Goal: Task Accomplishment & Management: Use online tool/utility

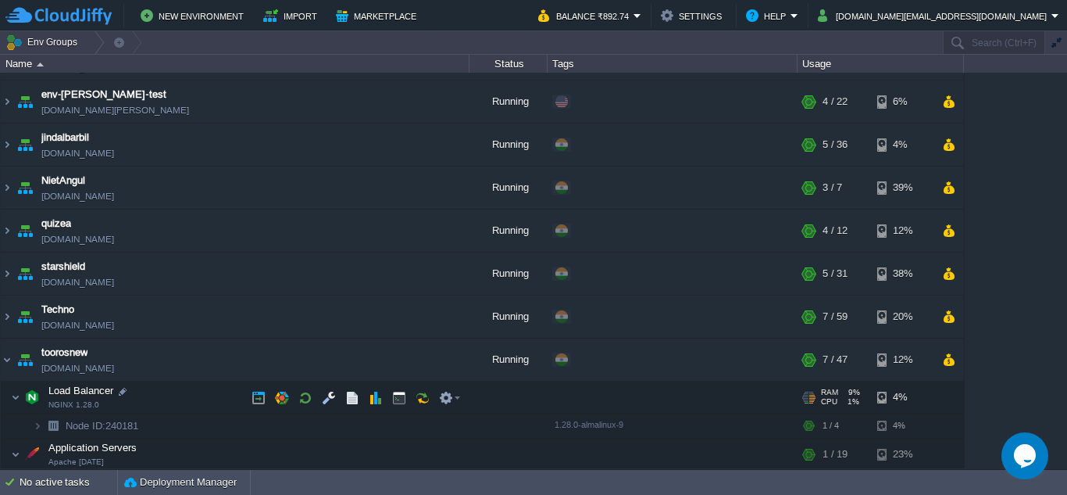
scroll to position [191, 0]
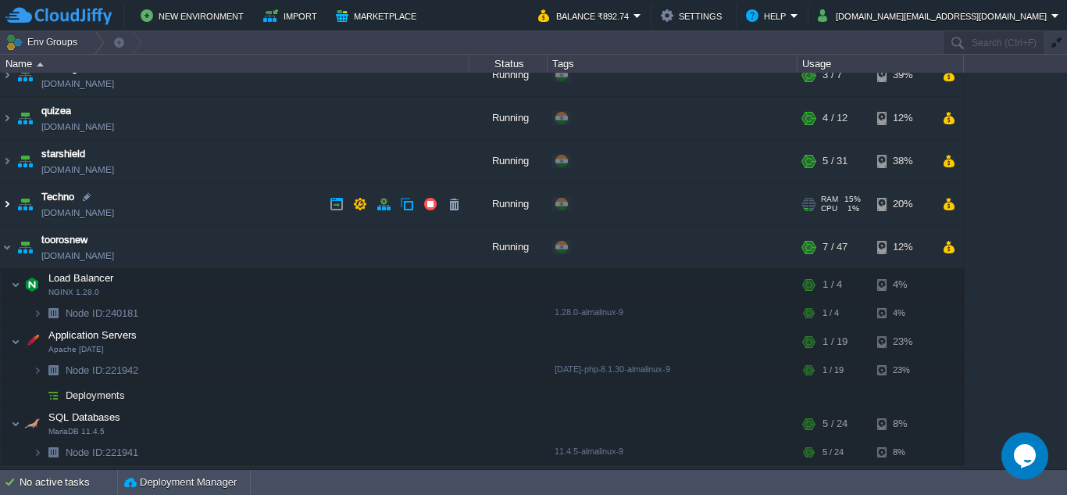
click at [5, 204] on img at bounding box center [7, 204] width 13 height 42
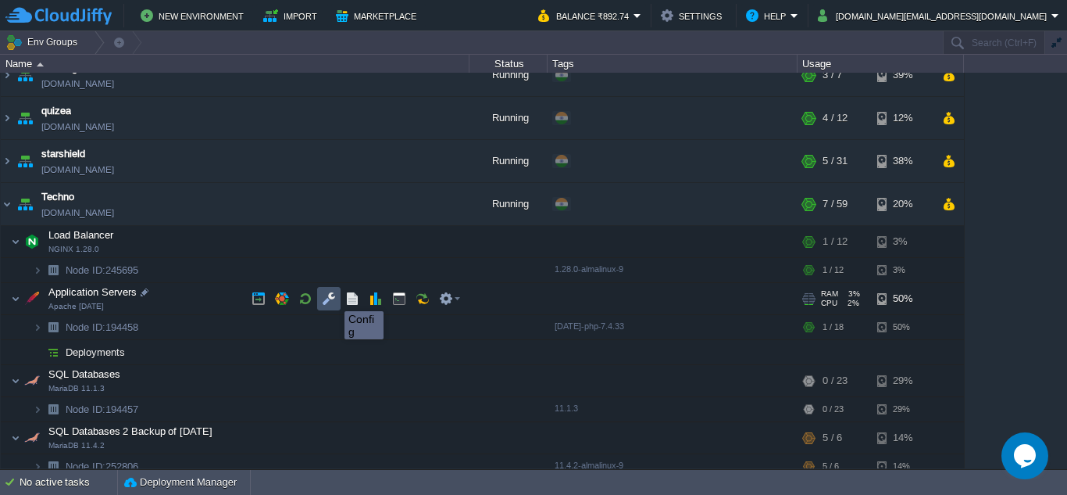
click at [333, 297] on button "button" at bounding box center [329, 298] width 14 height 14
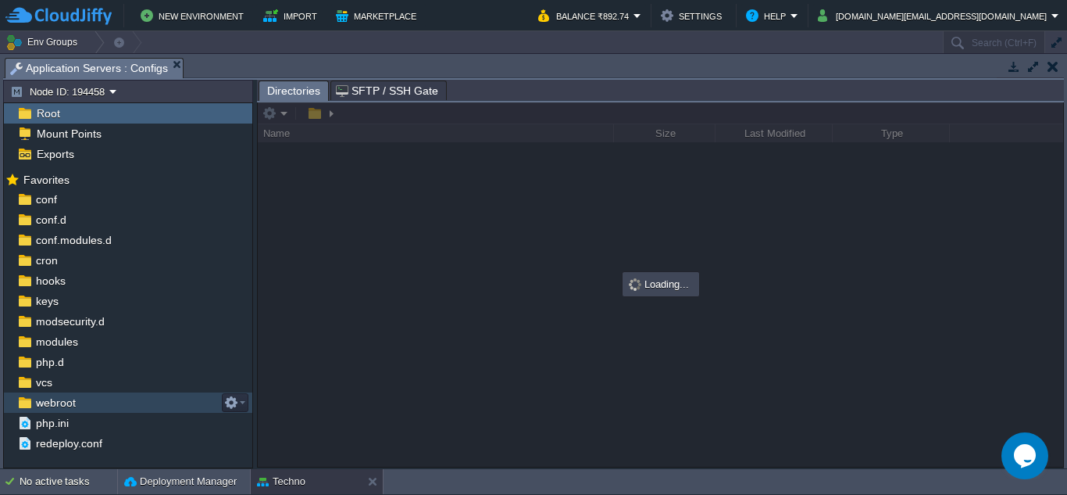
click at [32, 400] on img at bounding box center [24, 402] width 16 height 20
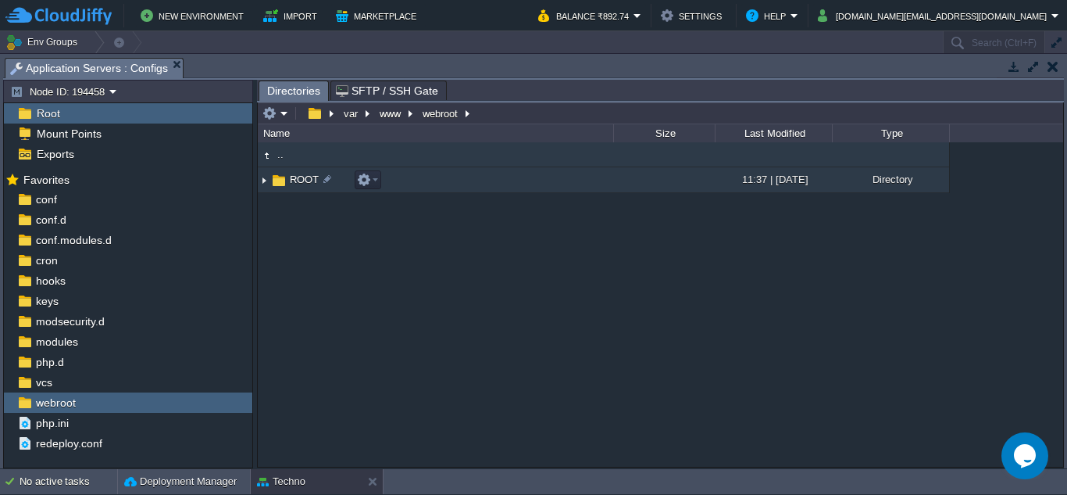
click at [263, 175] on img at bounding box center [264, 180] width 13 height 24
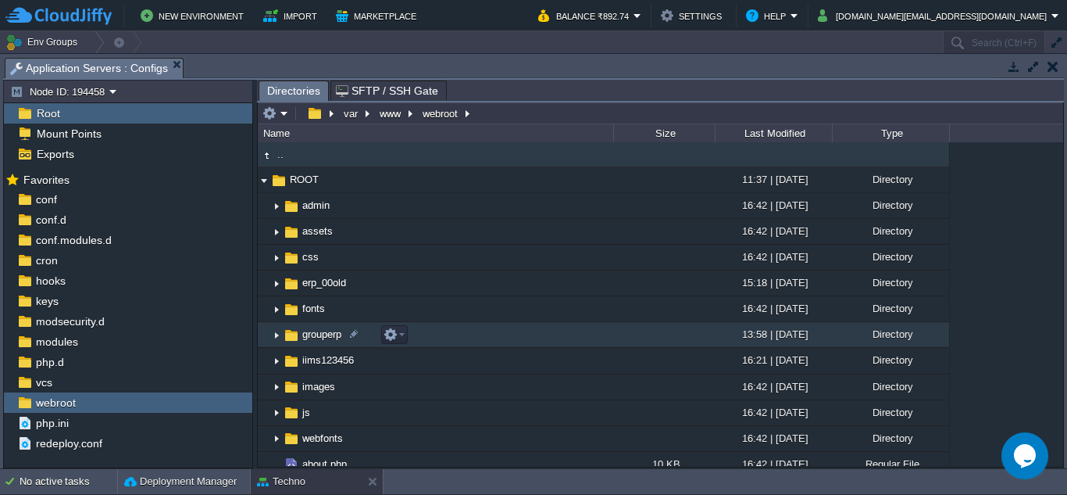
click at [275, 336] on img at bounding box center [276, 335] width 13 height 24
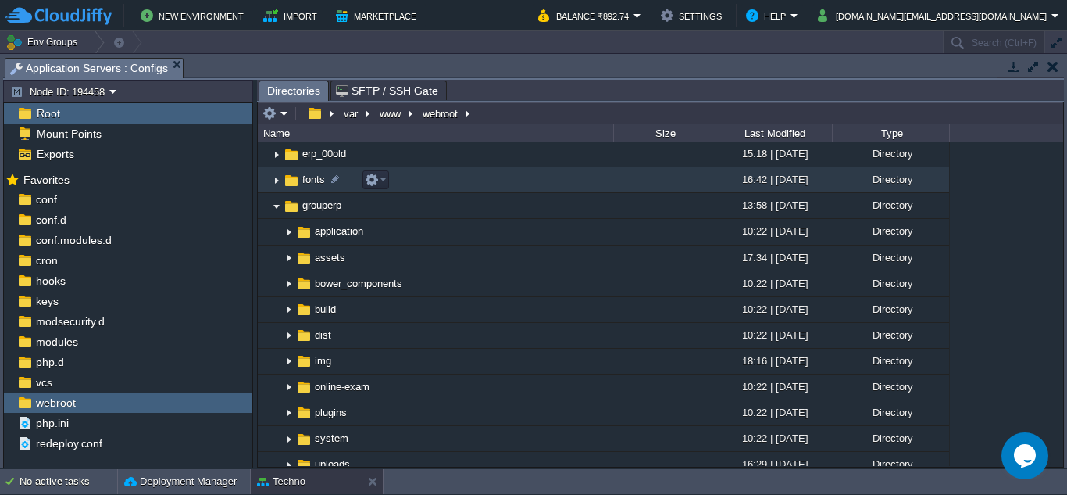
scroll to position [78, 0]
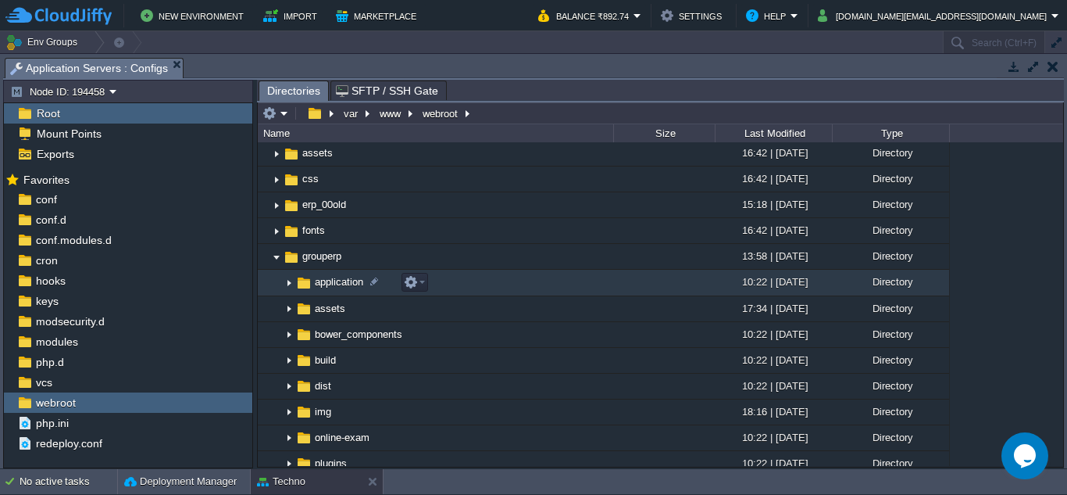
click at [287, 284] on img at bounding box center [289, 283] width 13 height 24
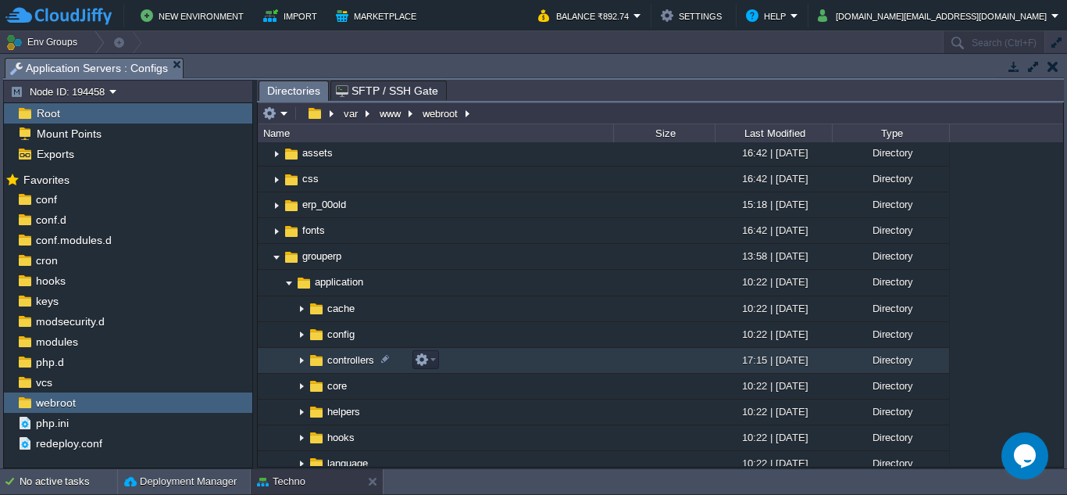
click at [299, 359] on img at bounding box center [301, 360] width 13 height 24
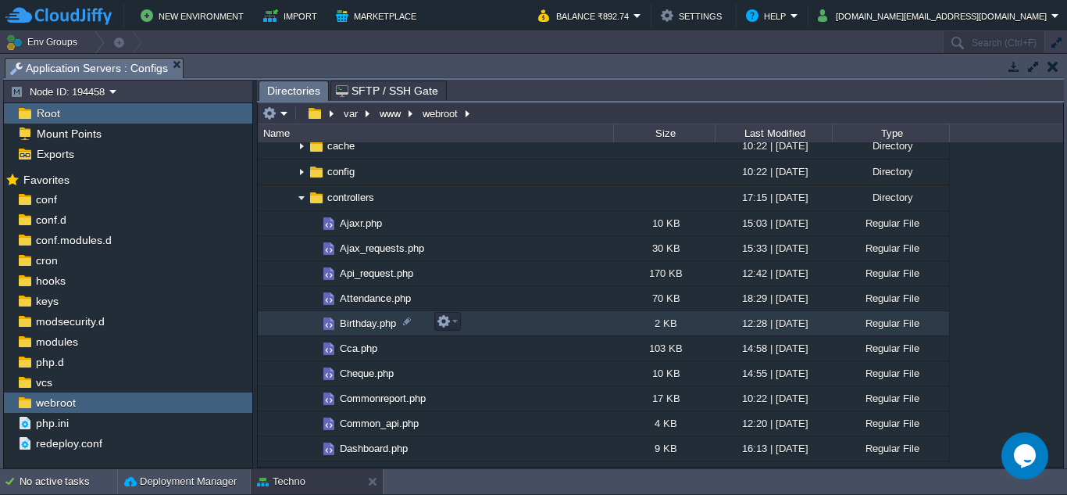
scroll to position [234, 0]
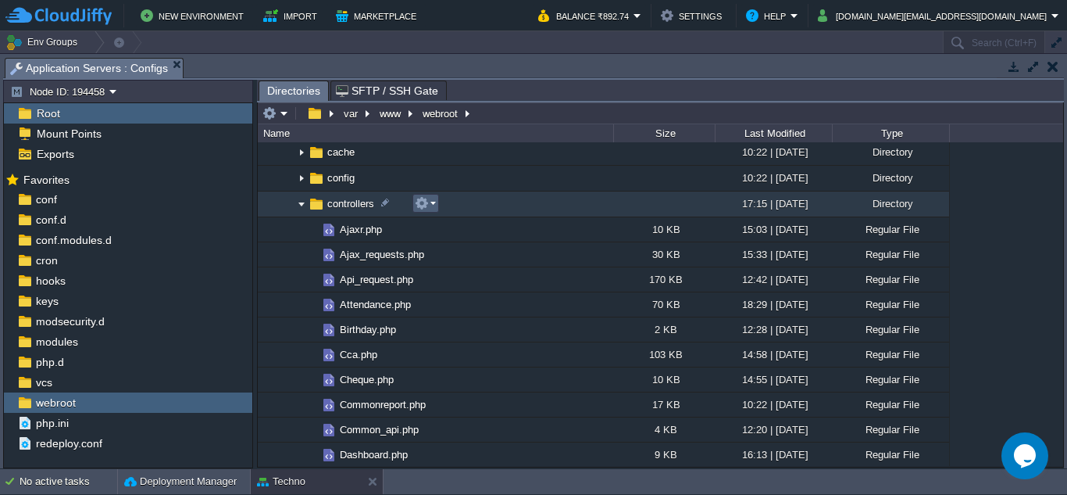
click at [437, 209] on td at bounding box center [426, 203] width 27 height 19
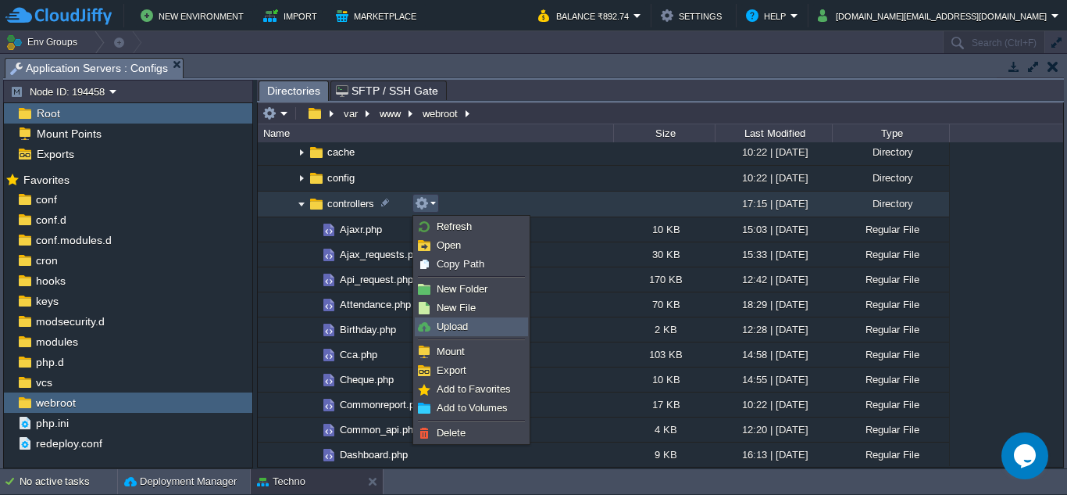
click at [463, 325] on span "Upload" at bounding box center [452, 326] width 31 height 12
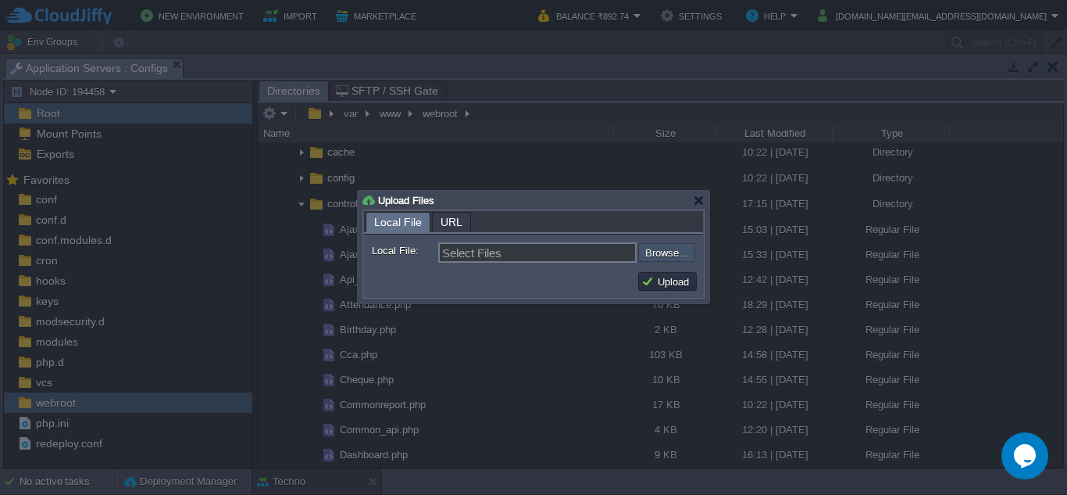
click at [674, 252] on input "file" at bounding box center [597, 252] width 198 height 19
type input "C:\fakepath\Outstanding.php"
type input "Outstanding.php"
click at [660, 284] on button "Upload" at bounding box center [667, 281] width 52 height 14
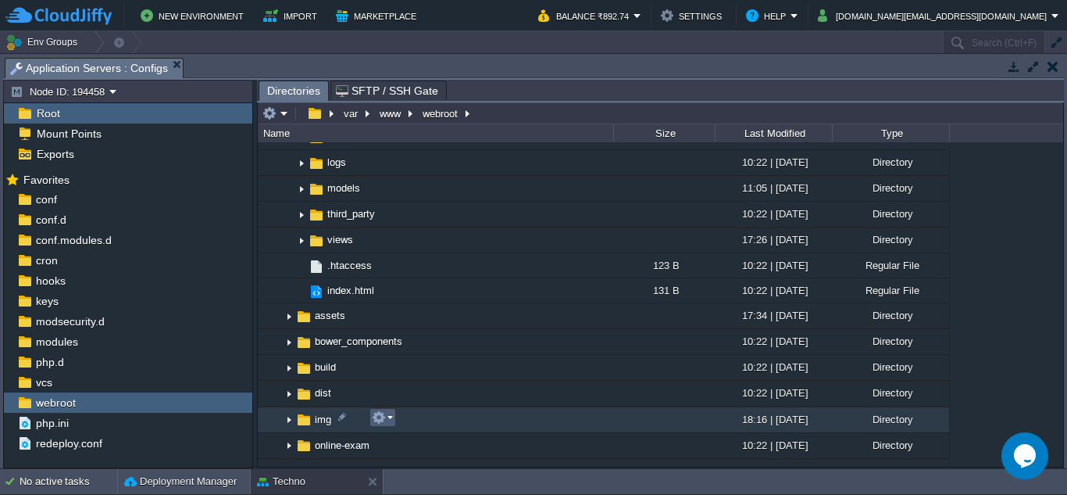
scroll to position [1719, 0]
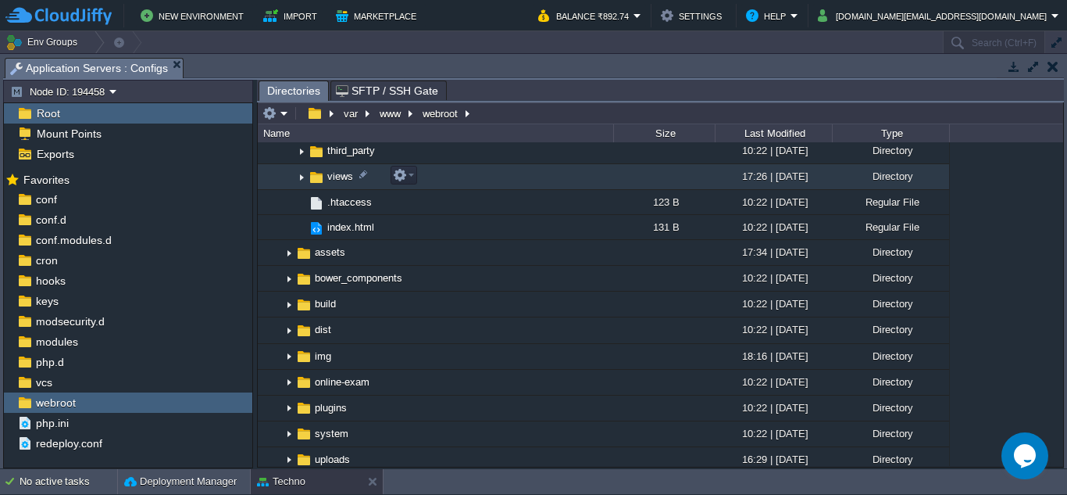
click at [298, 173] on img at bounding box center [301, 177] width 13 height 24
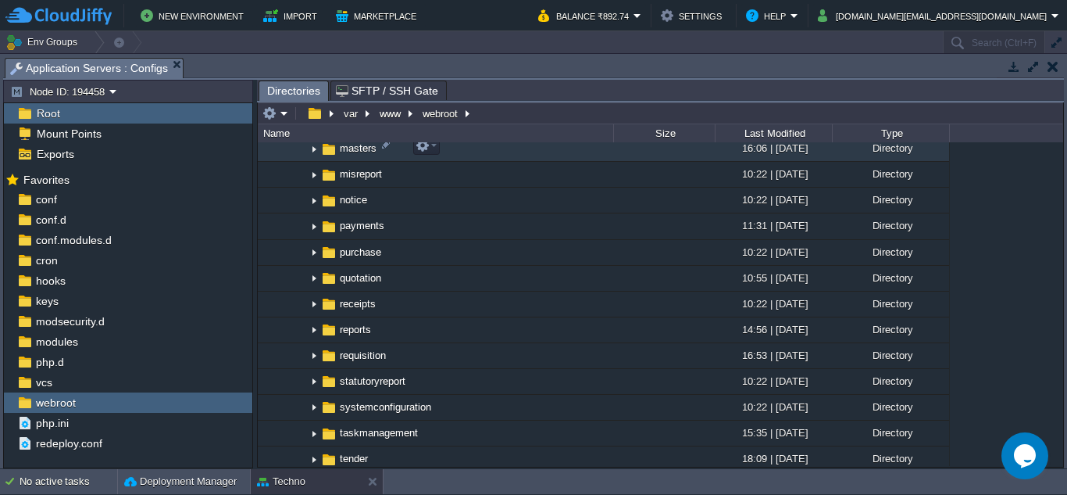
scroll to position [2188, 0]
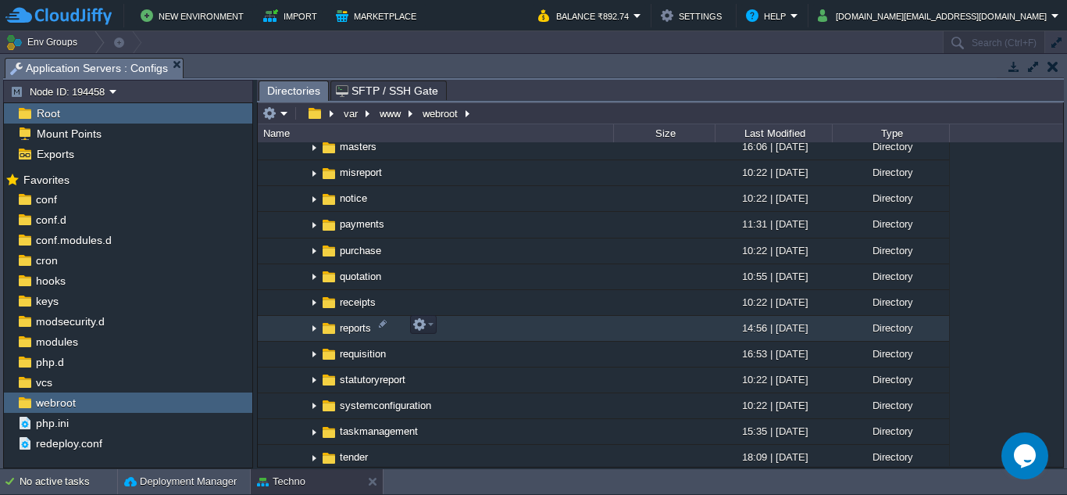
click at [314, 325] on img at bounding box center [314, 328] width 13 height 24
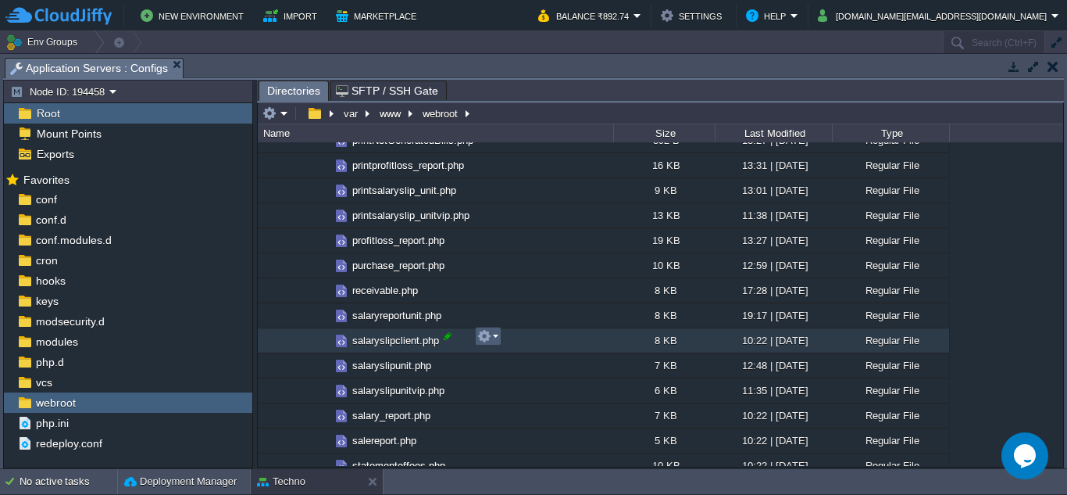
scroll to position [3282, 0]
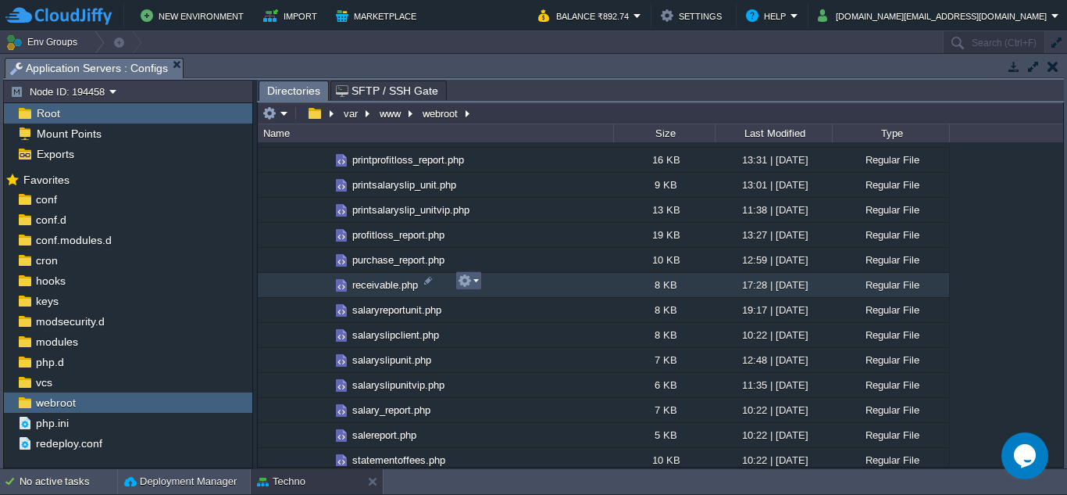
click at [479, 280] on td at bounding box center [469, 280] width 27 height 19
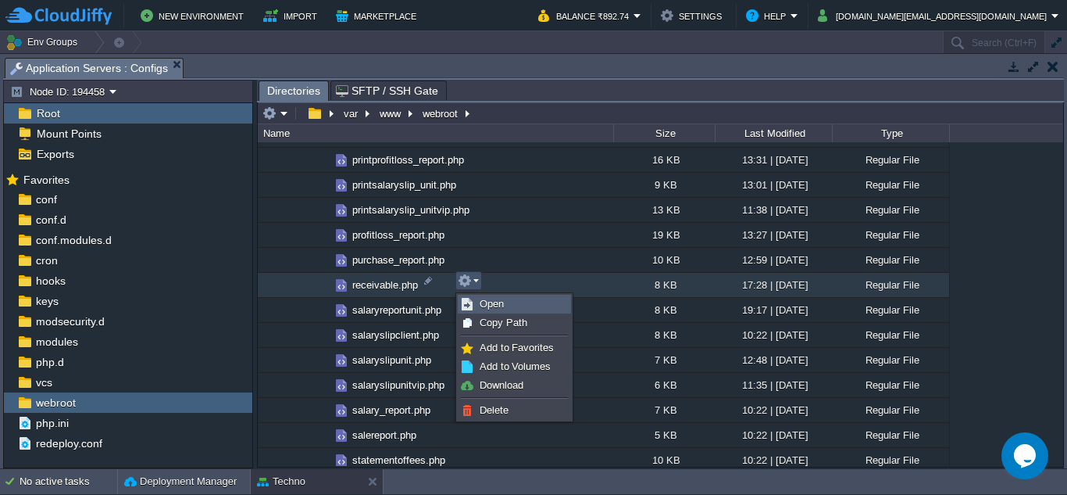
click at [490, 300] on span "Open" at bounding box center [492, 304] width 24 height 12
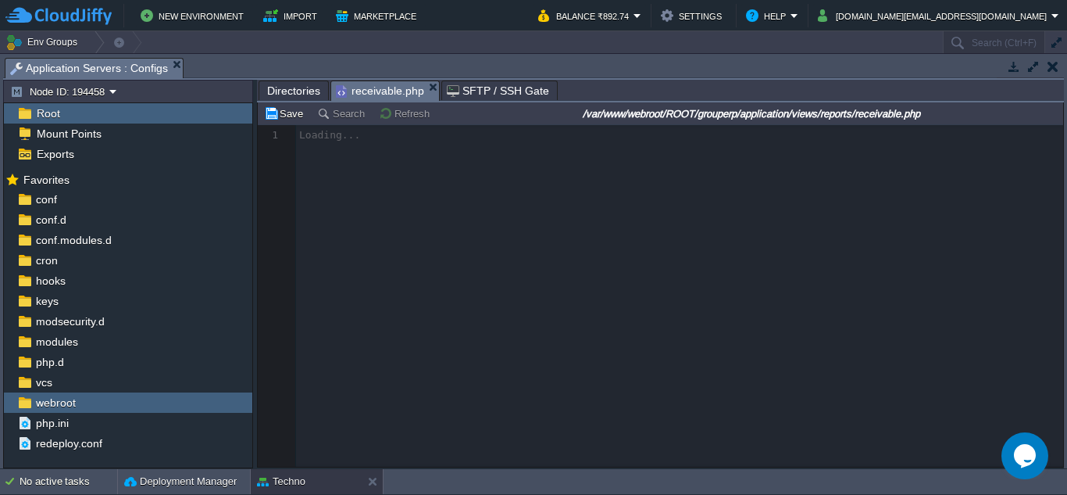
click at [291, 92] on span "Directories" at bounding box center [293, 90] width 53 height 19
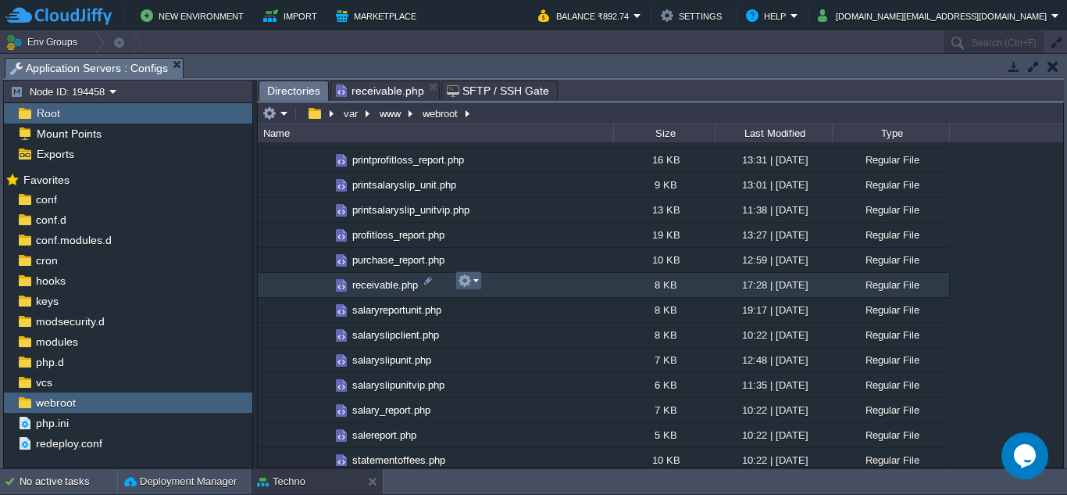
click at [477, 281] on em at bounding box center [468, 280] width 21 height 14
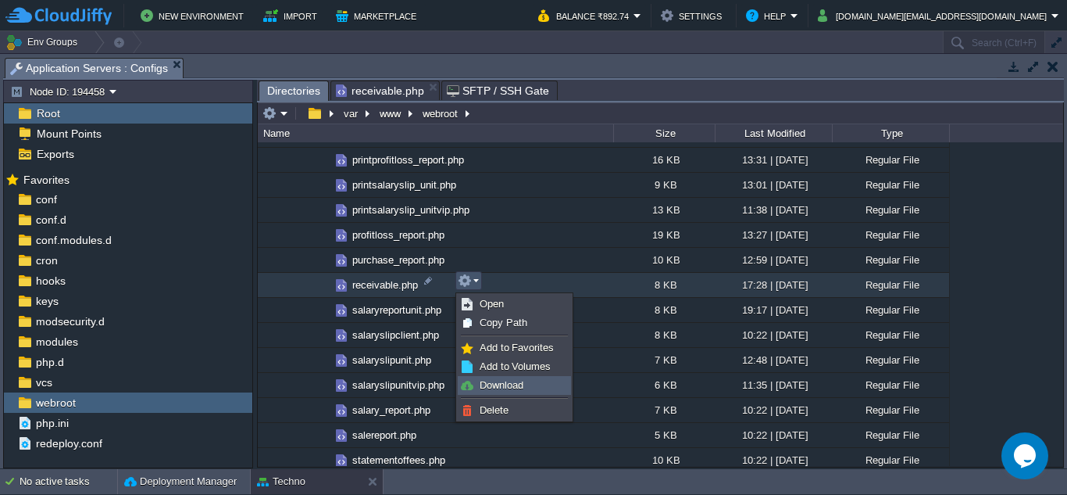
click at [502, 378] on link "Download" at bounding box center [515, 385] width 112 height 17
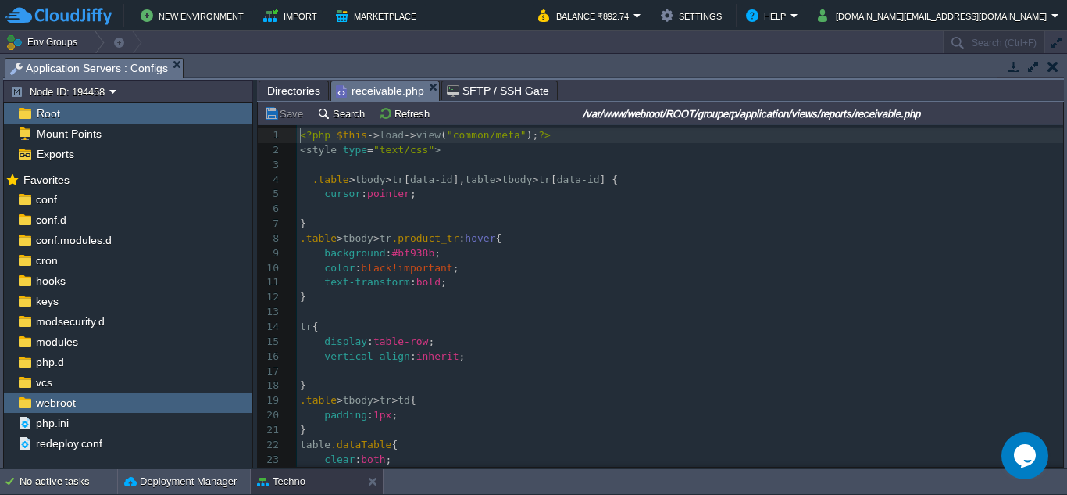
click at [384, 88] on span "receivable.php" at bounding box center [380, 91] width 88 height 20
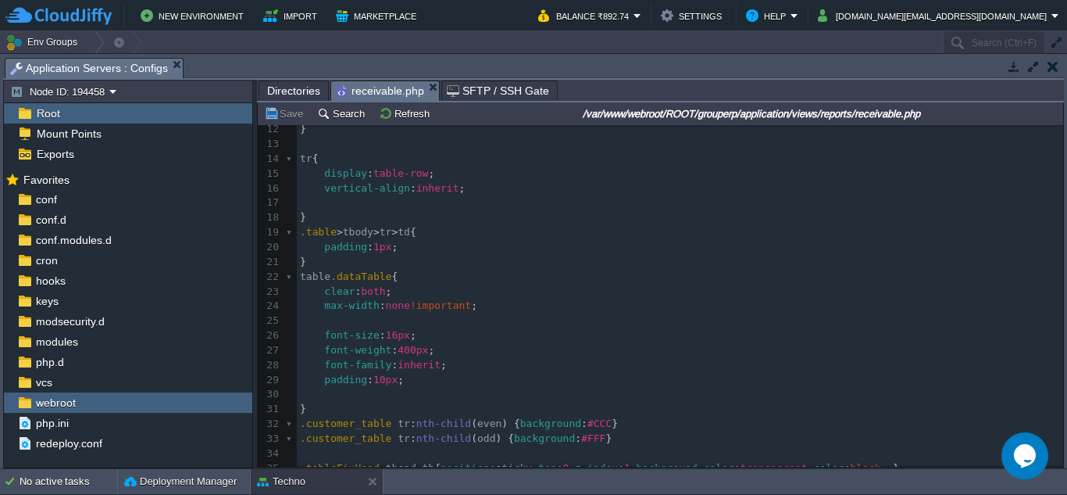
scroll to position [156, 0]
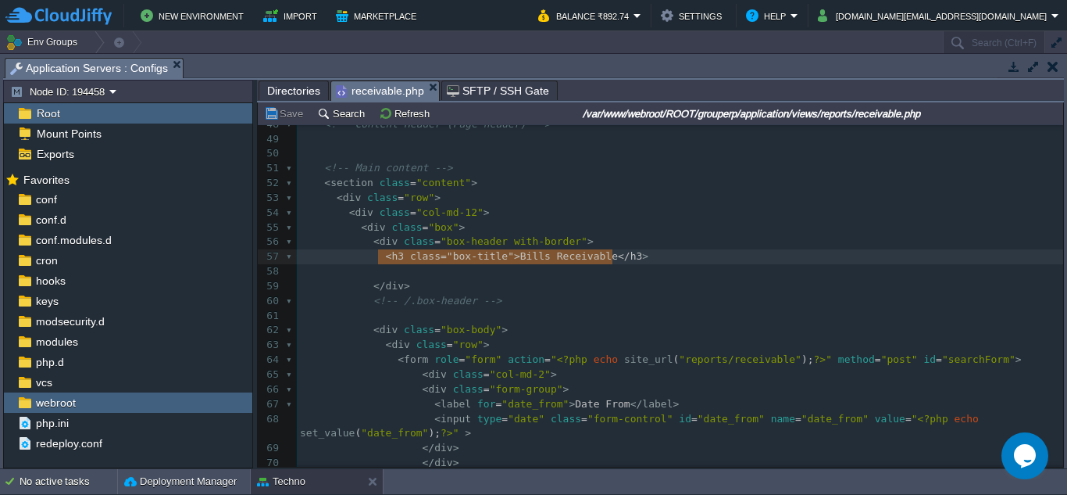
type textarea "<h3 class="box-title">Bills Receivable</h3>"
drag, startPoint x: 377, startPoint y: 262, endPoint x: 616, endPoint y: 255, distance: 240.0
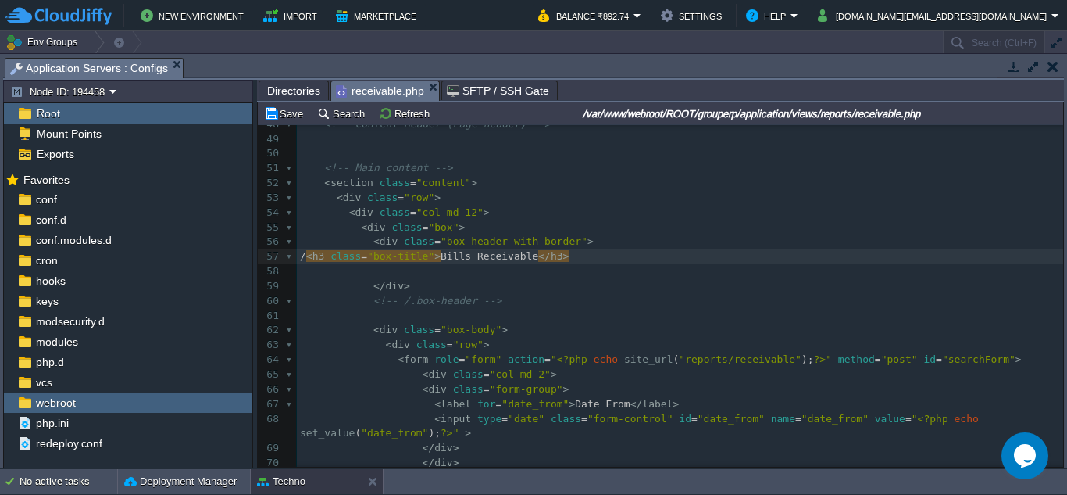
type textarea "//"
type textarea "<!--"
click at [690, 262] on pre "<!-- <h3 class="box-title">Bills Receivable</h3>" at bounding box center [680, 256] width 766 height 15
type textarea "-->"
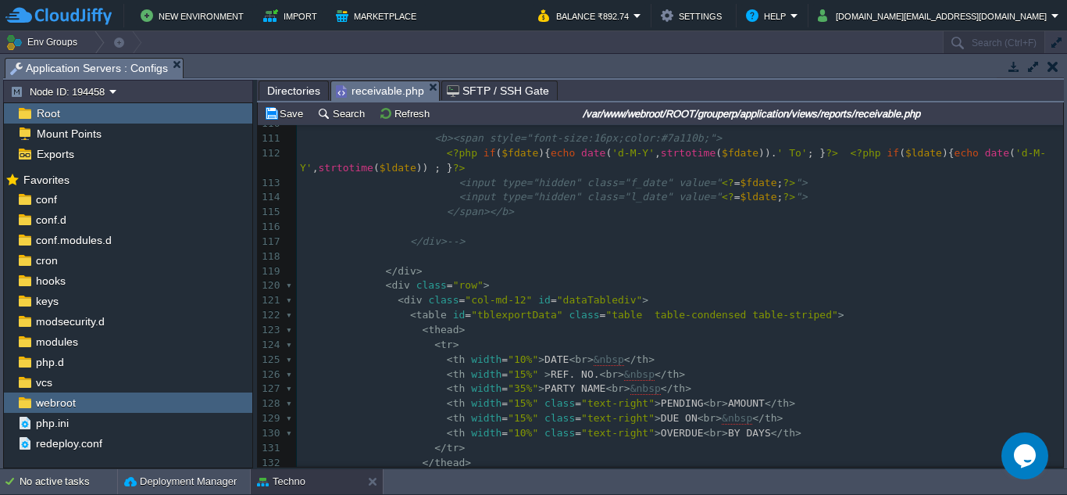
scroll to position [1875, 0]
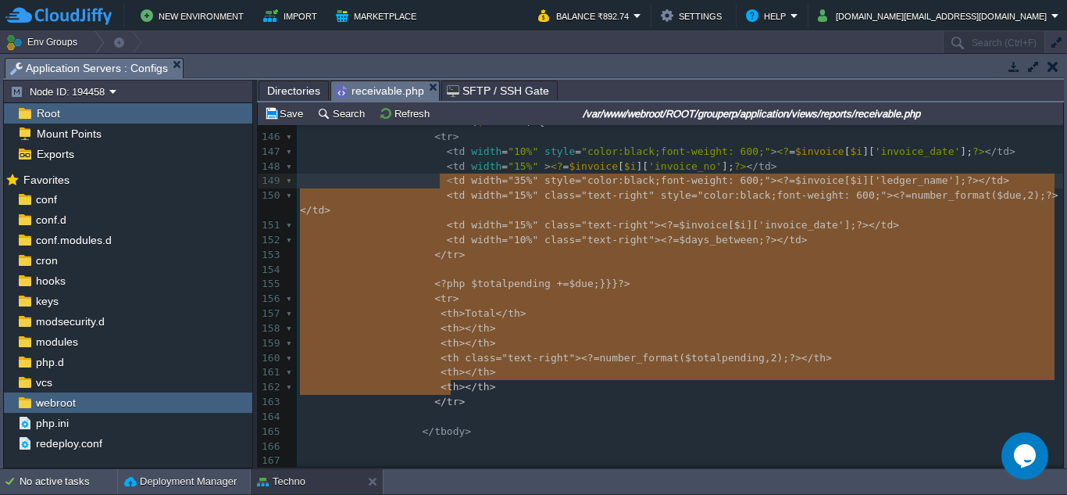
type textarea "-"
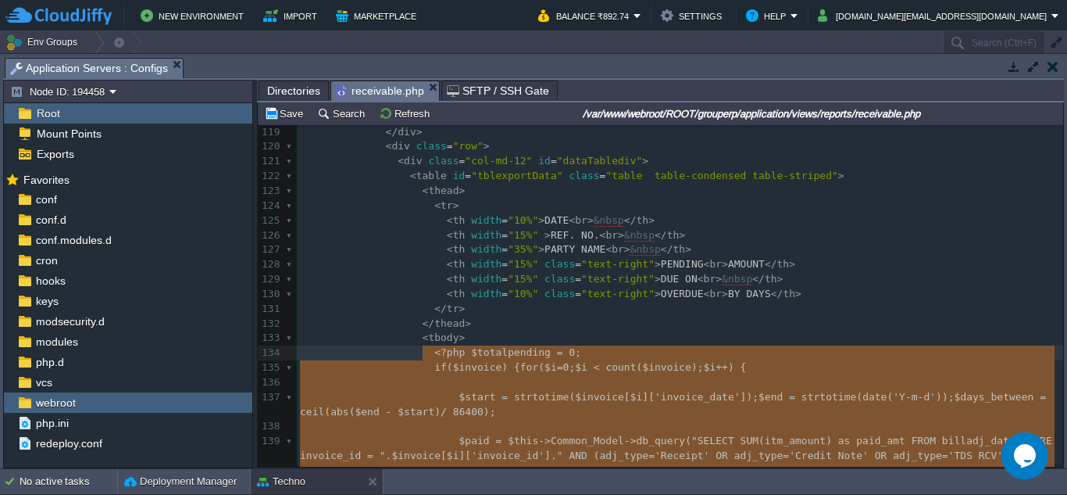
drag, startPoint x: 460, startPoint y: 388, endPoint x: 420, endPoint y: 359, distance: 48.8
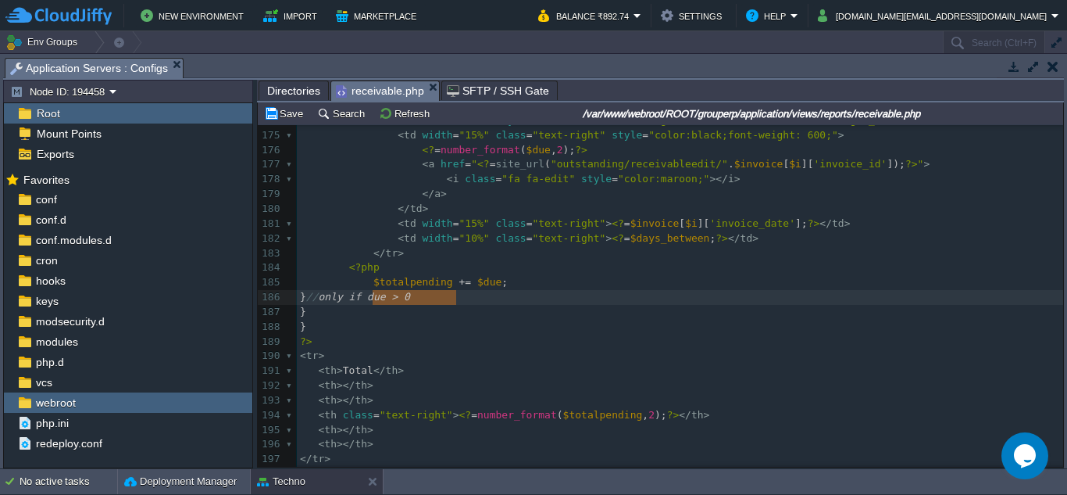
type textarea "// only if due > 0"
drag, startPoint x: 467, startPoint y: 302, endPoint x: 366, endPoint y: 295, distance: 101.0
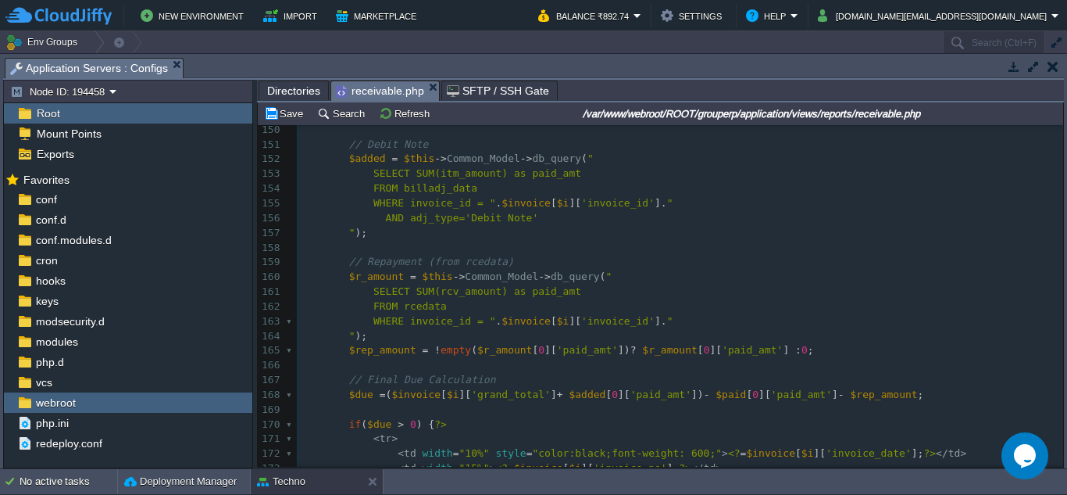
scroll to position [2260, 0]
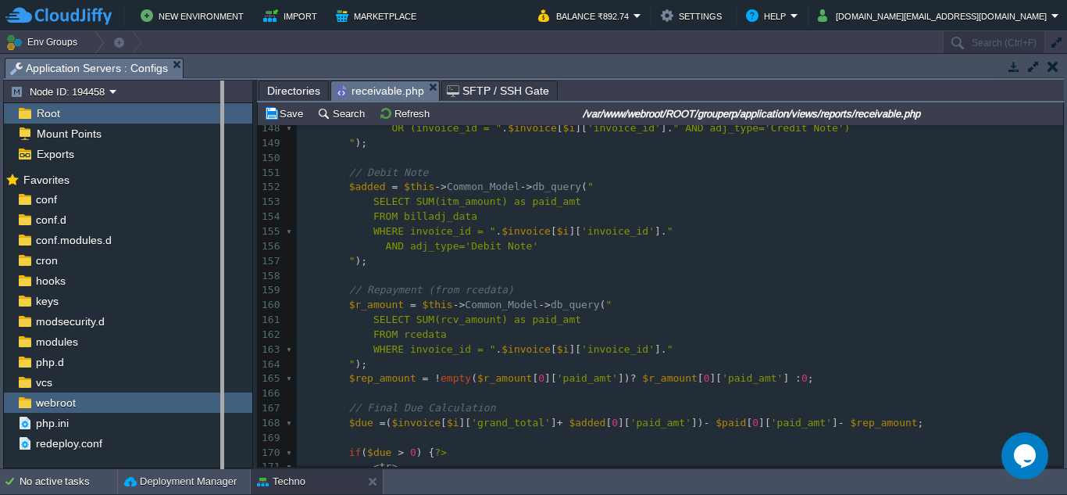
drag, startPoint x: 255, startPoint y: 305, endPoint x: 216, endPoint y: 302, distance: 40.0
click at [216, 302] on body "New Environment Import Marketplace Bonus ₹0.00 Upgrade Account Balance ₹892.74 …" at bounding box center [533, 247] width 1067 height 495
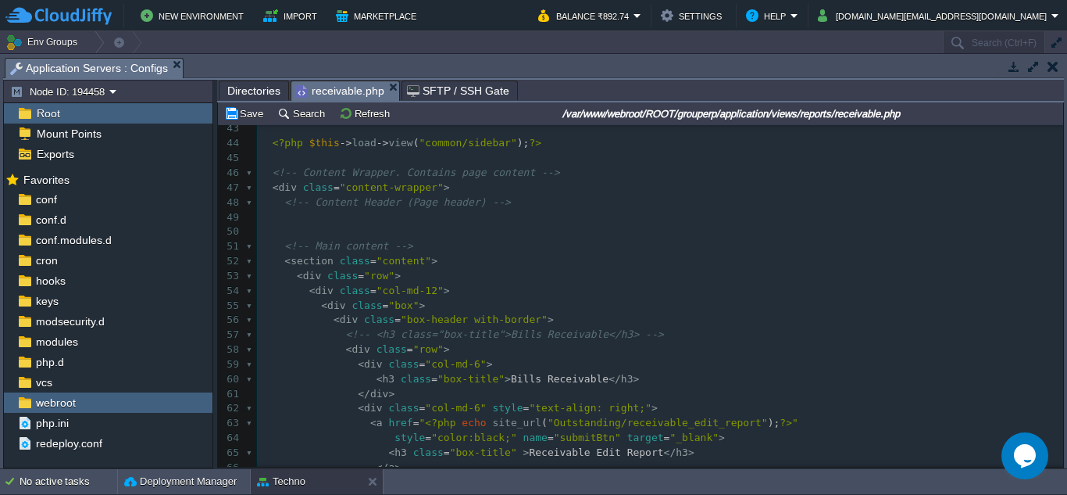
scroll to position [682, 0]
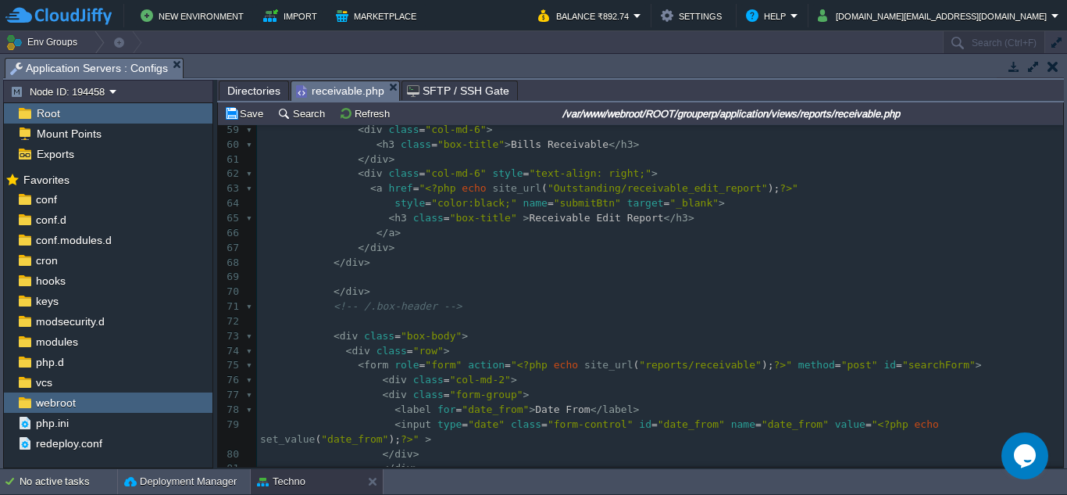
click at [249, 91] on span "Directories" at bounding box center [253, 90] width 53 height 19
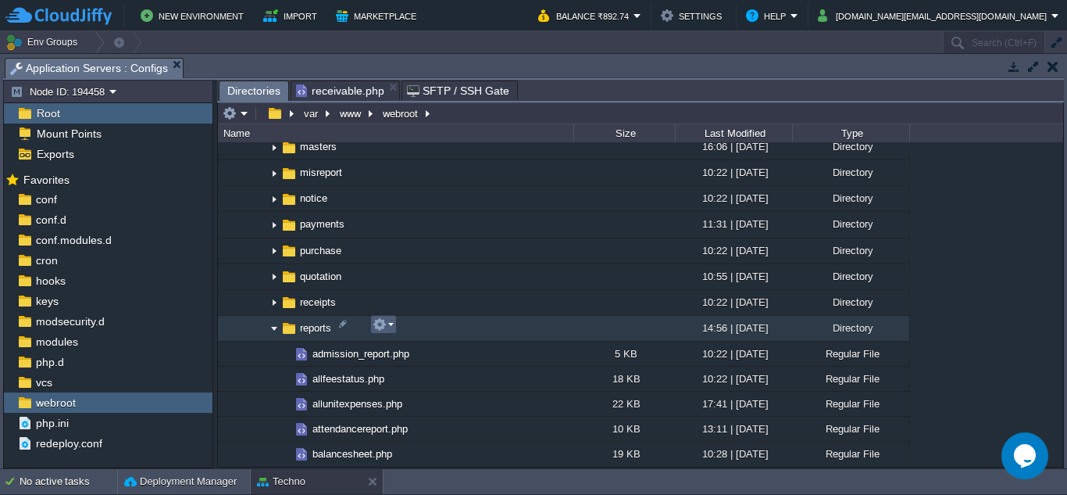
click at [393, 323] on em at bounding box center [383, 324] width 21 height 14
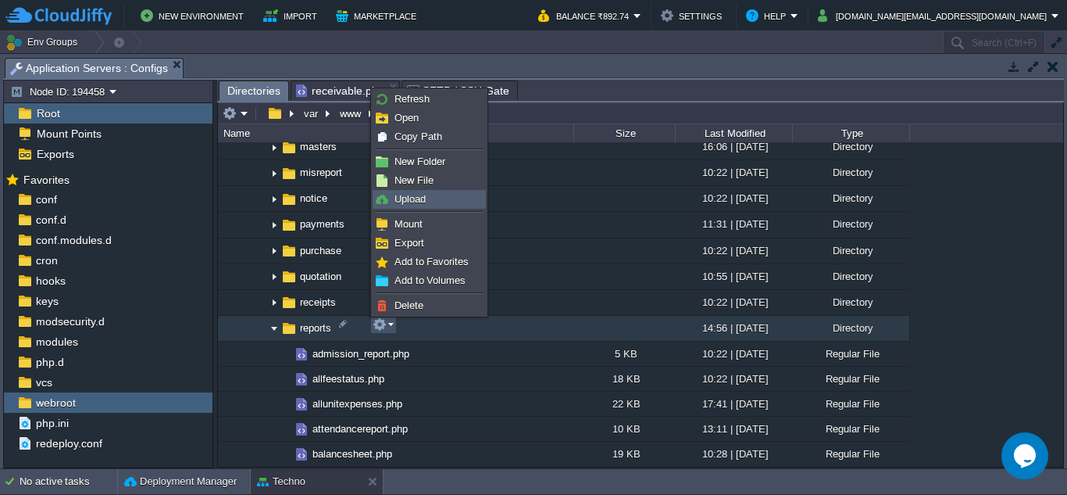
click at [413, 201] on span "Upload" at bounding box center [410, 199] width 31 height 12
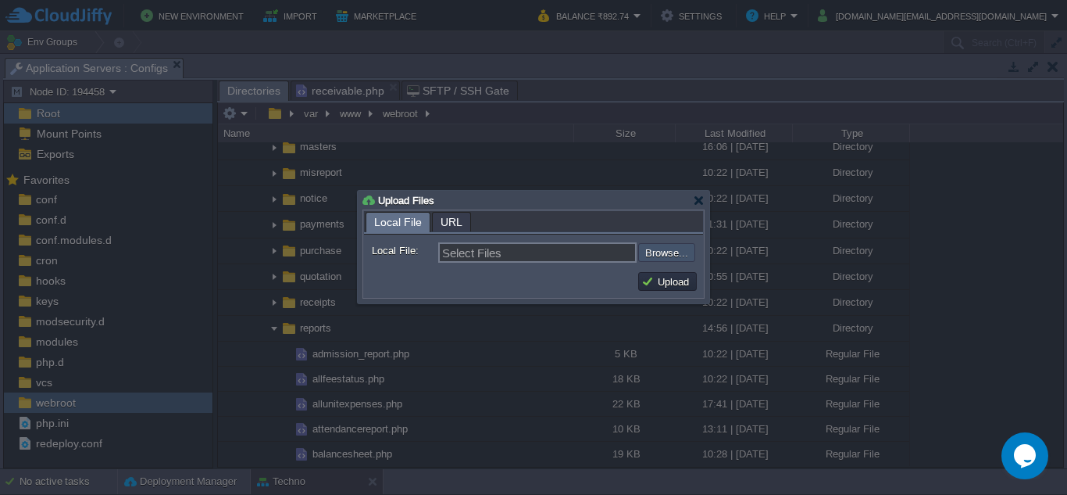
click at [663, 249] on input "file" at bounding box center [597, 252] width 198 height 19
type input "C:\fakepath\receivableedit.php"
type input "receivableedit.php"
click at [673, 283] on button "Upload" at bounding box center [667, 281] width 52 height 14
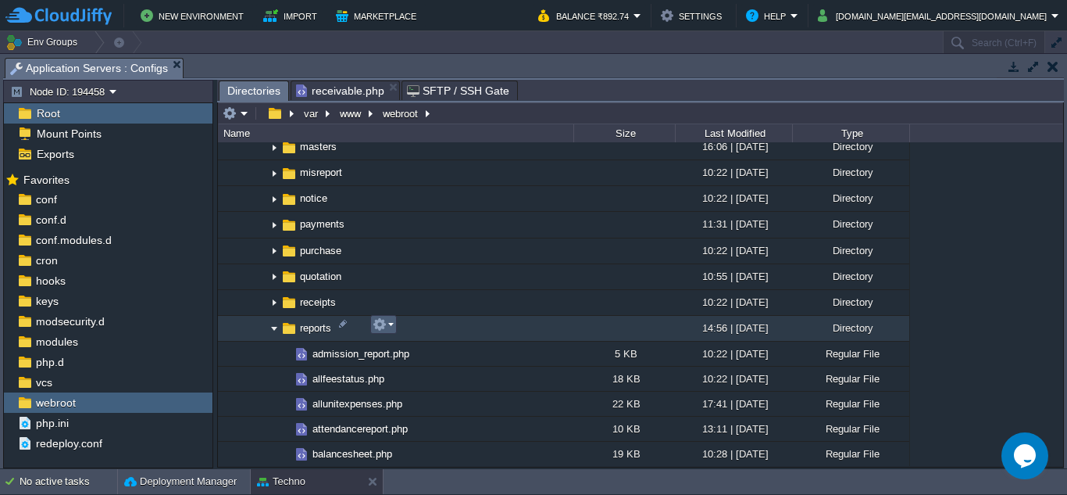
click at [393, 327] on em at bounding box center [383, 324] width 21 height 14
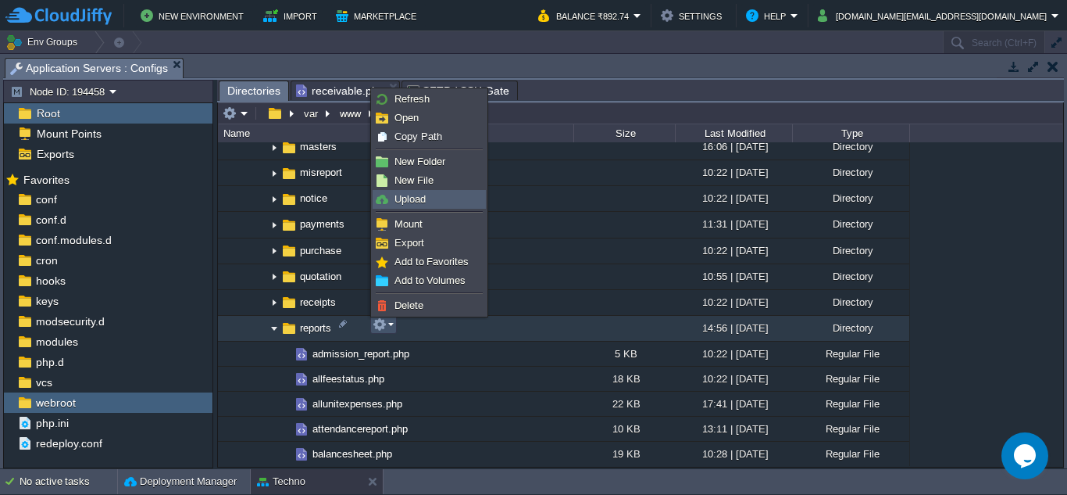
click at [427, 204] on link "Upload" at bounding box center [429, 199] width 112 height 17
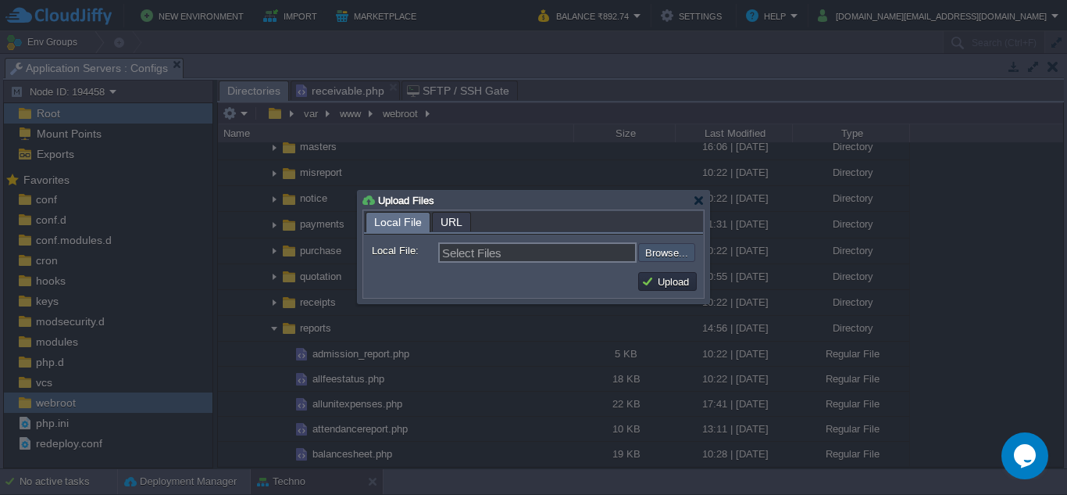
click at [660, 252] on input "file" at bounding box center [597, 252] width 198 height 19
type input "C:\fakepath\receivable_edit_report.php"
type input "receivable_edit_report.php"
click at [668, 288] on button "Upload" at bounding box center [667, 281] width 52 height 14
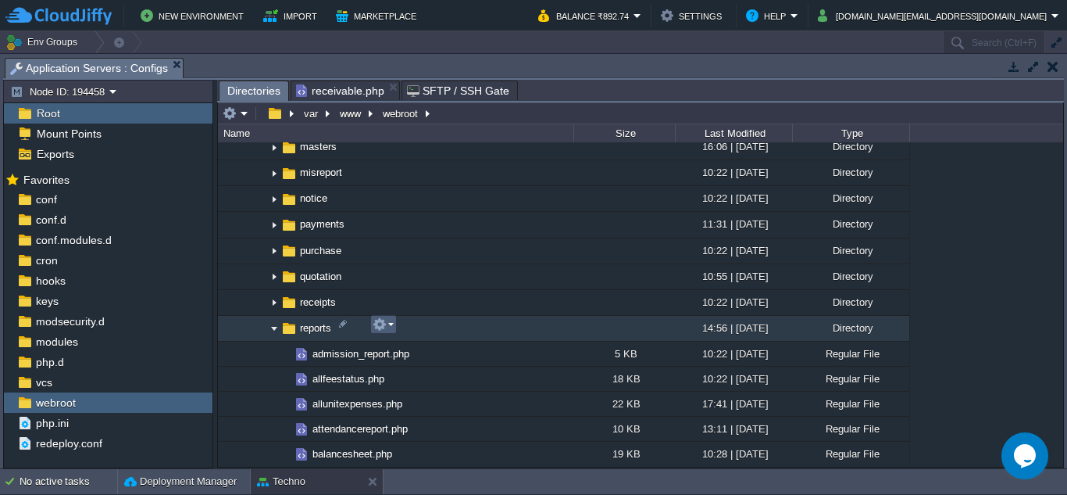
click at [396, 324] on td at bounding box center [383, 324] width 27 height 19
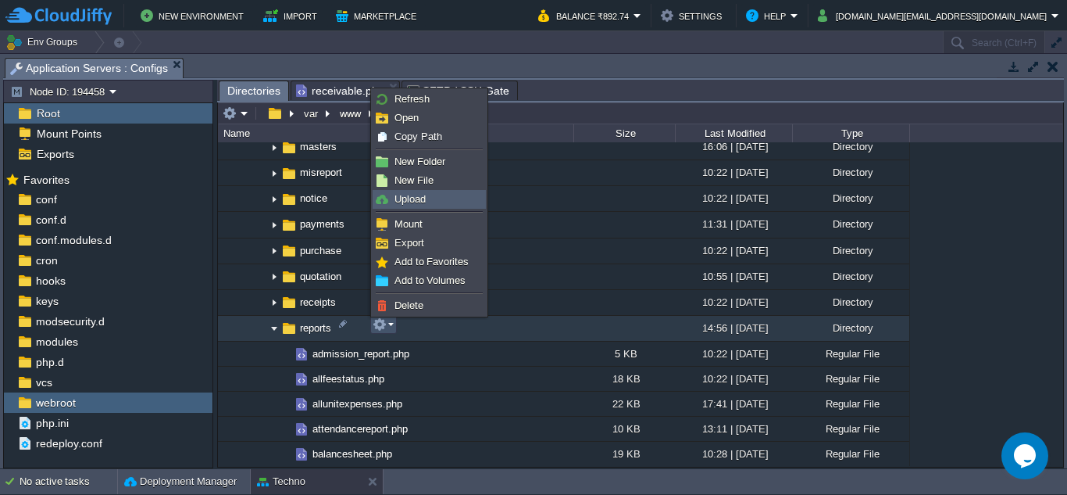
click at [439, 201] on link "Upload" at bounding box center [429, 199] width 112 height 17
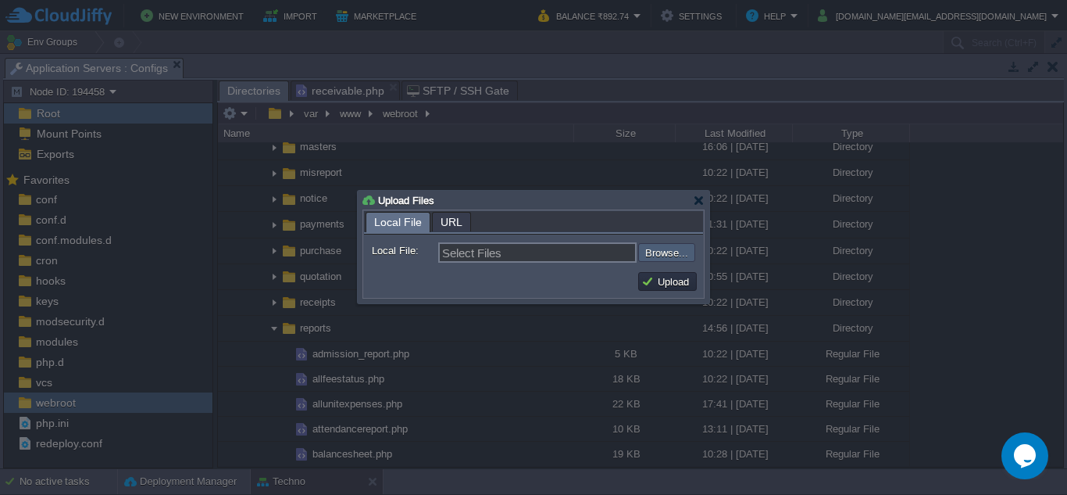
click at [673, 248] on input "file" at bounding box center [597, 252] width 198 height 19
type input "C:\fakepath\receivable_edit_pdf.php"
type input "receivable_edit_pdf.php"
click at [672, 280] on button "Upload" at bounding box center [667, 281] width 52 height 14
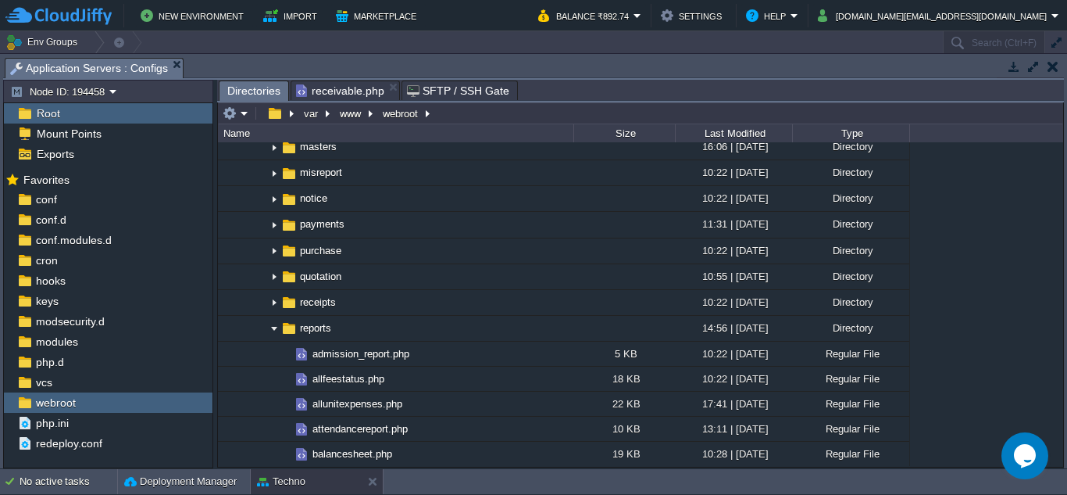
click at [331, 94] on span "receivable.php" at bounding box center [340, 90] width 88 height 19
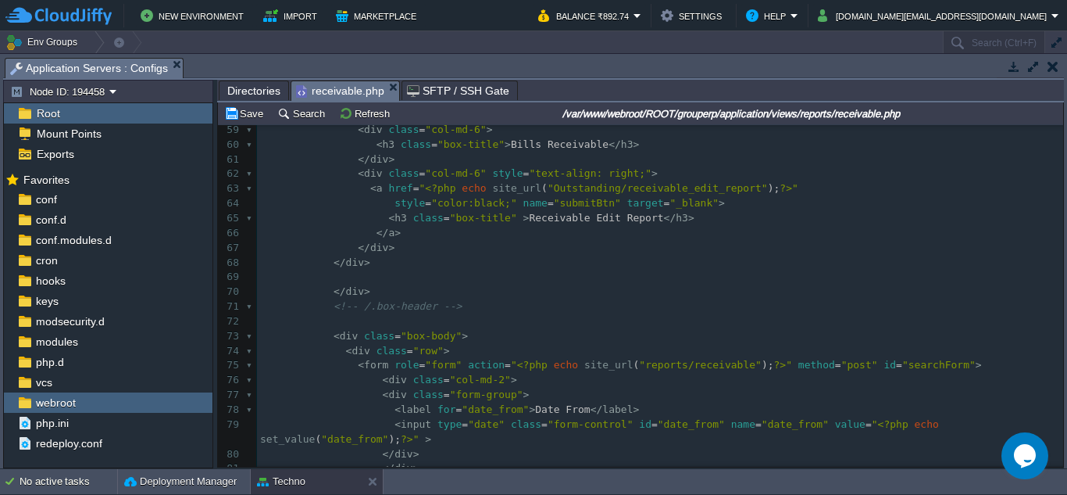
click at [541, 213] on div "xxxxxxxxxx 42 < div class = "wrapper" > 43 ​ 44 <?php $this -> load -> view ( "…" at bounding box center [660, 197] width 806 height 648
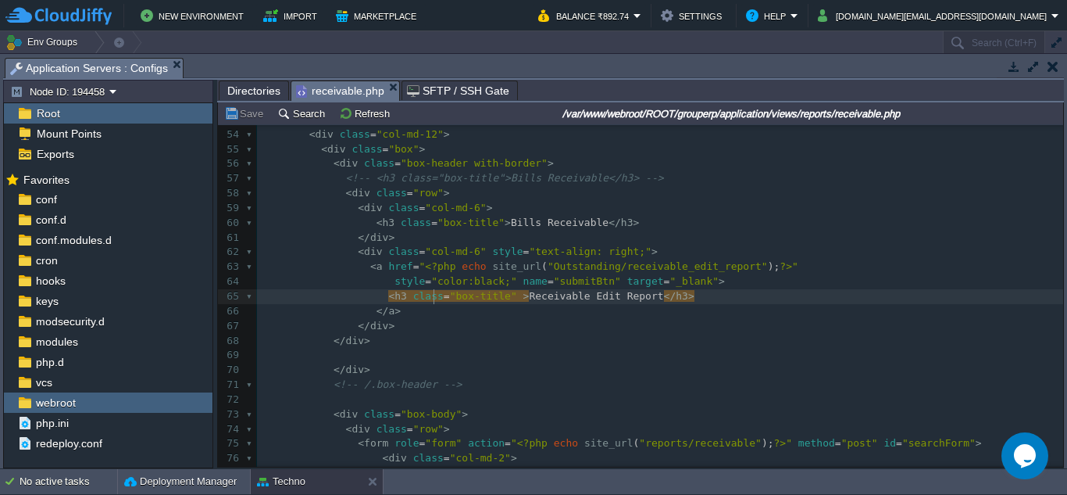
scroll to position [781, 0]
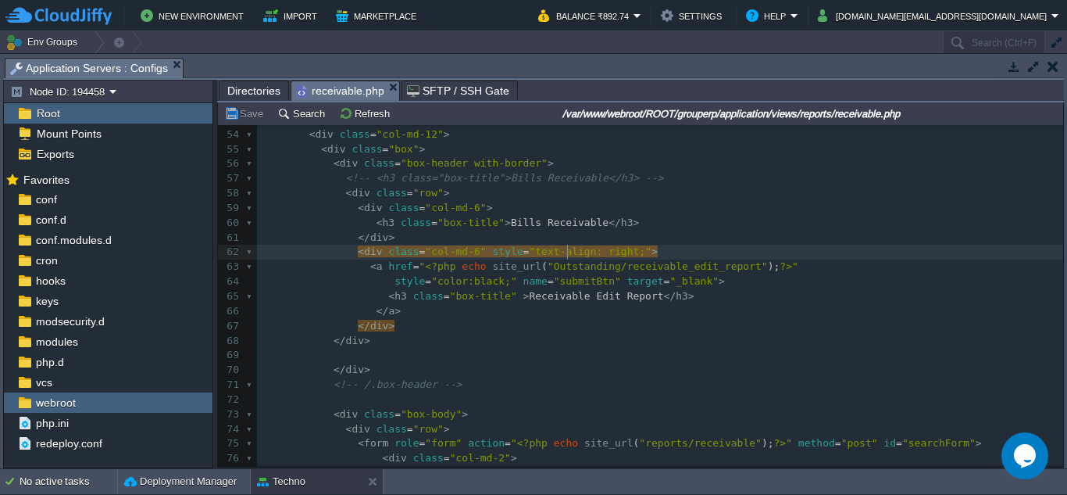
click at [679, 240] on pre "</ div >" at bounding box center [660, 237] width 806 height 15
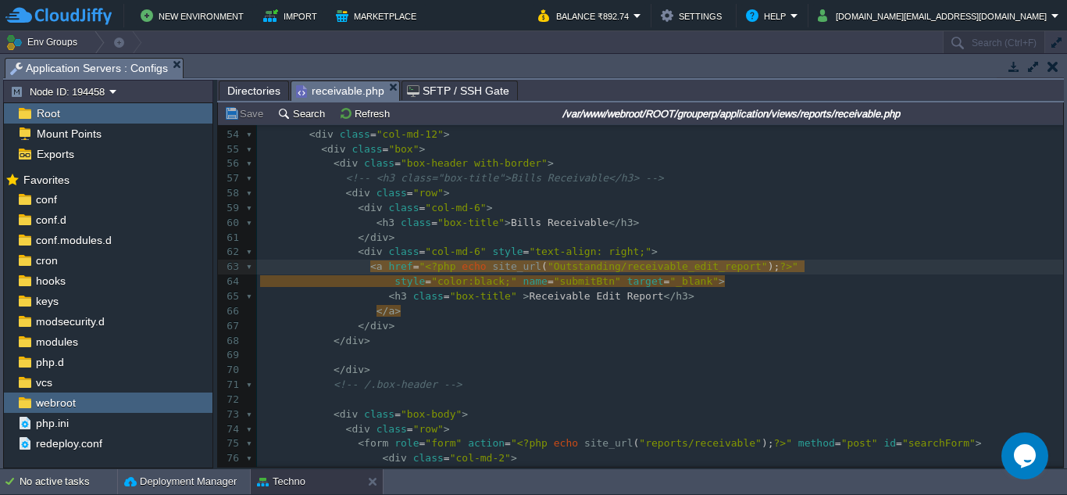
scroll to position [7, 6]
type textarea "<!--"
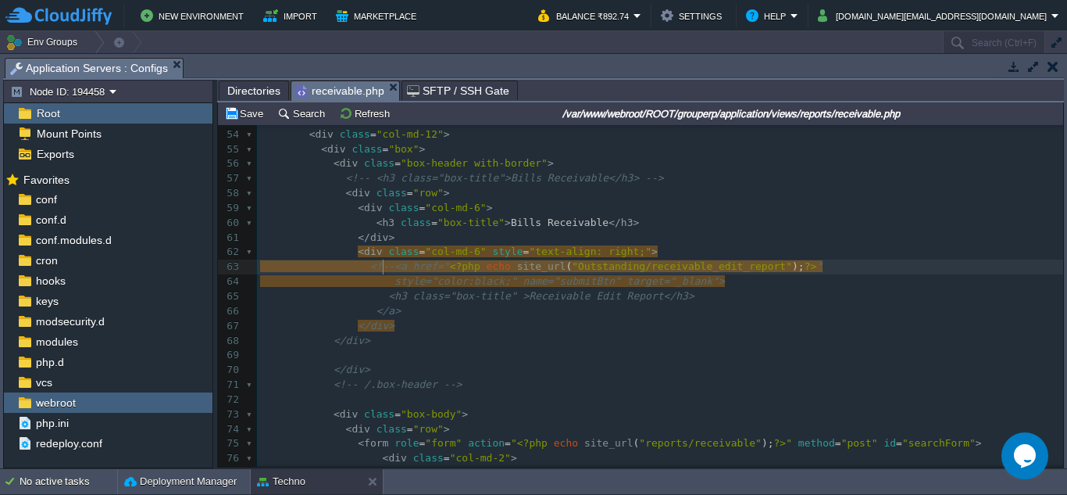
click at [414, 313] on pre "</a>" at bounding box center [660, 311] width 806 height 15
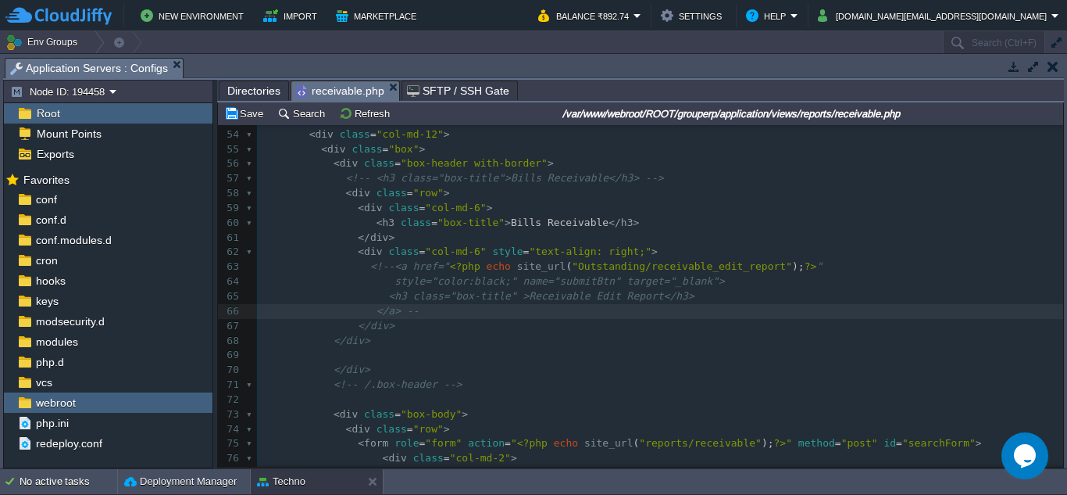
scroll to position [7, 29]
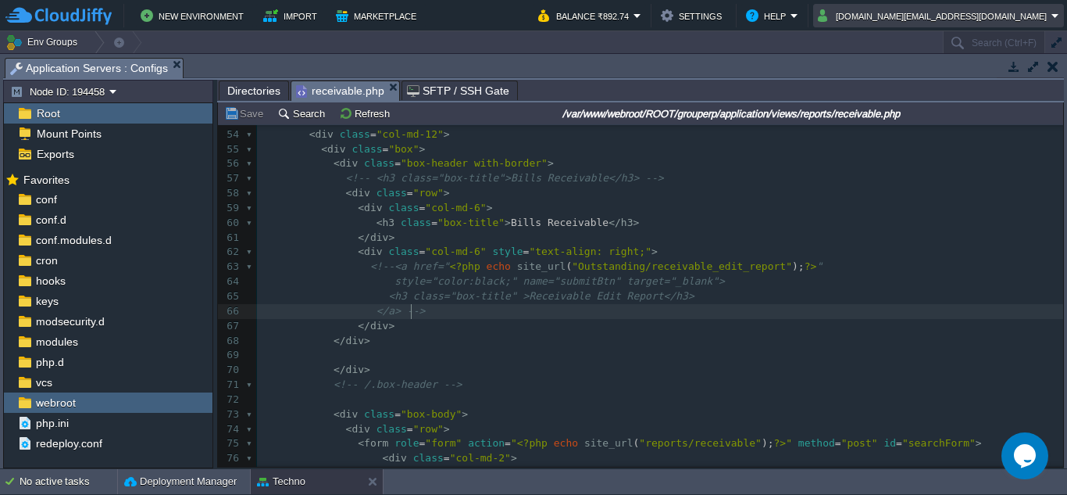
type textarea "-->"
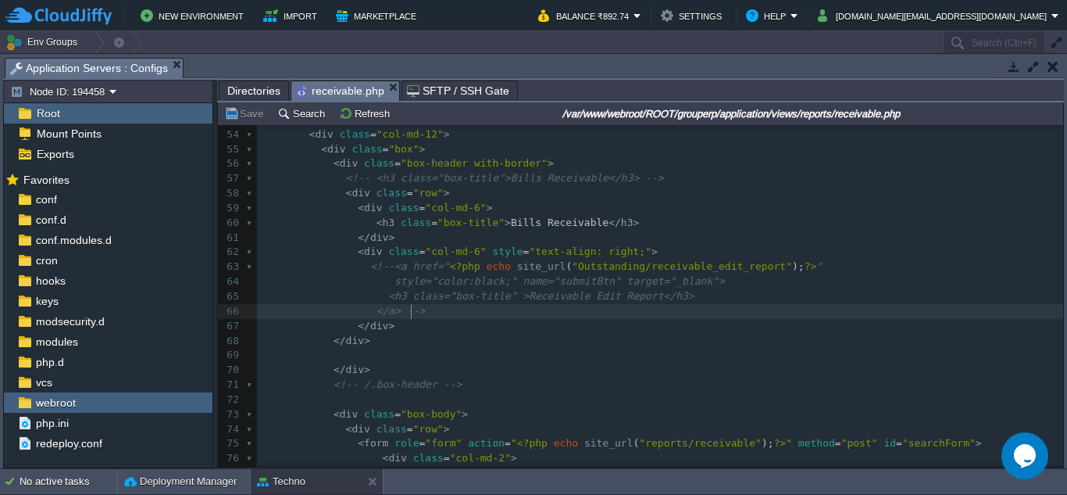
click at [262, 92] on span "Directories" at bounding box center [253, 90] width 53 height 19
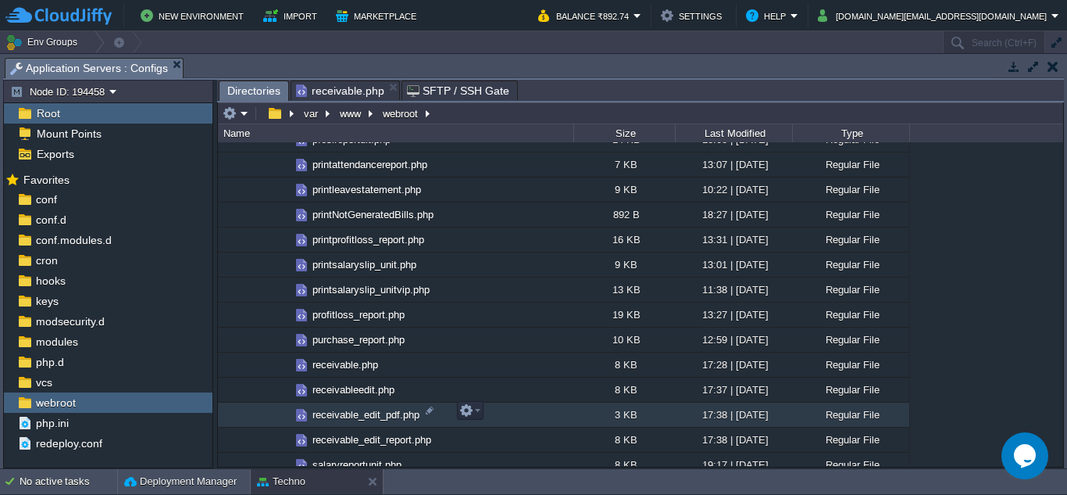
scroll to position [3203, 0]
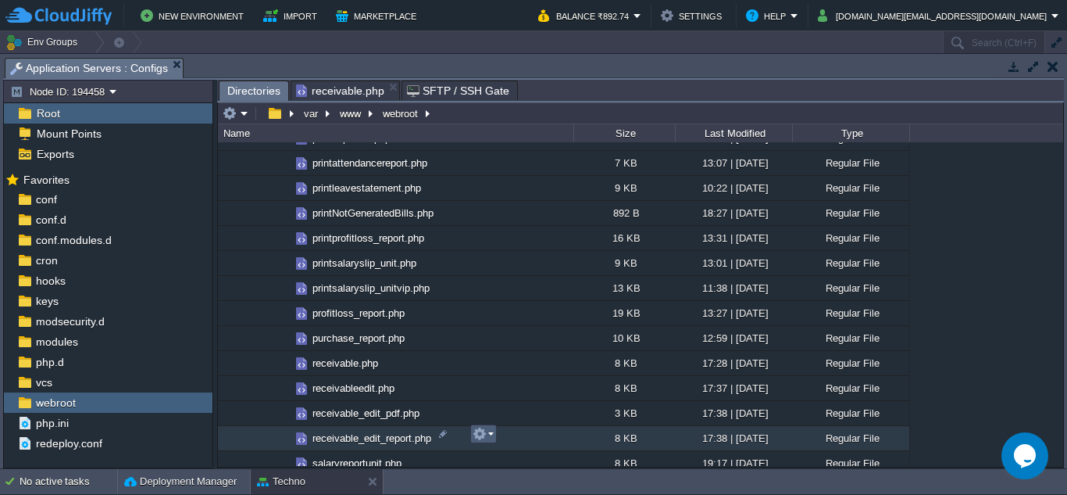
click at [493, 435] on em at bounding box center [483, 434] width 21 height 14
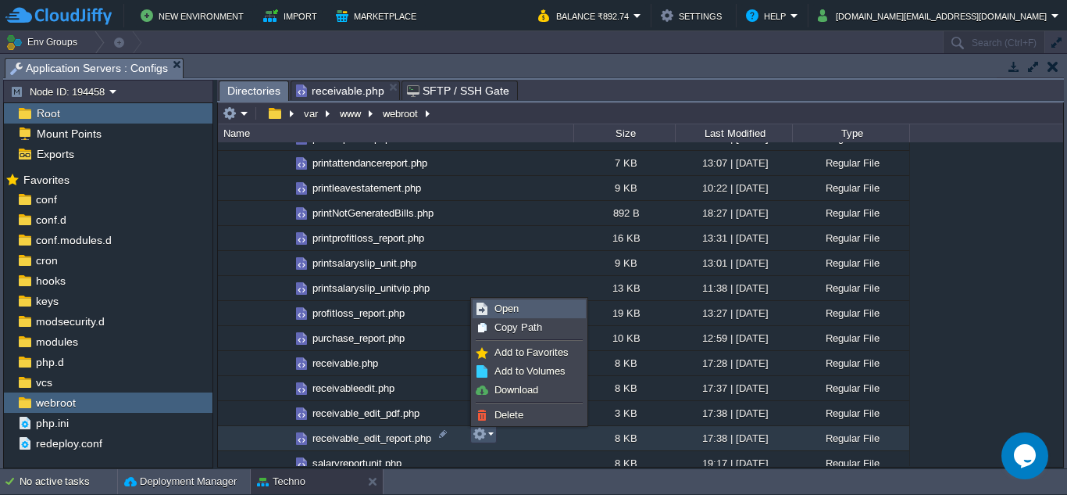
click at [508, 310] on span "Open" at bounding box center [507, 308] width 24 height 12
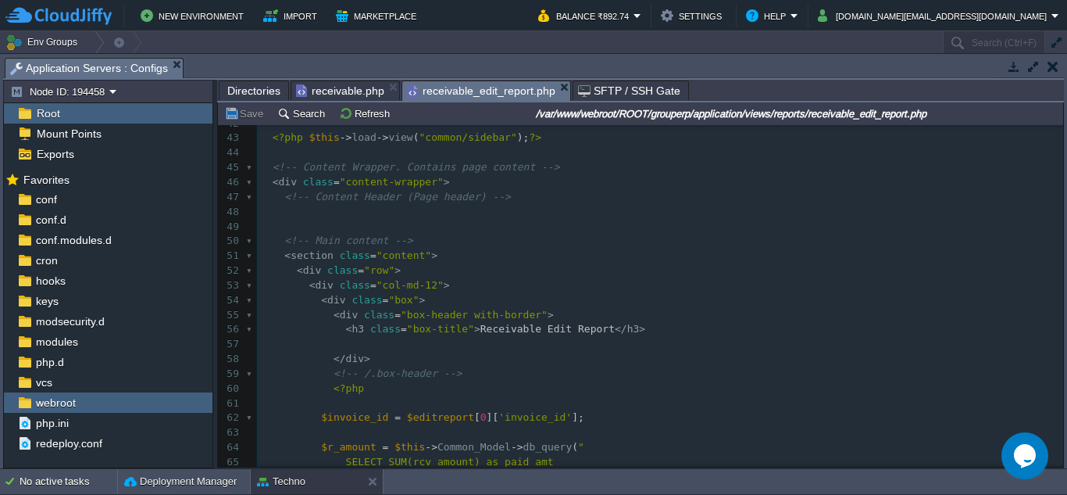
scroll to position [625, 0]
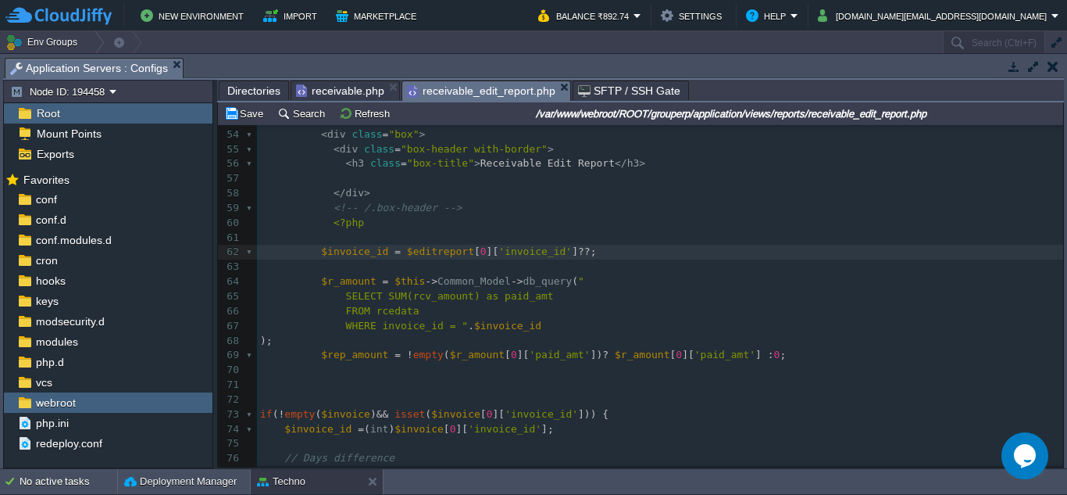
type textarea "?? 0"
click at [640, 225] on pre "<?php" at bounding box center [660, 223] width 806 height 15
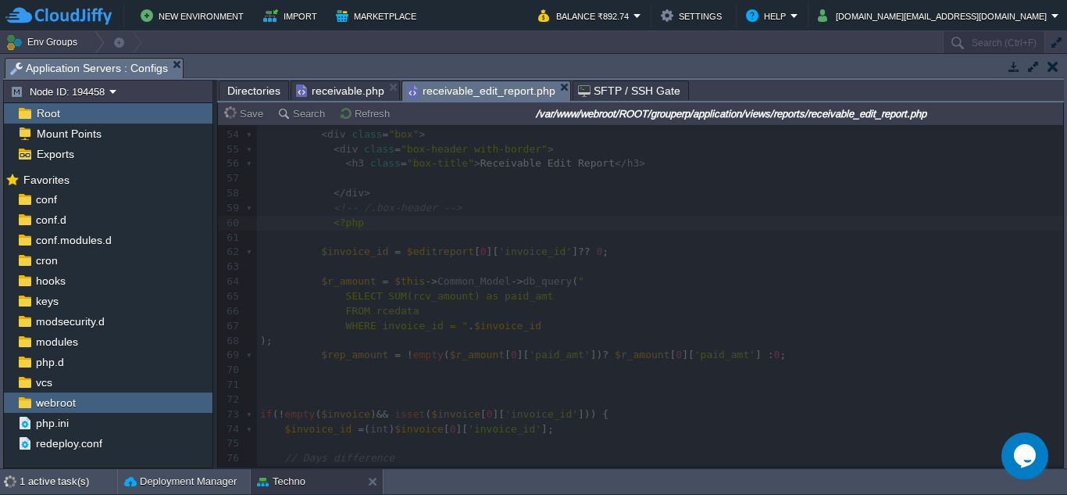
click at [349, 91] on span "receivable.php" at bounding box center [340, 90] width 88 height 19
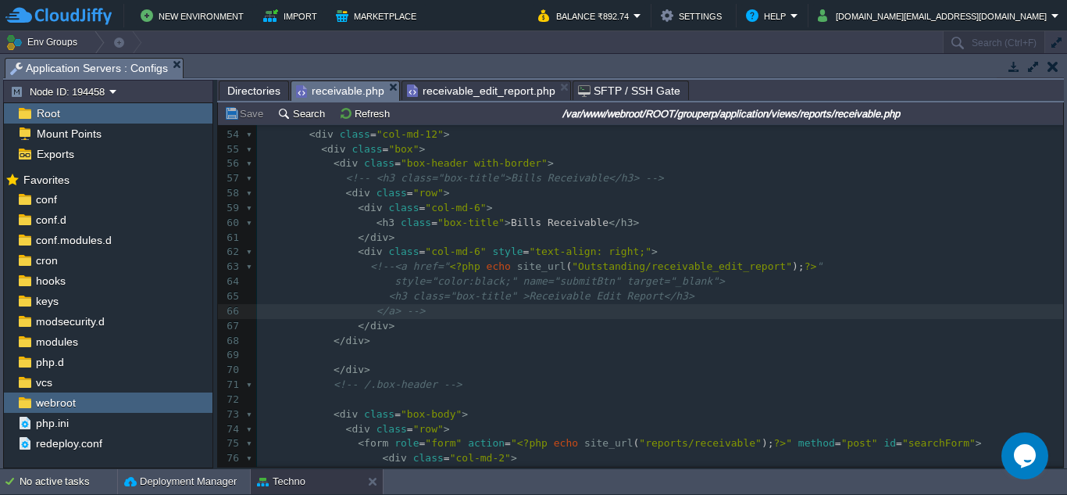
click at [513, 96] on span "receivable_edit_report.php" at bounding box center [481, 90] width 148 height 19
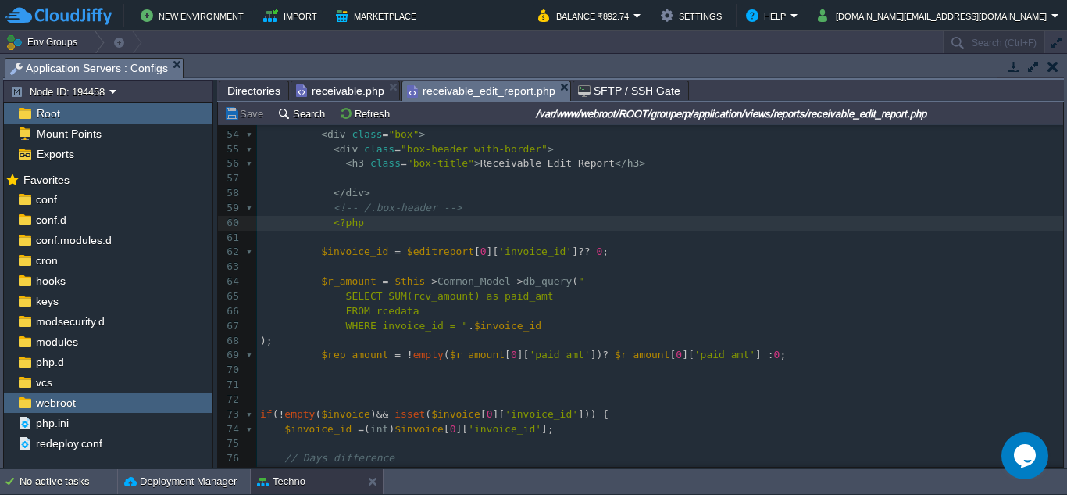
click at [347, 100] on span "receivable.php" at bounding box center [340, 90] width 88 height 19
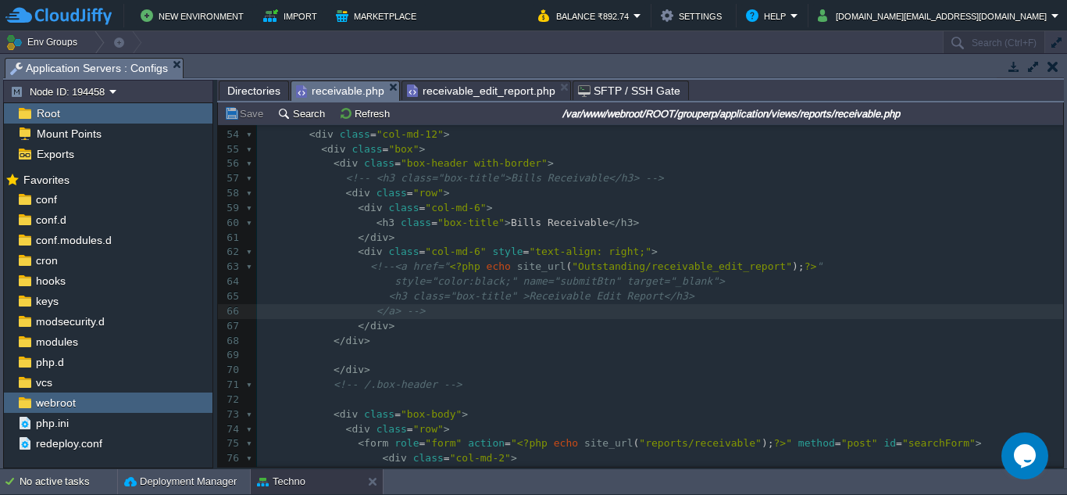
click at [382, 264] on span "<!--<a href="" at bounding box center [410, 266] width 80 height 12
click at [418, 314] on pre "</ a > -->" at bounding box center [660, 311] width 806 height 15
click at [534, 345] on pre "</ div >" at bounding box center [660, 341] width 806 height 15
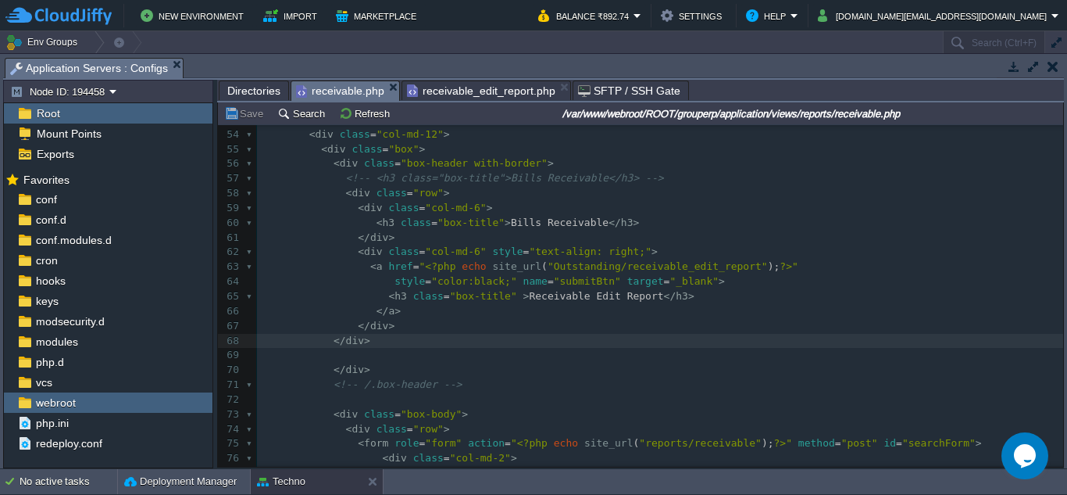
click at [495, 87] on span "receivable_edit_report.php" at bounding box center [481, 90] width 148 height 19
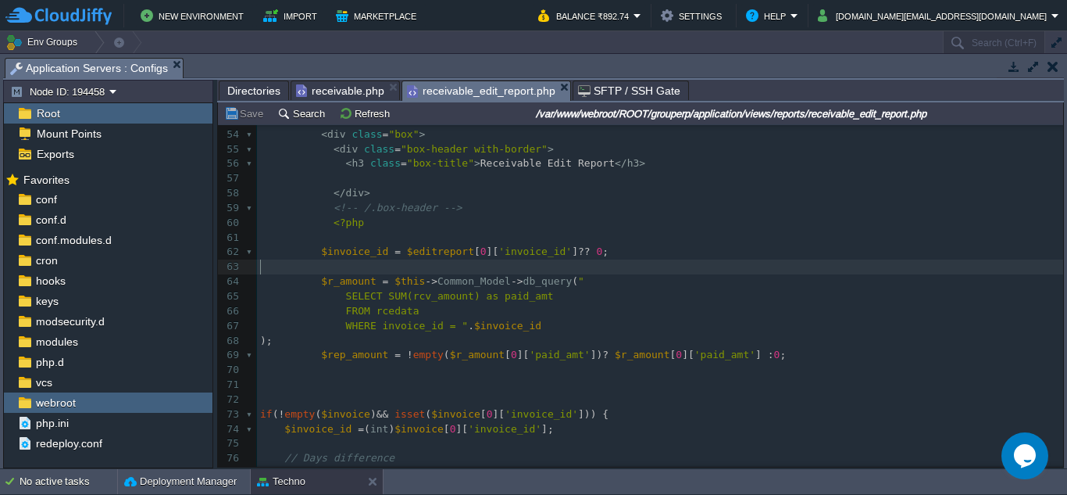
click at [460, 273] on pre "​" at bounding box center [660, 266] width 806 height 15
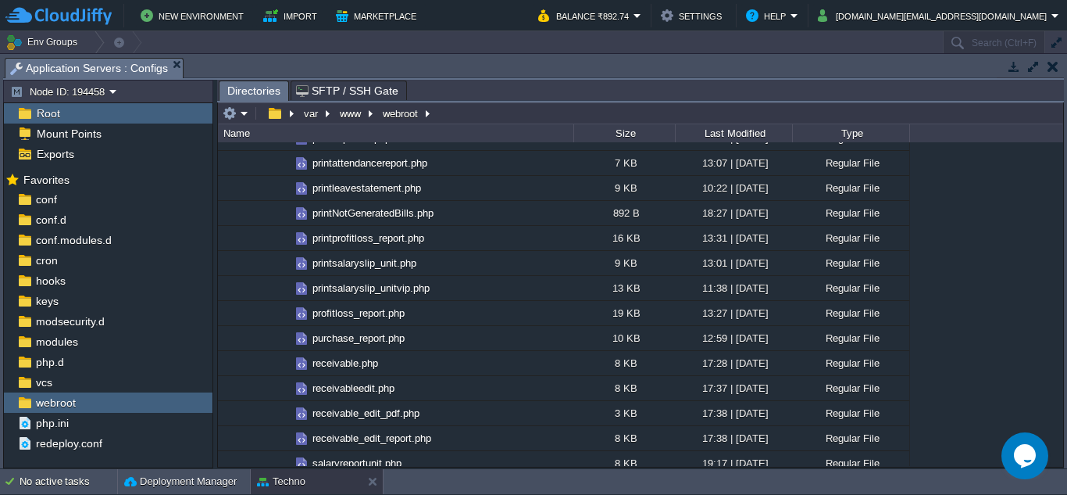
click at [248, 94] on span "Directories" at bounding box center [253, 91] width 53 height 20
click at [1054, 64] on button "button" at bounding box center [1053, 66] width 11 height 14
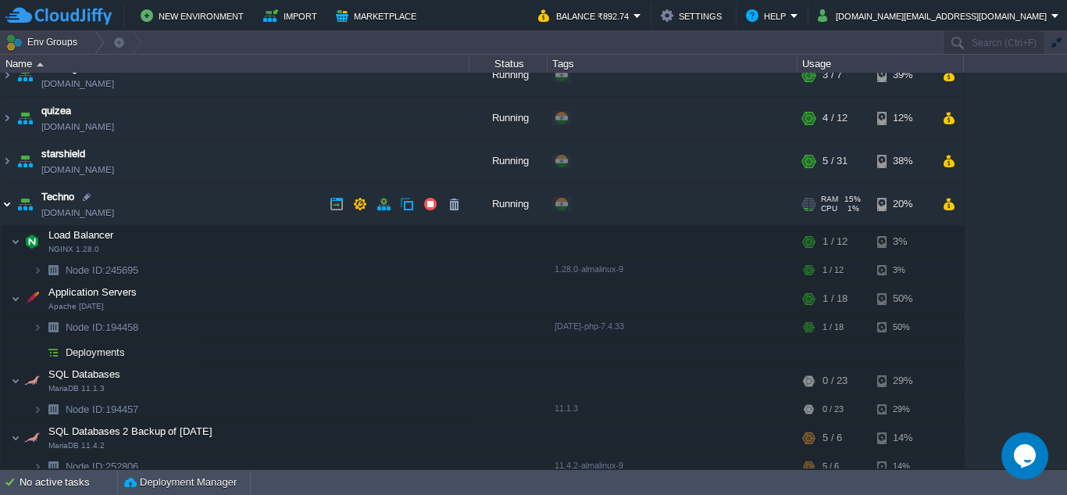
click at [2, 203] on img at bounding box center [7, 204] width 13 height 42
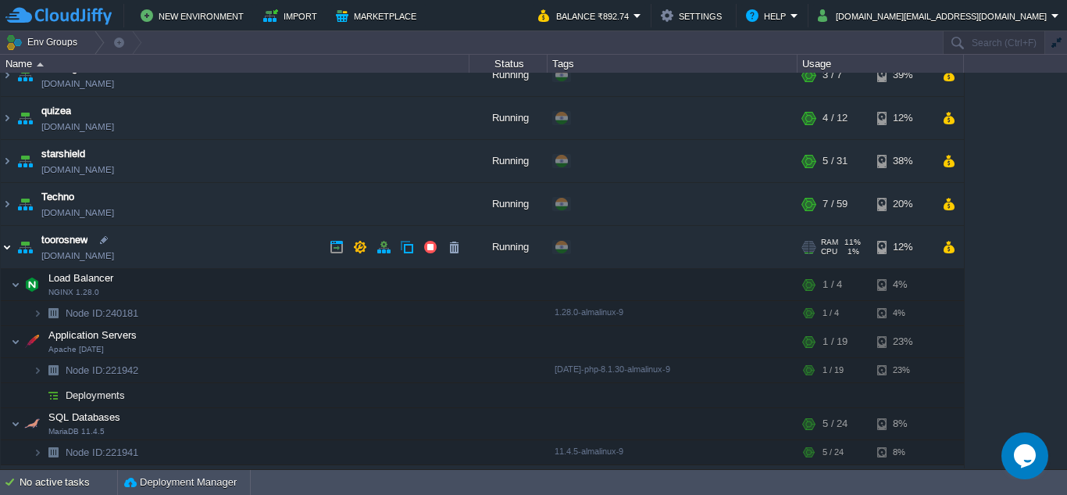
click at [6, 250] on img at bounding box center [7, 247] width 13 height 42
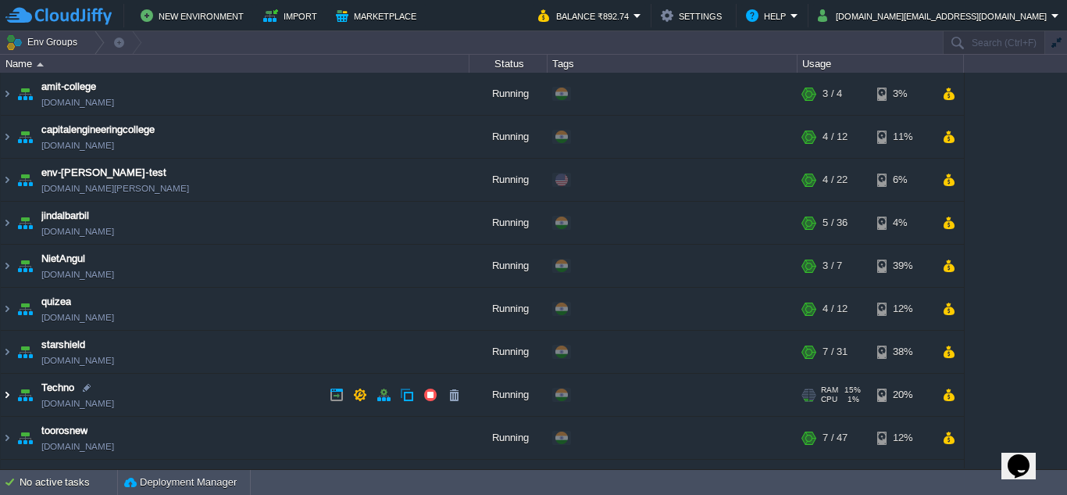
click at [5, 398] on img at bounding box center [7, 394] width 13 height 42
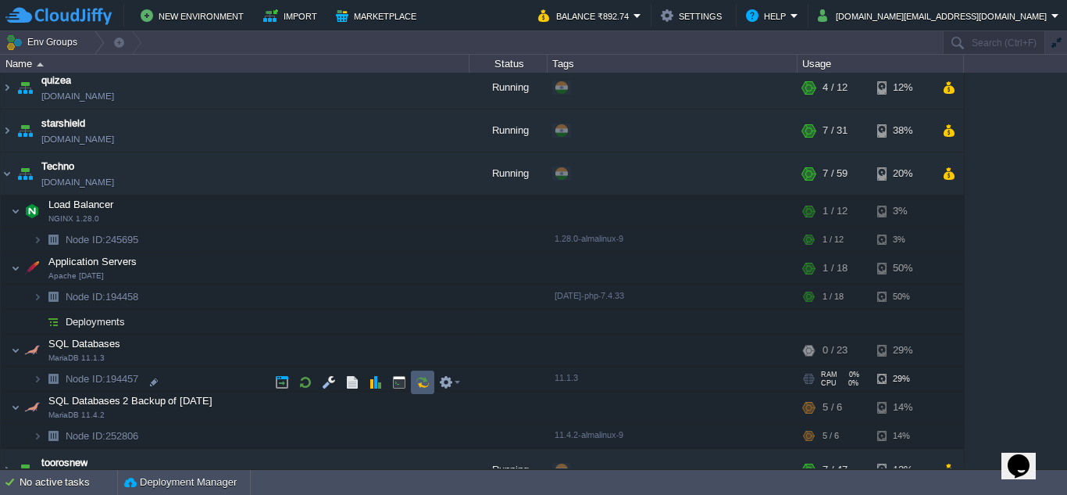
scroll to position [234, 0]
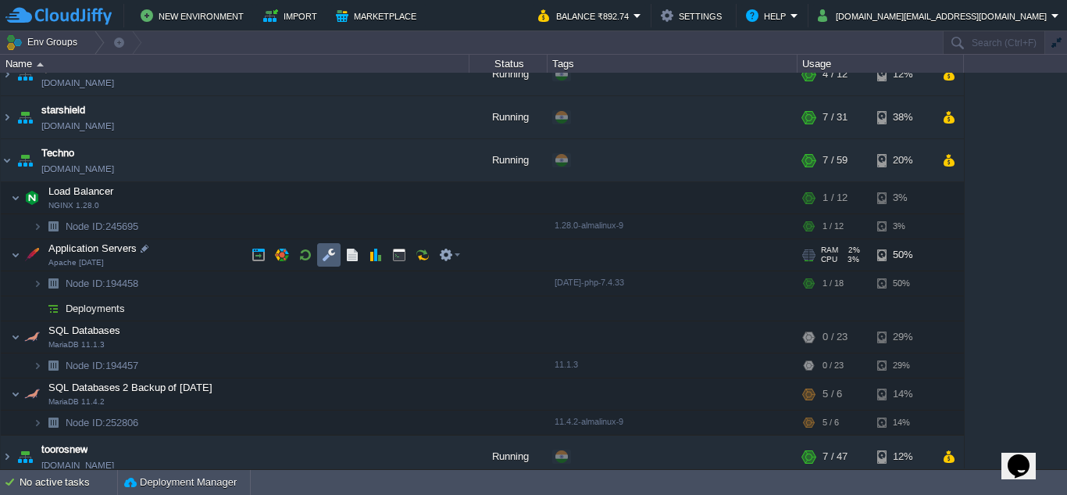
click at [331, 263] on td at bounding box center [328, 254] width 23 height 23
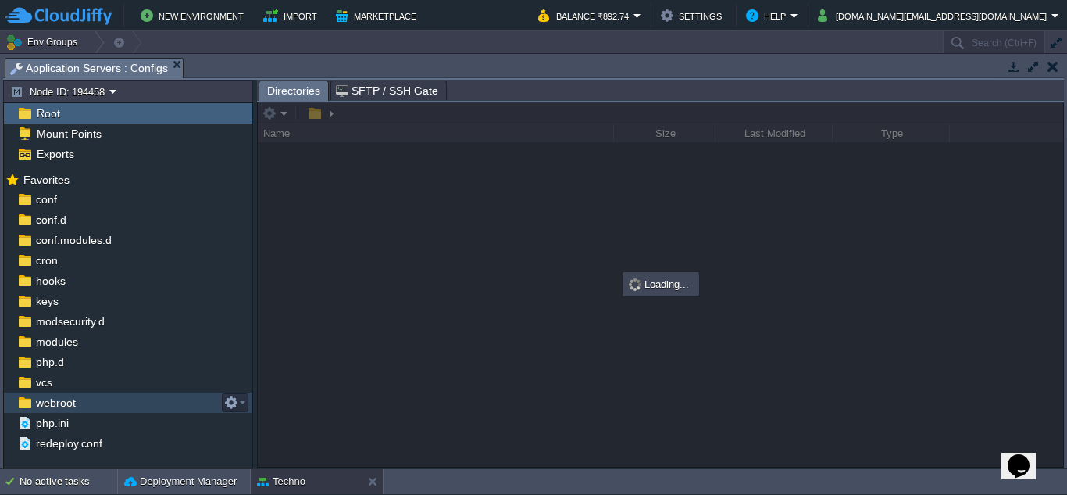
click at [52, 400] on span "webroot" at bounding box center [55, 402] width 45 height 14
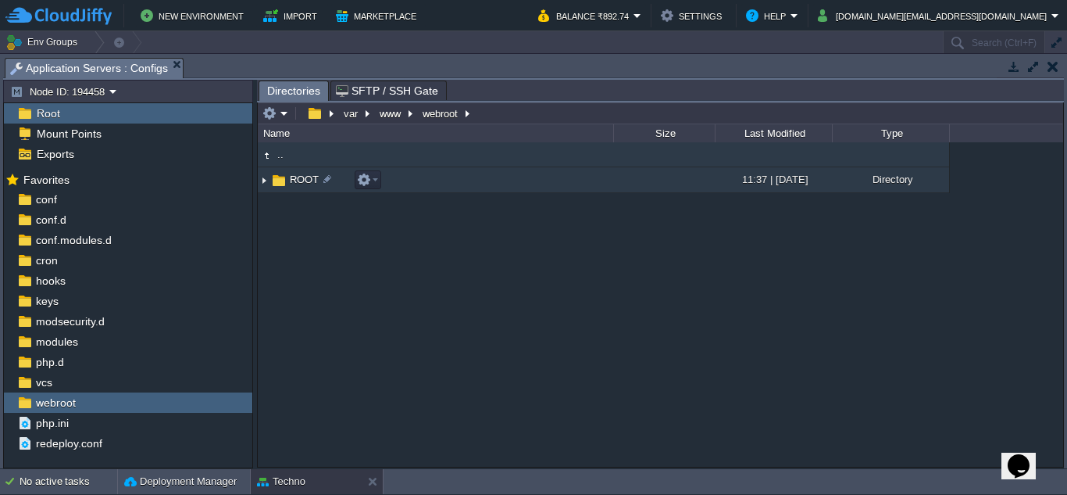
click at [266, 182] on img at bounding box center [264, 180] width 13 height 24
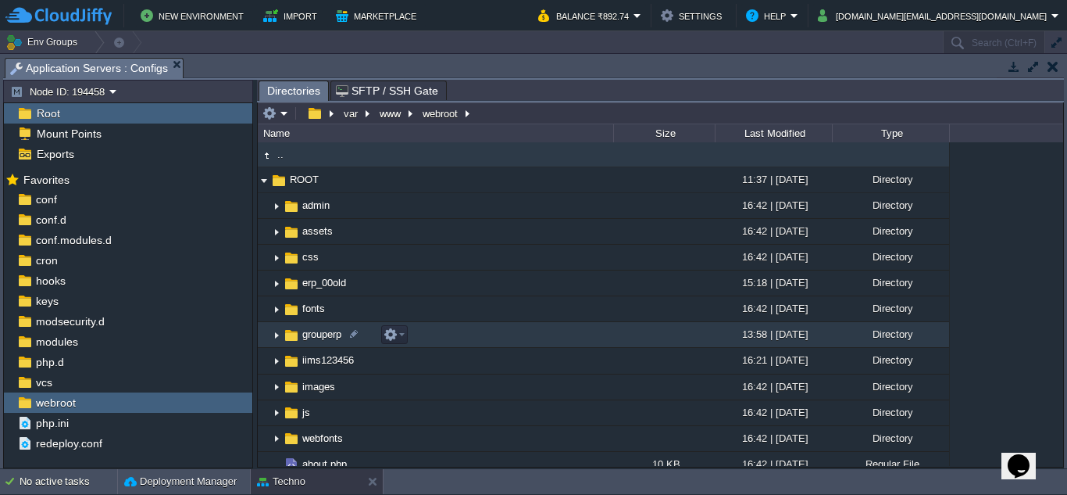
click at [275, 334] on img at bounding box center [276, 335] width 13 height 24
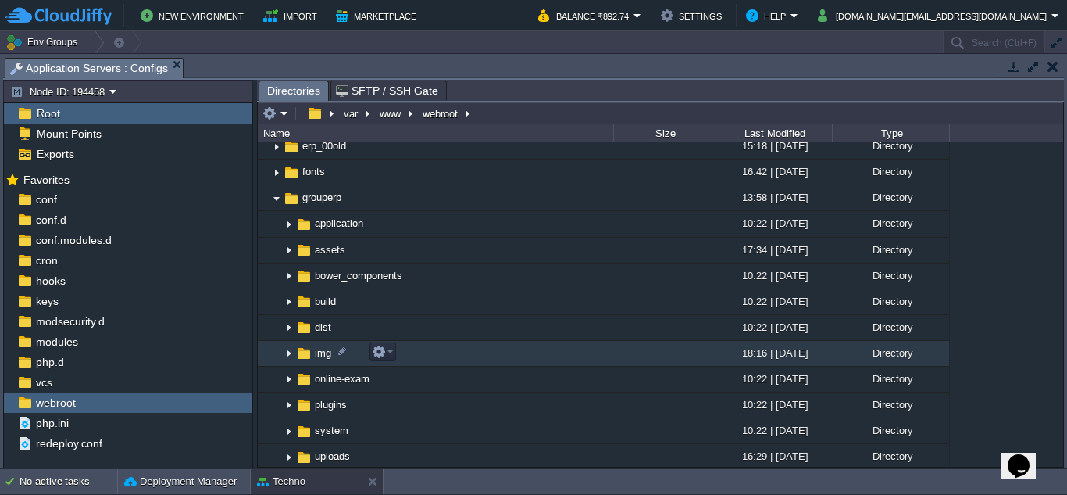
scroll to position [78, 0]
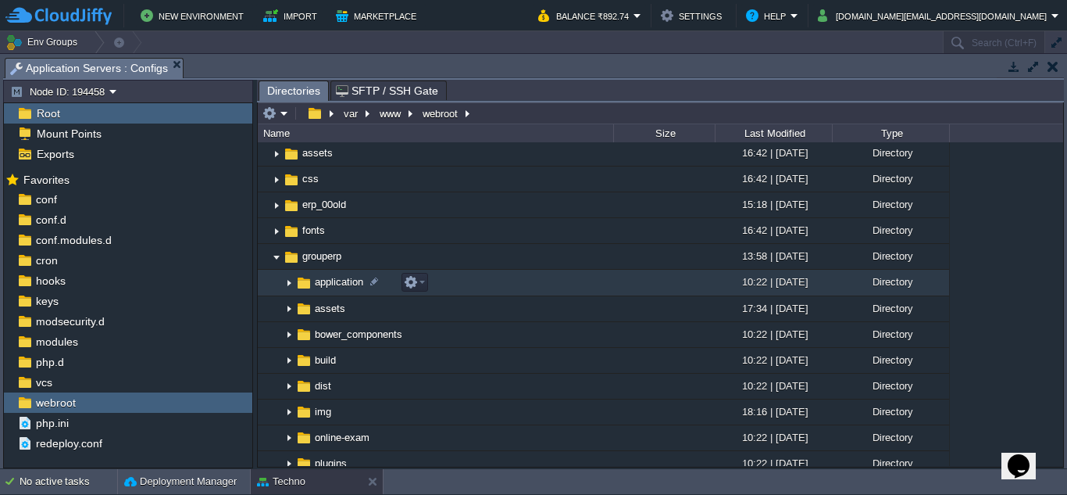
click at [288, 283] on img at bounding box center [289, 283] width 13 height 24
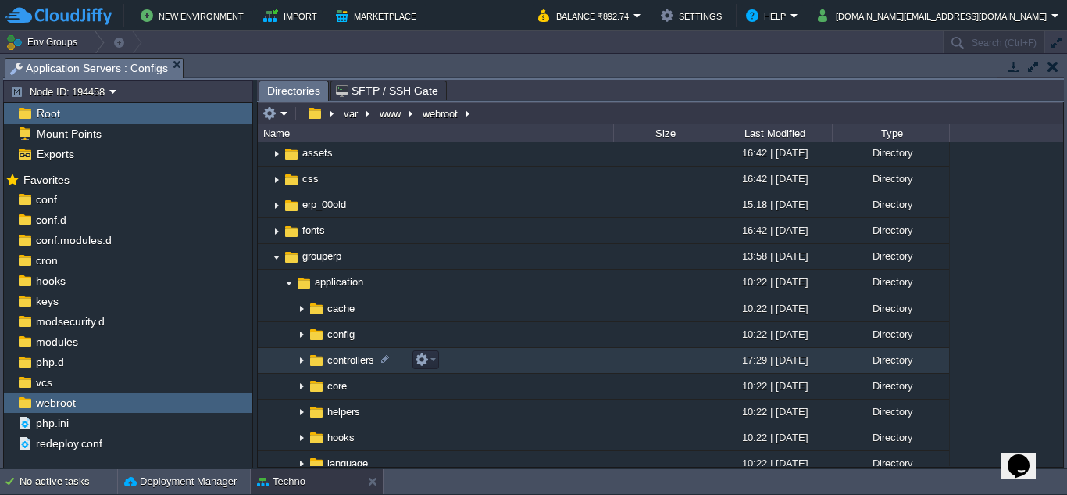
click at [299, 360] on img at bounding box center [301, 360] width 13 height 24
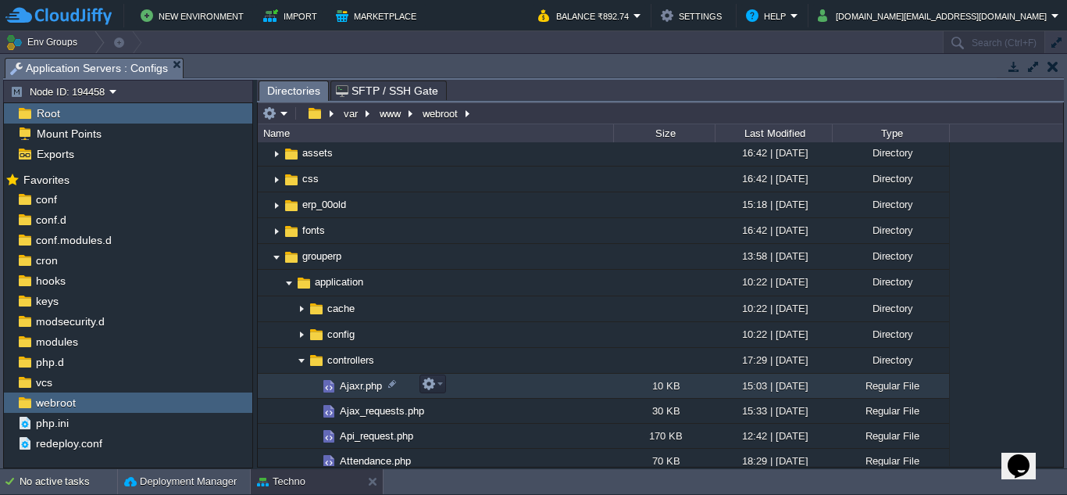
scroll to position [156, 0]
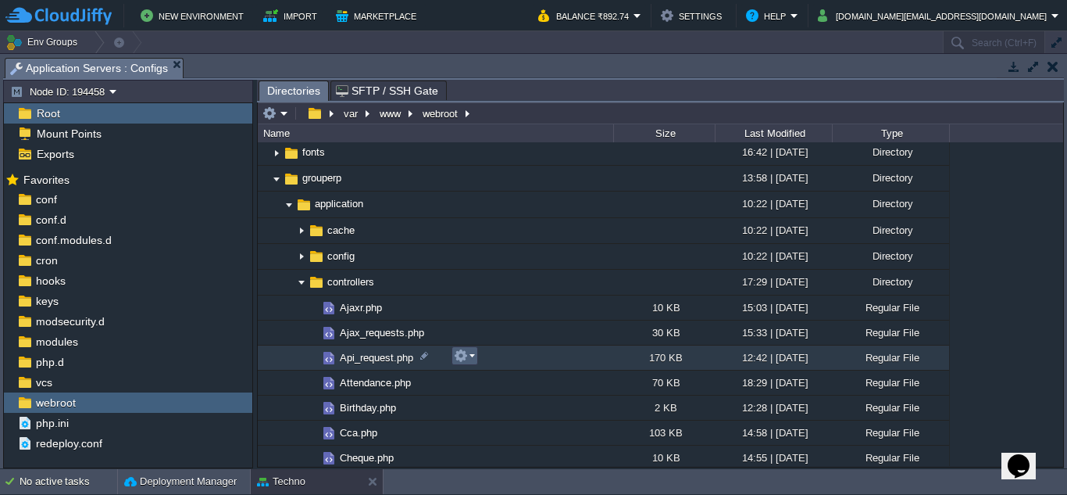
click at [473, 360] on em at bounding box center [464, 355] width 21 height 14
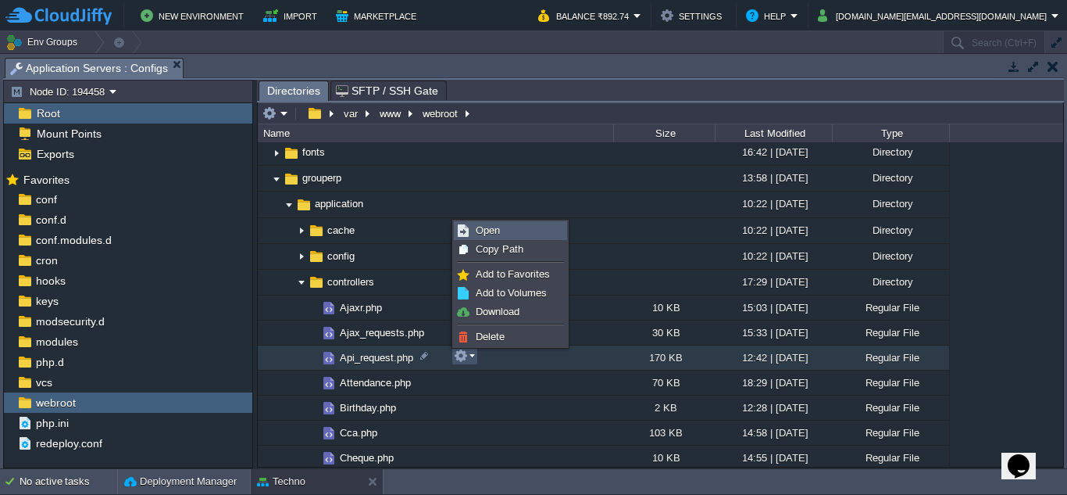
click at [515, 232] on link "Open" at bounding box center [511, 230] width 112 height 17
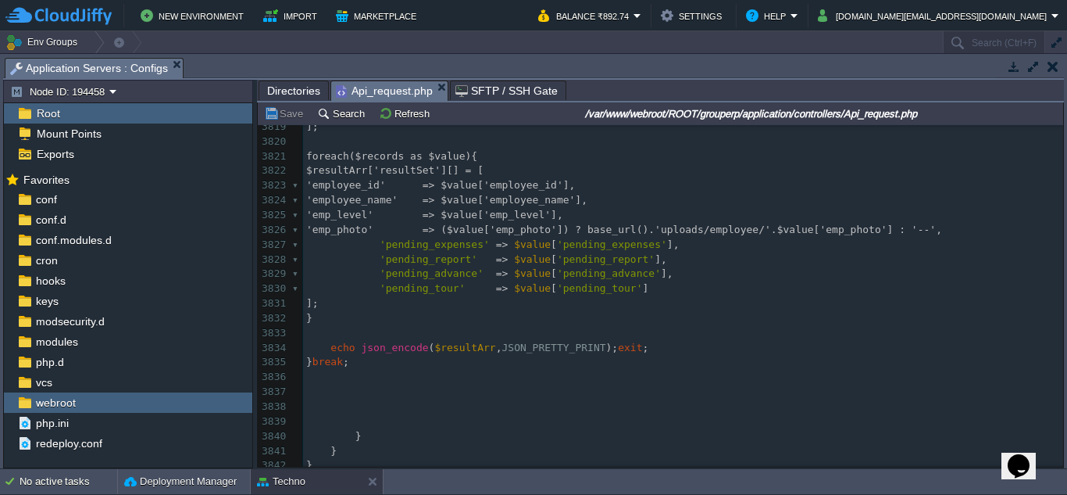
scroll to position [58311, 0]
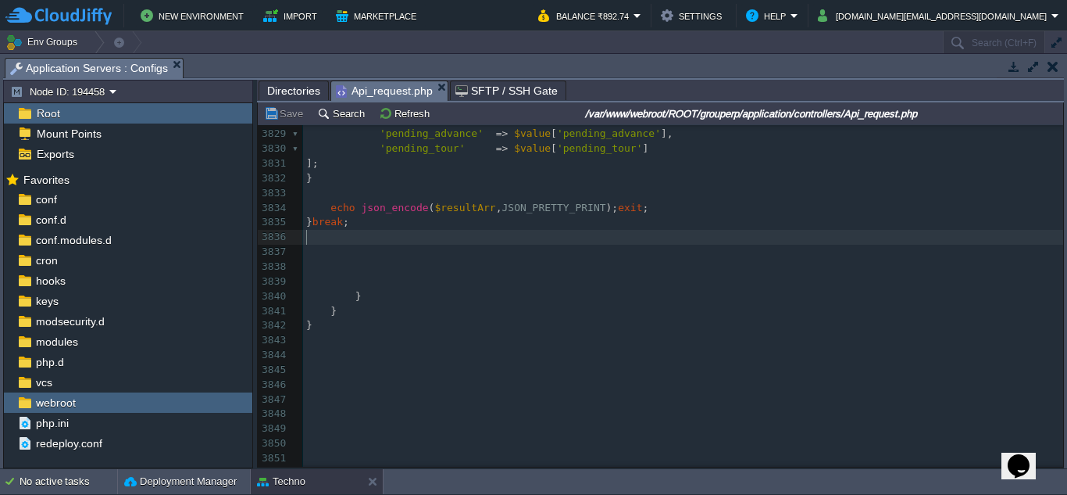
click at [440, 241] on pre "​" at bounding box center [683, 237] width 760 height 15
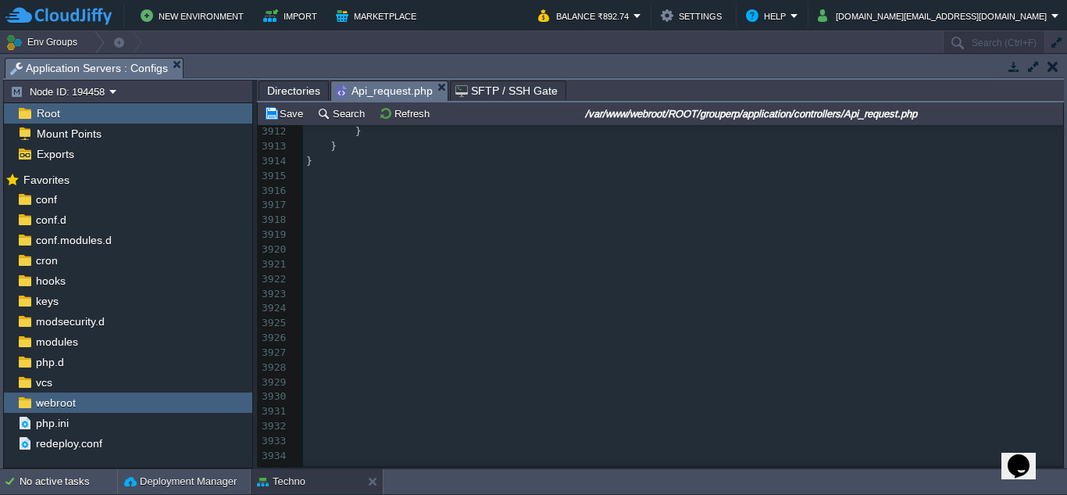
scroll to position [59540, 0]
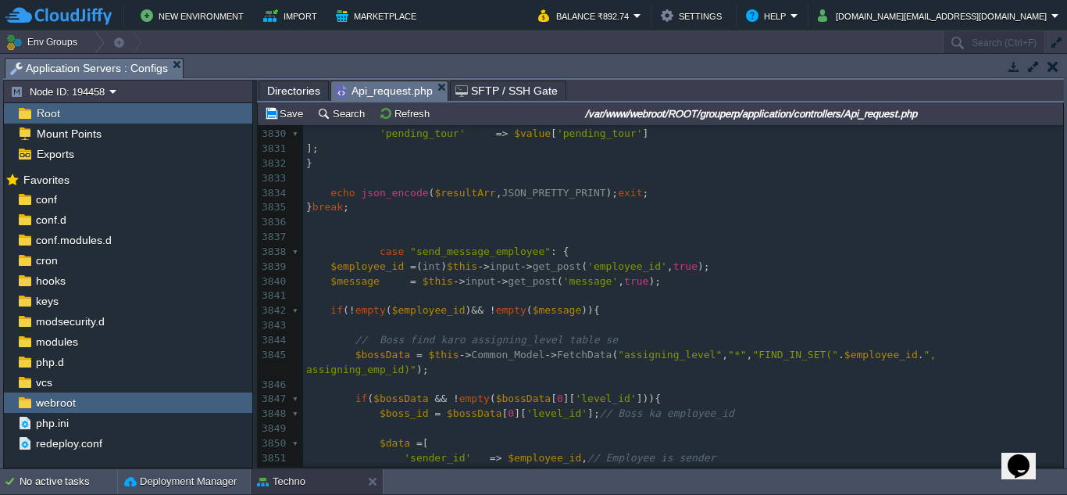
click at [390, 221] on pre "​" at bounding box center [683, 222] width 760 height 15
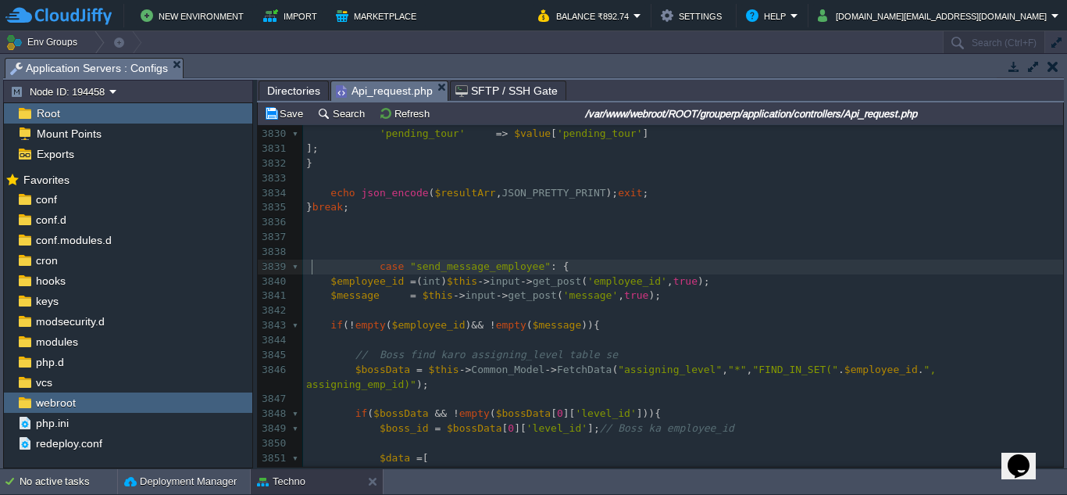
click at [312, 266] on div "xxxxxxxxxx ​ 3819 ]; 3820 ​ 3821 foreach($records as $value){ 3822 $resultArr['…" at bounding box center [683, 377] width 760 height 824
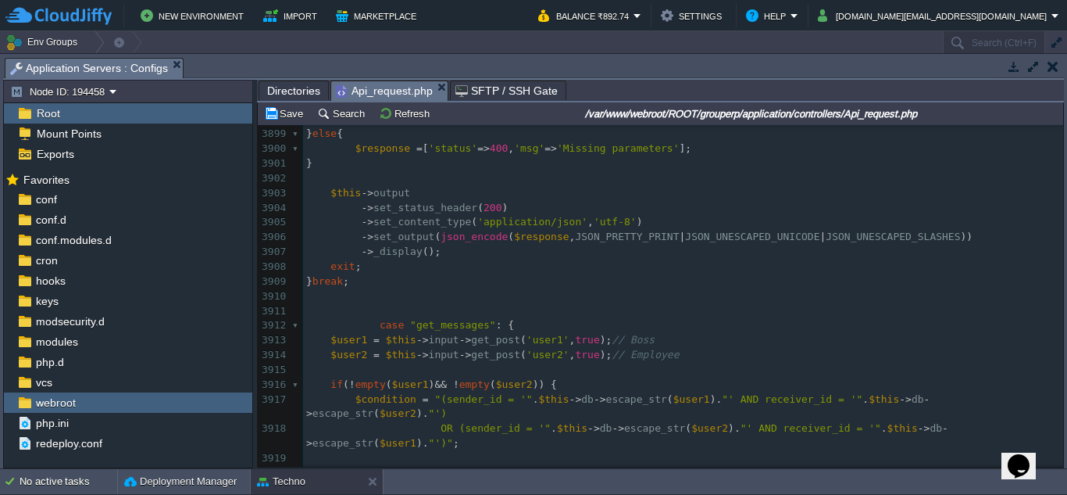
click at [305, 326] on pre "case "get_messages" : {" at bounding box center [683, 325] width 760 height 15
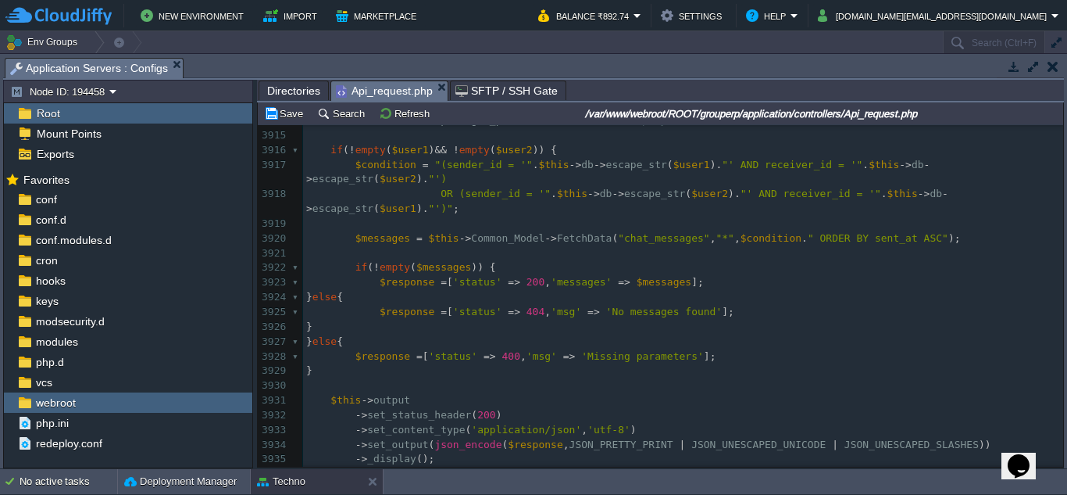
click at [624, 281] on div "xxxxxxxxxx case "send_message_employee" : { 3888 'sender_id' => $boss_id , // B…" at bounding box center [683, 193] width 760 height 927
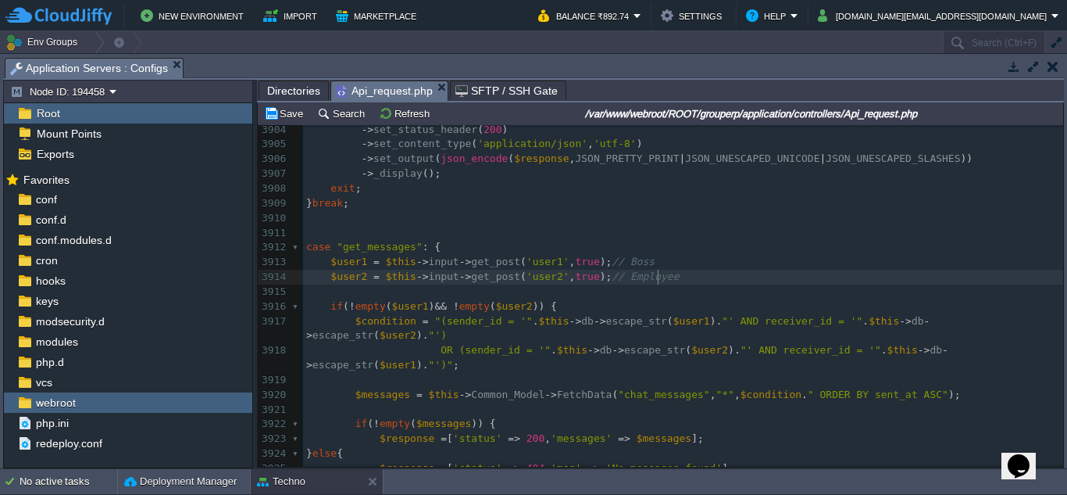
click at [672, 273] on pre "$user2 = $this -> input -> get_post ( 'user2' , true ); // Employee" at bounding box center [683, 277] width 760 height 15
click at [656, 266] on pre "$user1 = $this -> input -> get_post ( 'user1' , true ); // Boss" at bounding box center [683, 262] width 760 height 15
type textarea "// Boss"
drag, startPoint x: 647, startPoint y: 263, endPoint x: 595, endPoint y: 265, distance: 51.6
type textarea "// Employee"
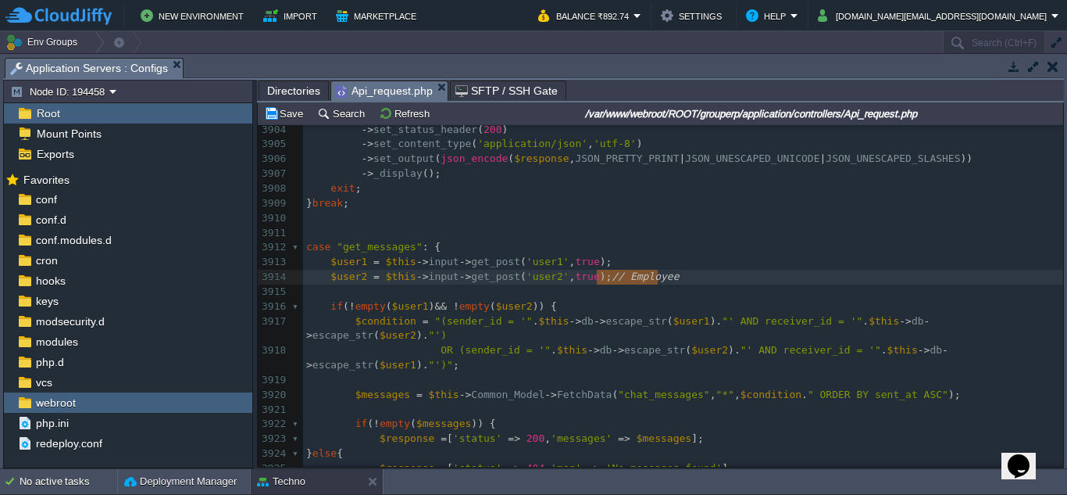
drag, startPoint x: 672, startPoint y: 277, endPoint x: 599, endPoint y: 276, distance: 72.7
click at [609, 263] on pre "$user1 = $this -> input -> get_post ( 'user1' , true );" at bounding box center [683, 262] width 760 height 15
type textarea "// boss"
click at [617, 262] on span "// boss" at bounding box center [633, 261] width 43 height 12
type textarea "B"
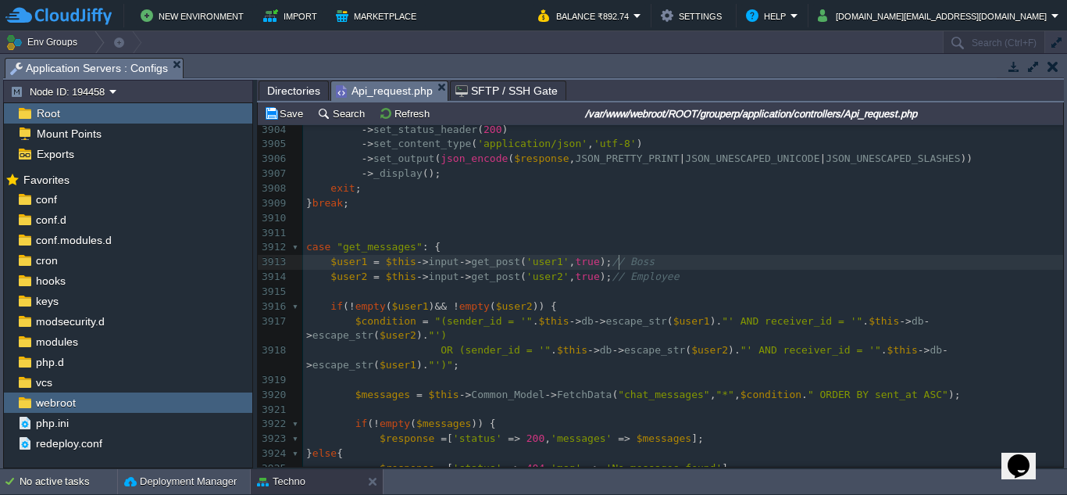
click at [677, 270] on pre "$user1 = $this -> input -> get_post ( 'user1' , true ); // Boss" at bounding box center [683, 262] width 760 height 15
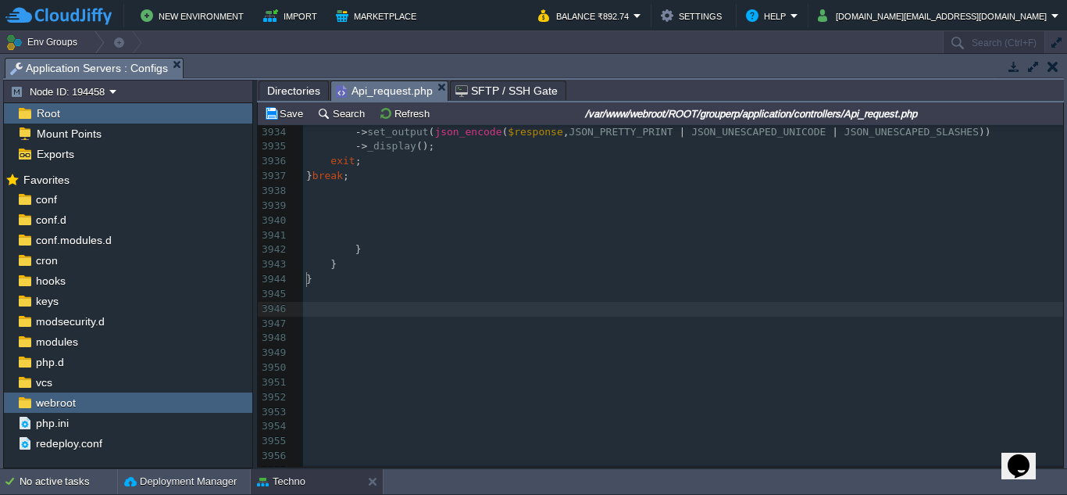
click at [534, 302] on pre "​" at bounding box center [683, 309] width 760 height 15
click at [514, 198] on pre at bounding box center [683, 205] width 760 height 15
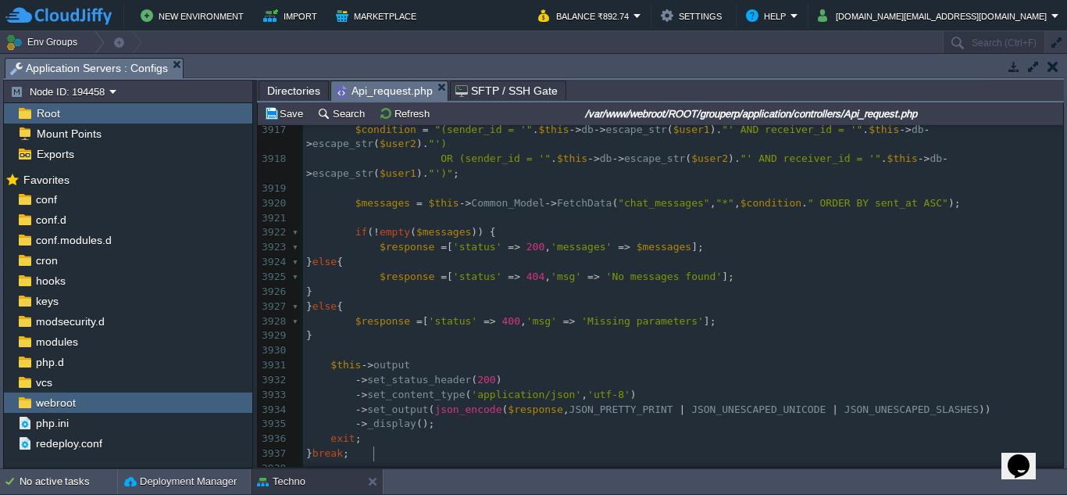
scroll to position [59576, 0]
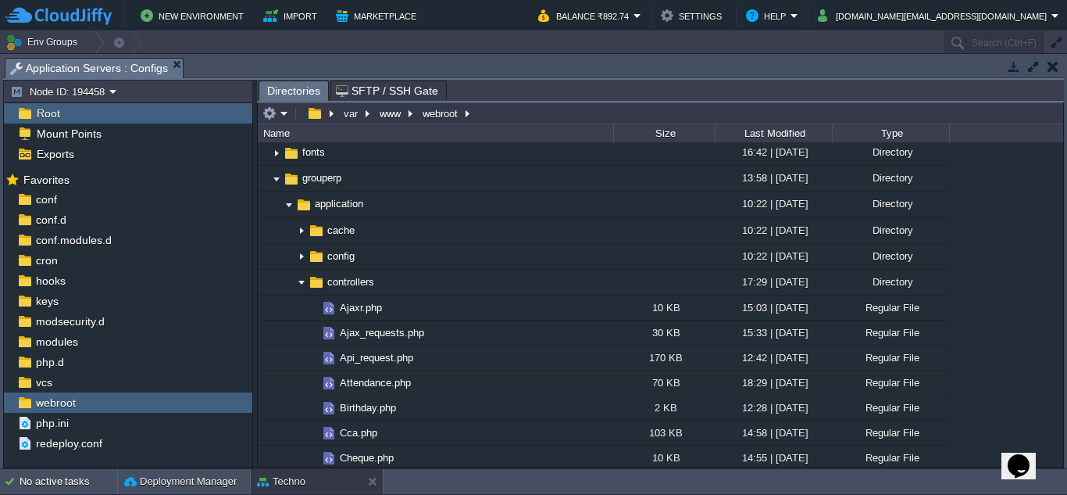
click at [1056, 63] on button "button" at bounding box center [1053, 66] width 11 height 14
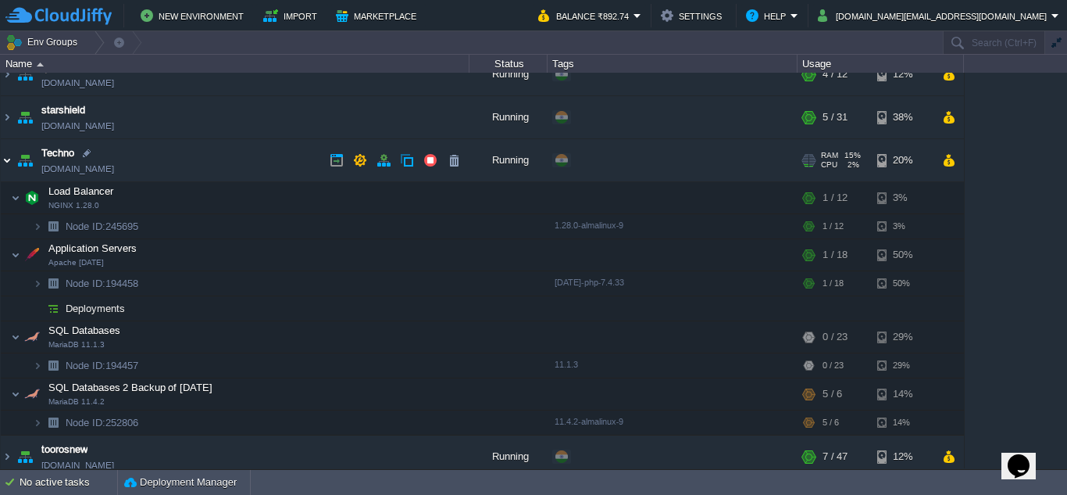
click at [5, 162] on img at bounding box center [7, 160] width 13 height 42
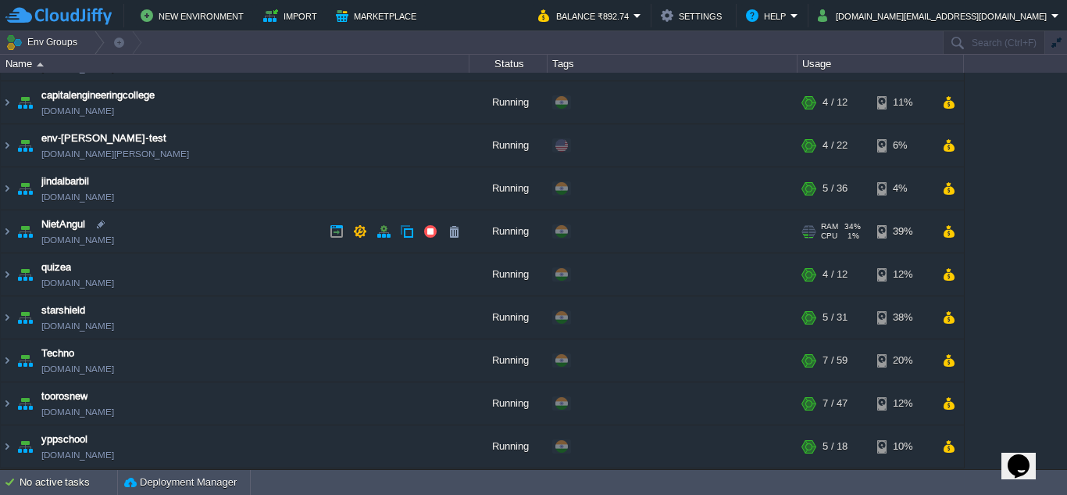
scroll to position [0, 0]
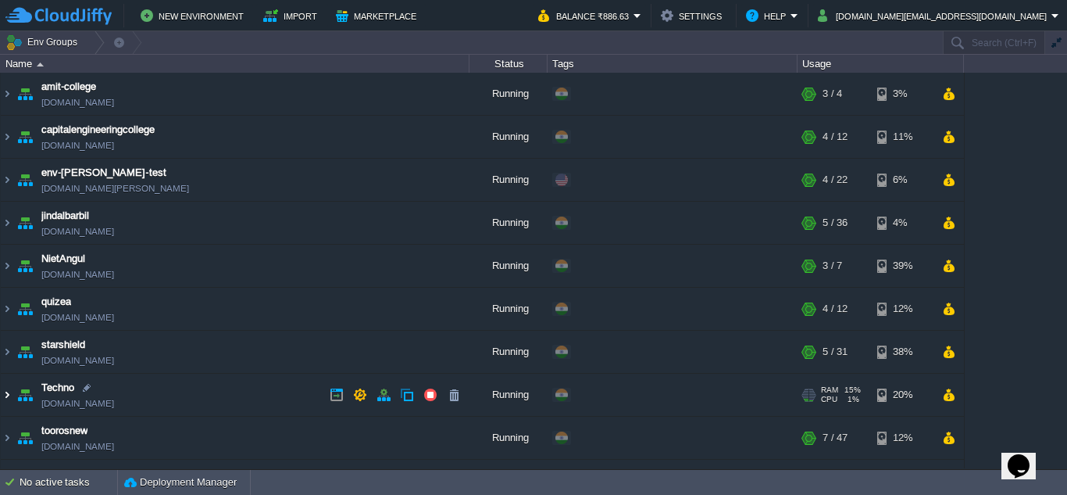
click at [9, 395] on img at bounding box center [7, 394] width 13 height 42
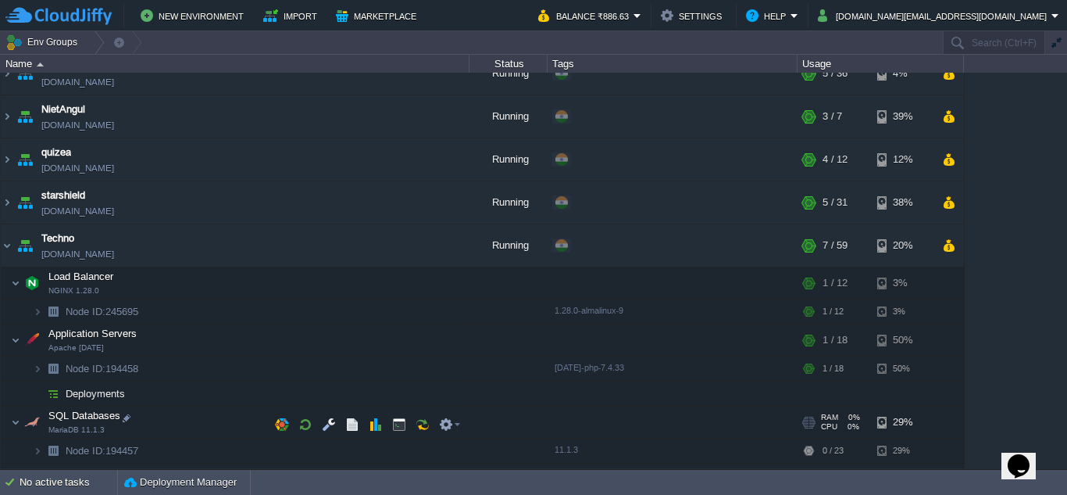
scroll to position [156, 0]
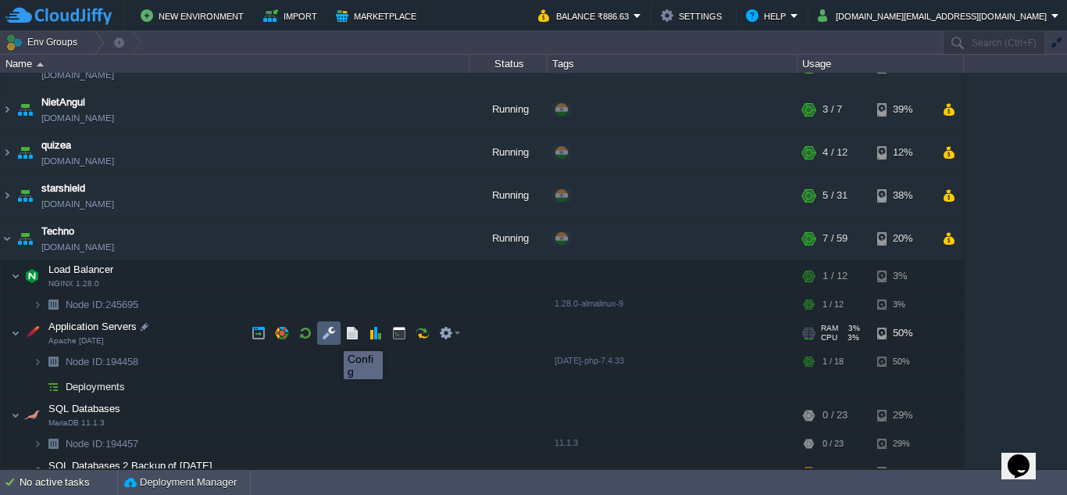
click at [332, 337] on button "button" at bounding box center [329, 333] width 14 height 14
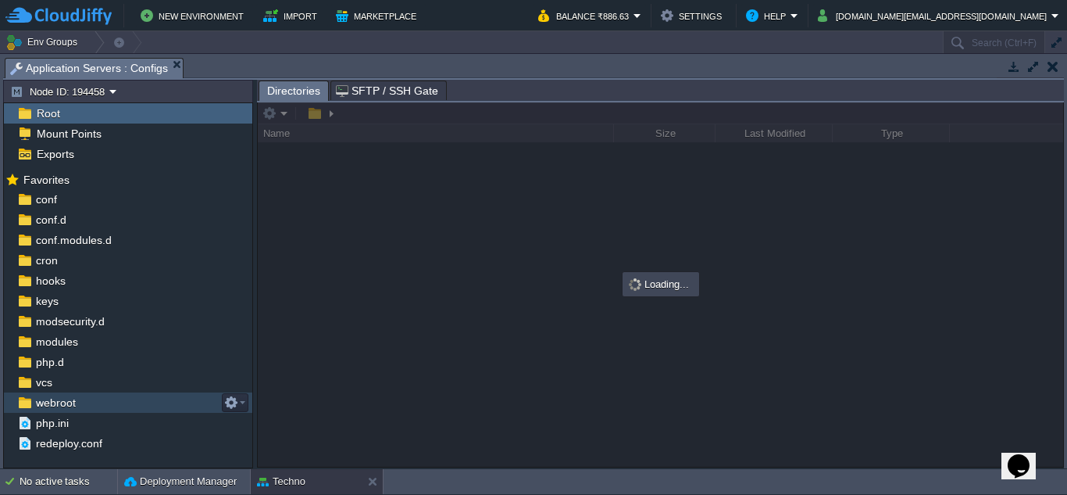
click at [48, 402] on span "webroot" at bounding box center [55, 402] width 45 height 14
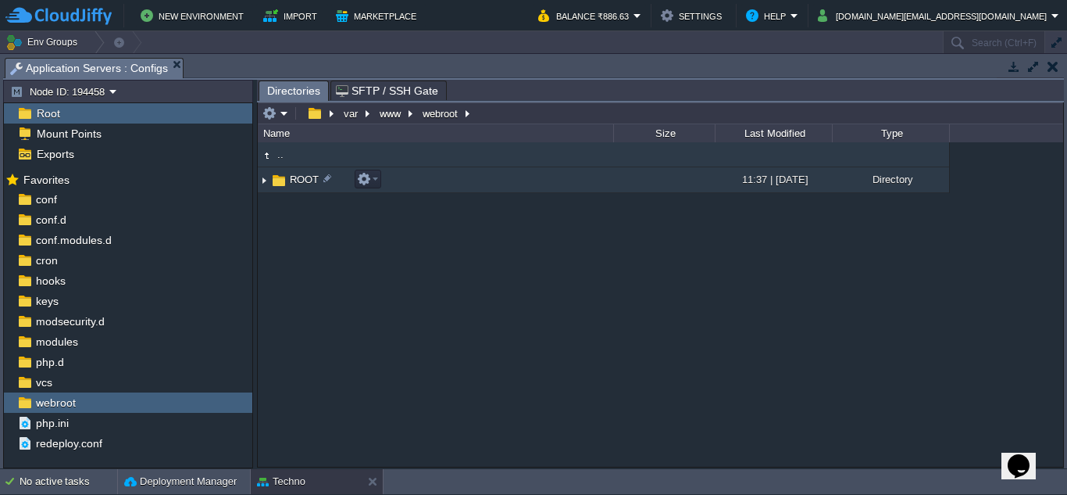
click at [261, 182] on img at bounding box center [264, 180] width 13 height 24
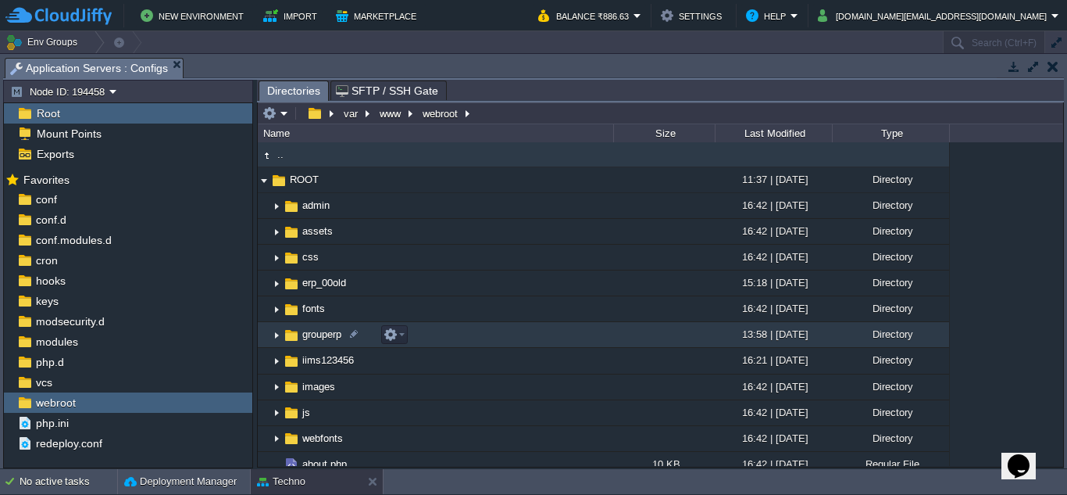
click at [273, 338] on img at bounding box center [276, 335] width 13 height 24
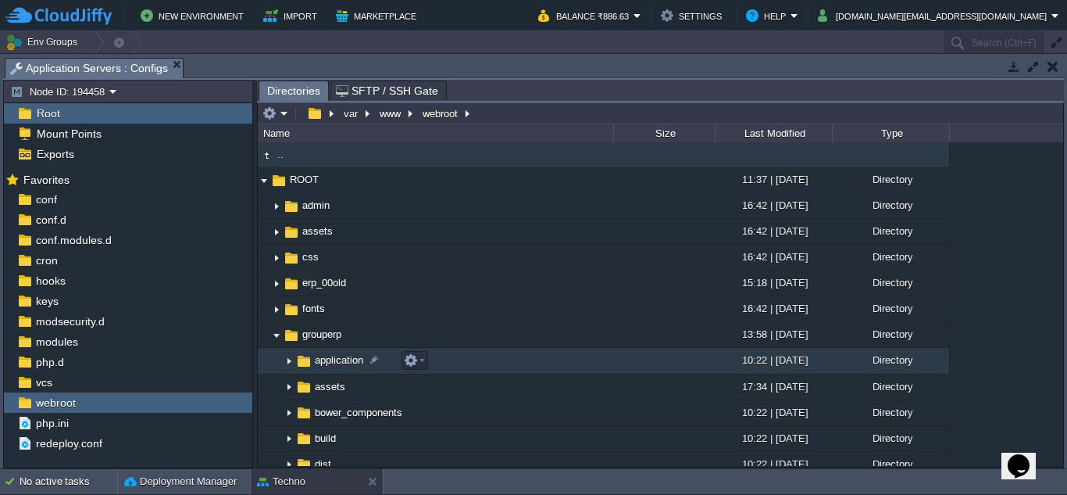
click at [289, 363] on img at bounding box center [289, 361] width 13 height 24
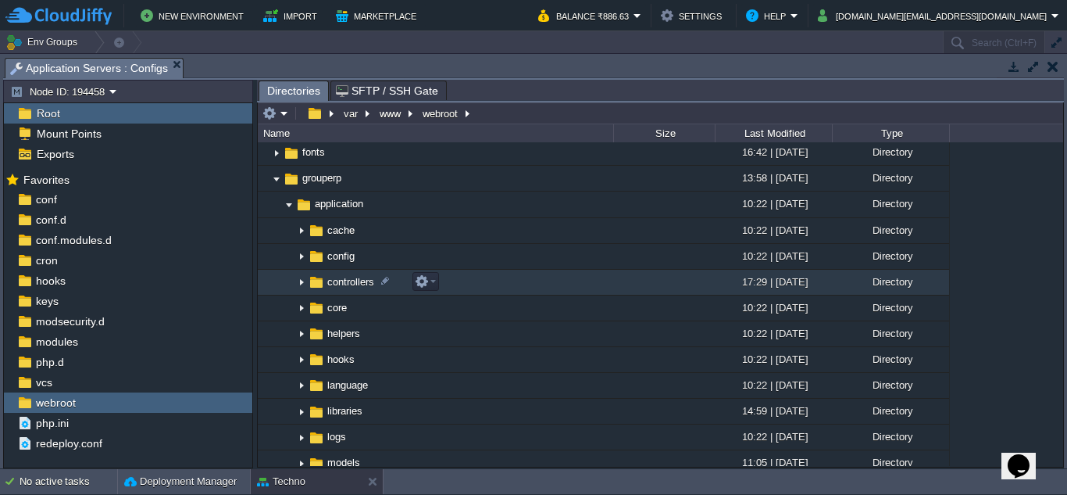
click at [302, 287] on img at bounding box center [301, 282] width 13 height 24
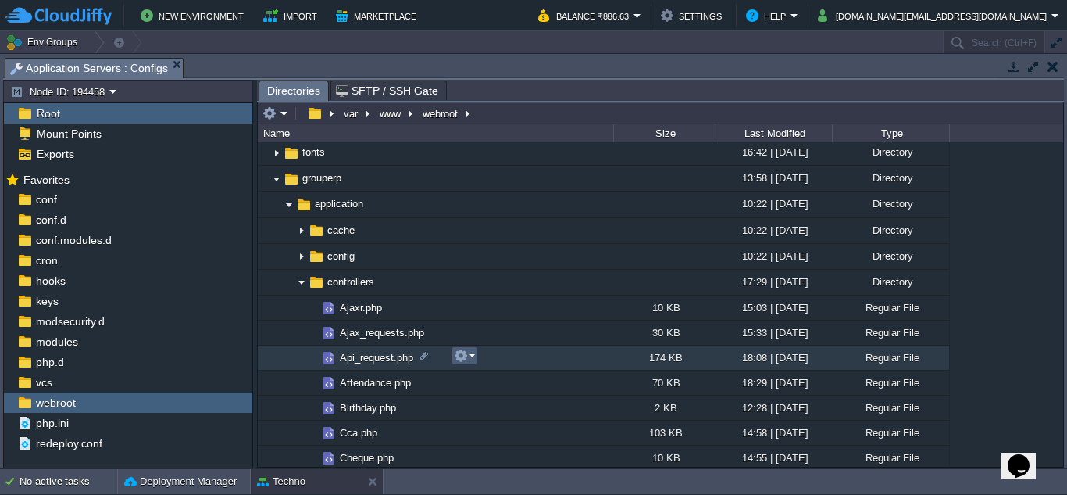
click at [469, 355] on em at bounding box center [464, 355] width 21 height 14
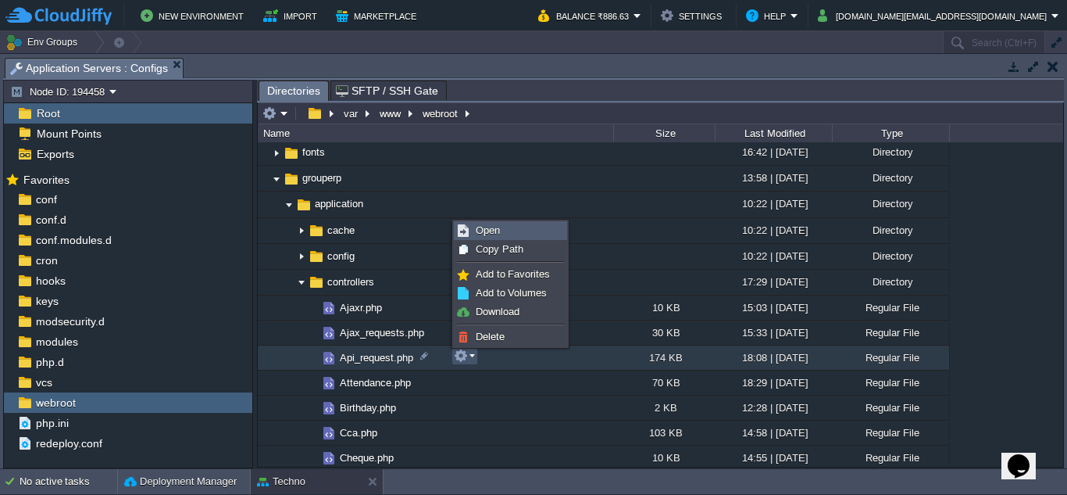
click at [502, 227] on link "Open" at bounding box center [511, 230] width 112 height 17
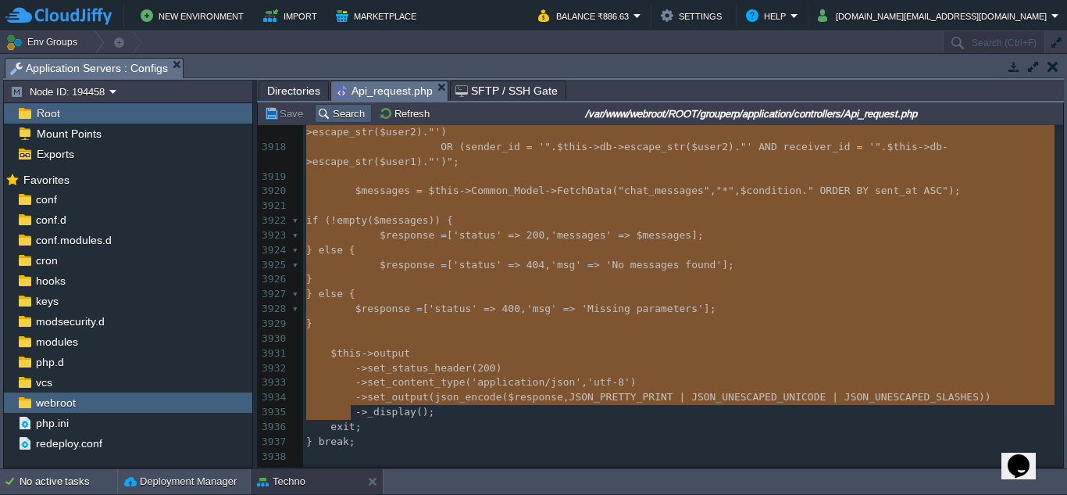
scroll to position [59579, 0]
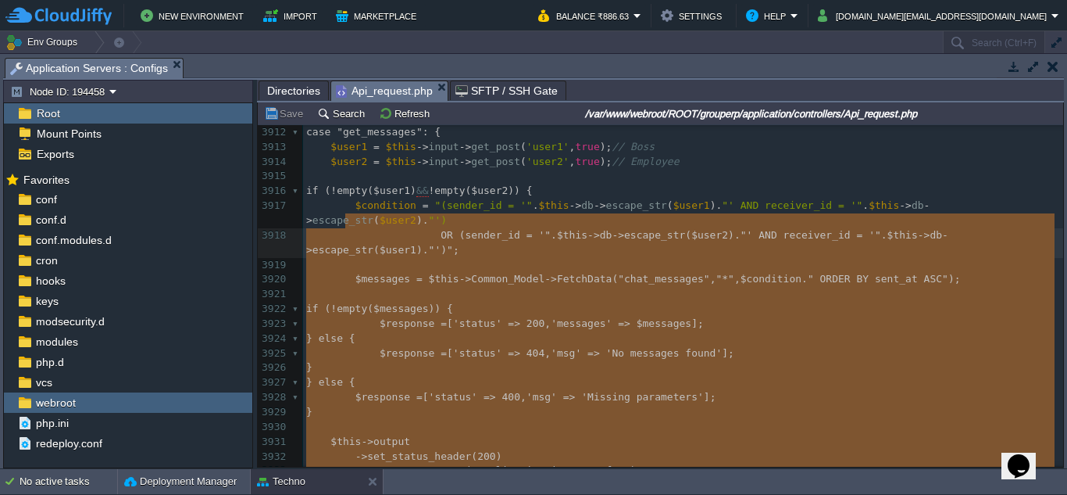
type textarea "-"
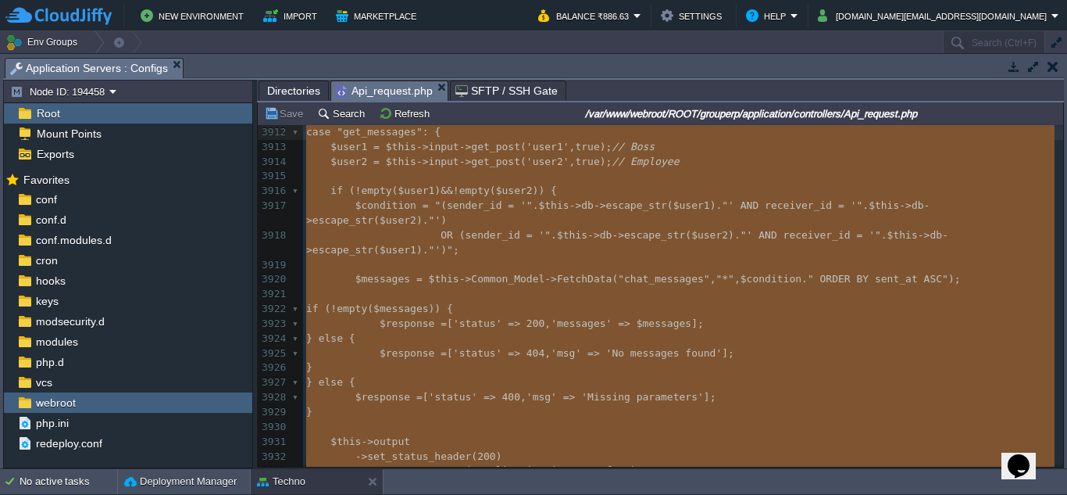
drag, startPoint x: 360, startPoint y: 363, endPoint x: 295, endPoint y: 137, distance: 234.9
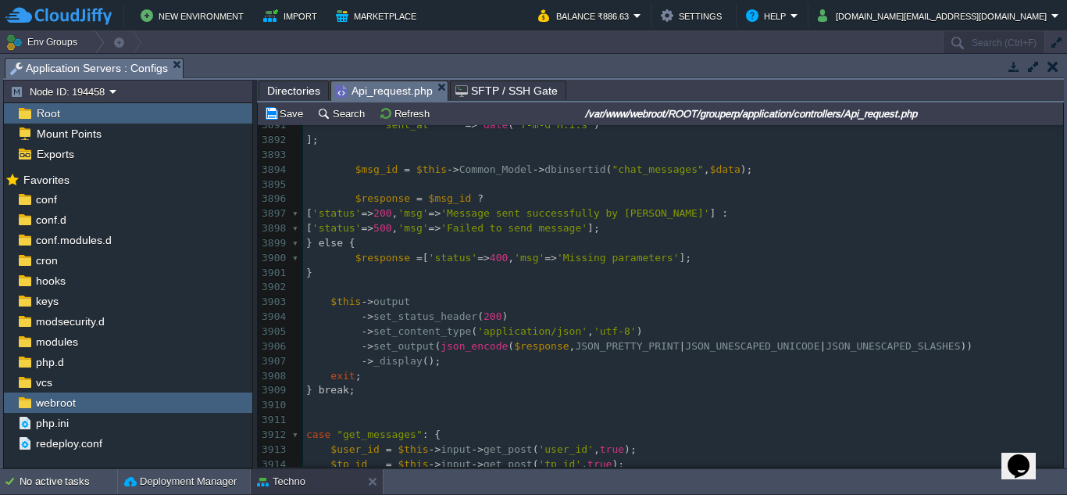
scroll to position [59185, 0]
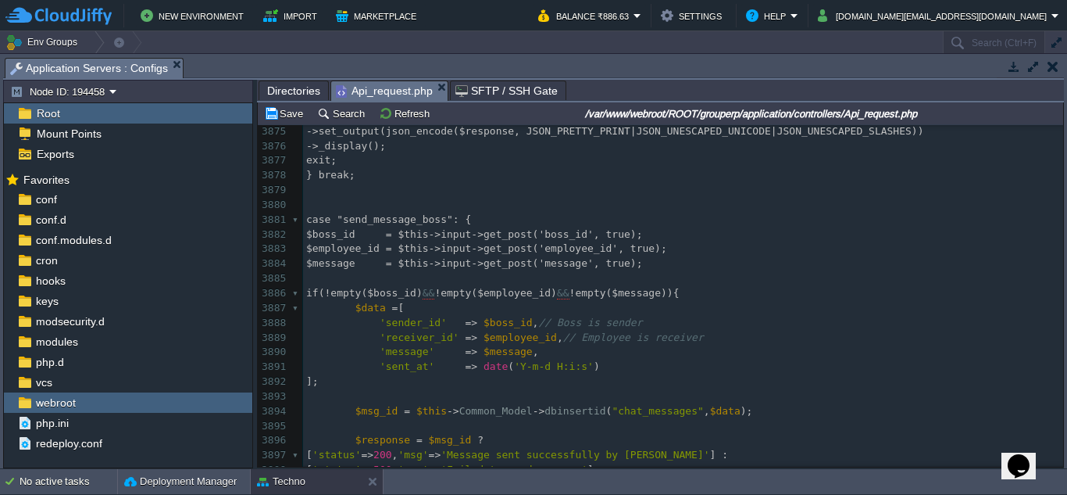
click at [642, 266] on pre "$message = $this->input->get_post('message', true);" at bounding box center [683, 263] width 760 height 15
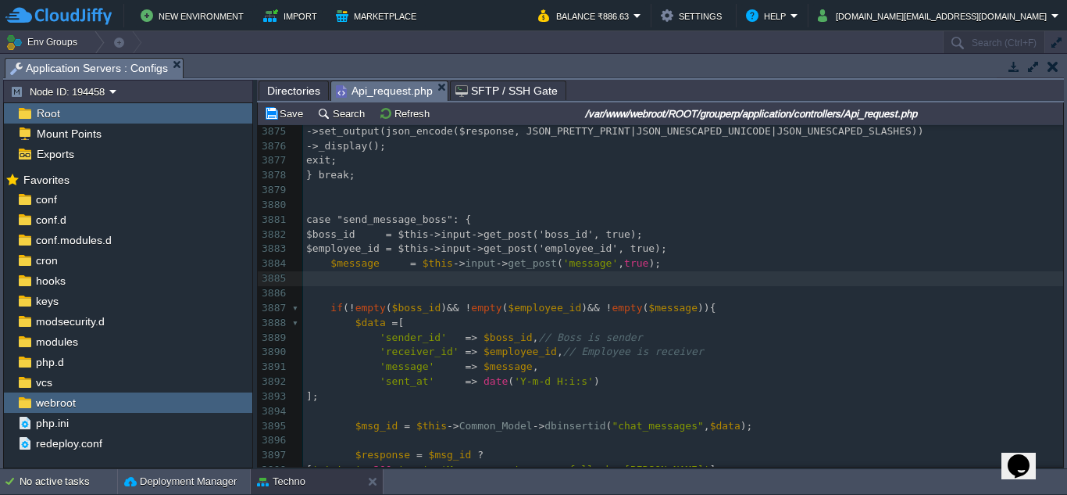
paste textarea
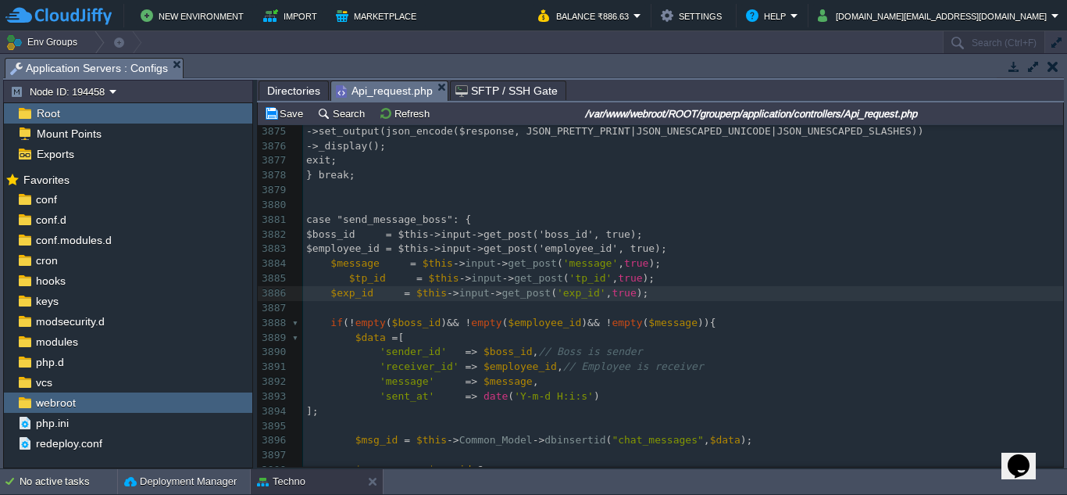
click at [330, 278] on div "xxxxxxxxxx } break ; 3863 ​ 3864 } else { 3865 $response = ['status'=>404,'msg'…" at bounding box center [683, 331] width 760 height 766
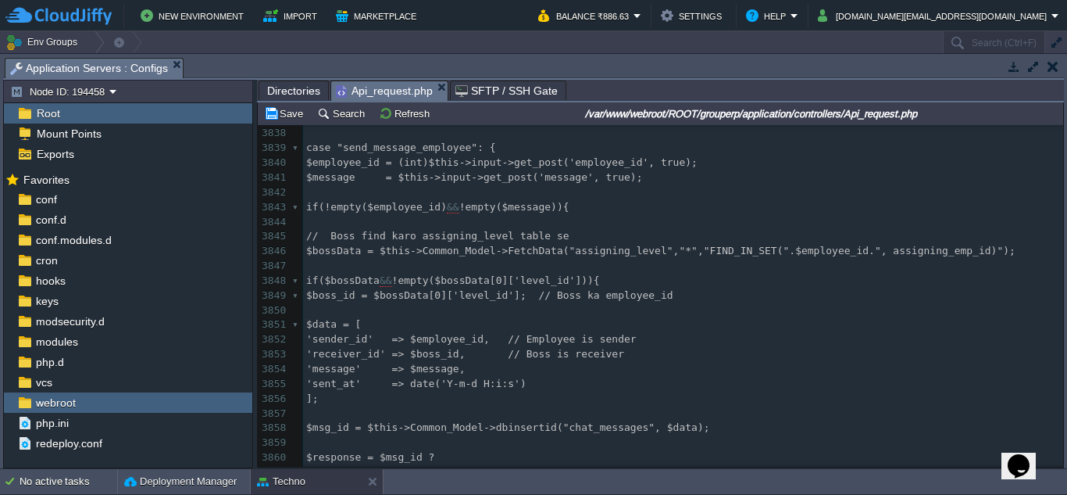
click at [647, 180] on pre "$message = $this->input->get_post('message', true);" at bounding box center [683, 177] width 760 height 15
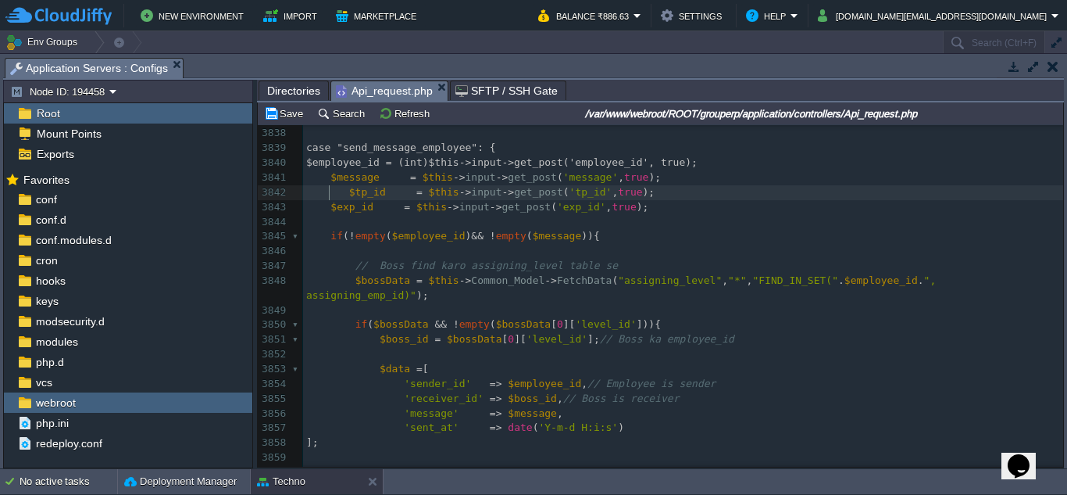
click at [327, 192] on span at bounding box center [327, 192] width 43 height 12
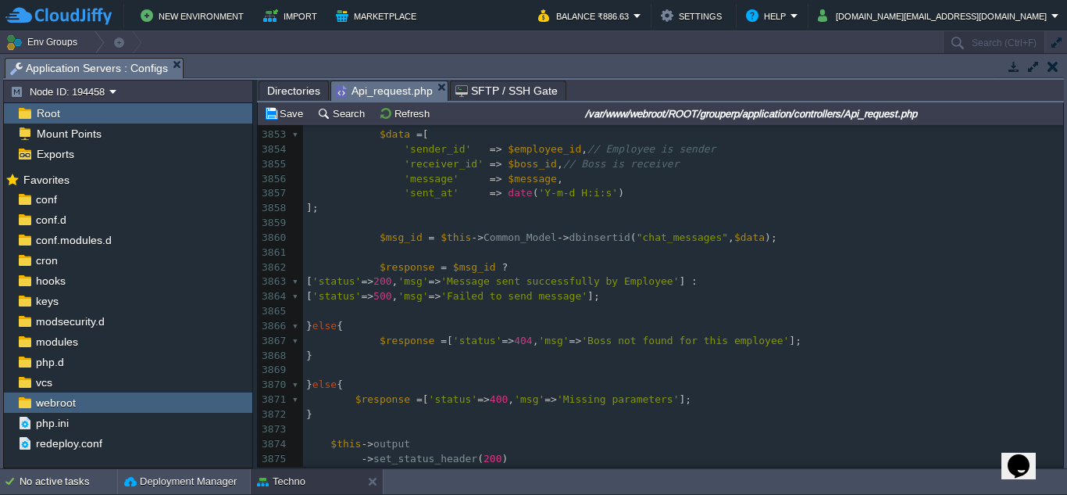
click at [559, 172] on pre "'message' => $message ," at bounding box center [683, 179] width 760 height 15
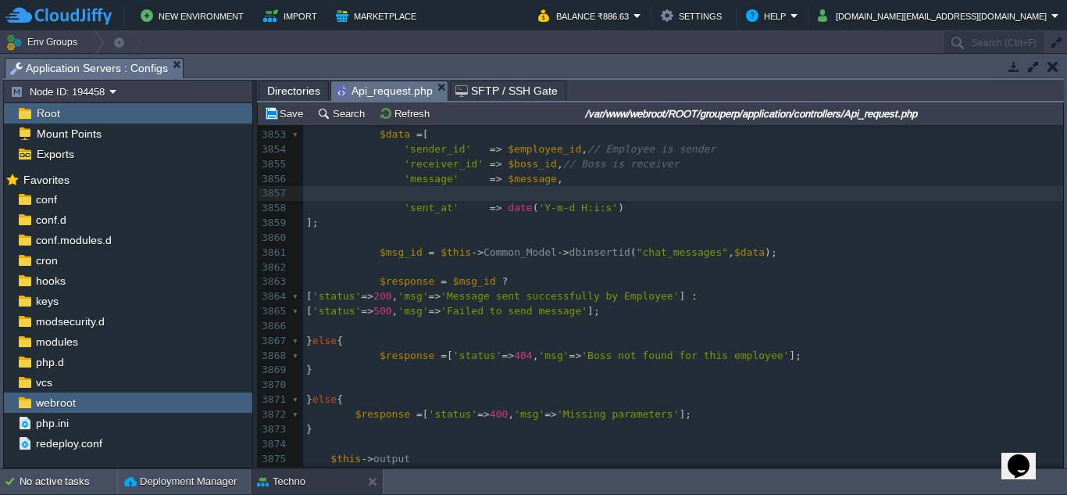
paste textarea
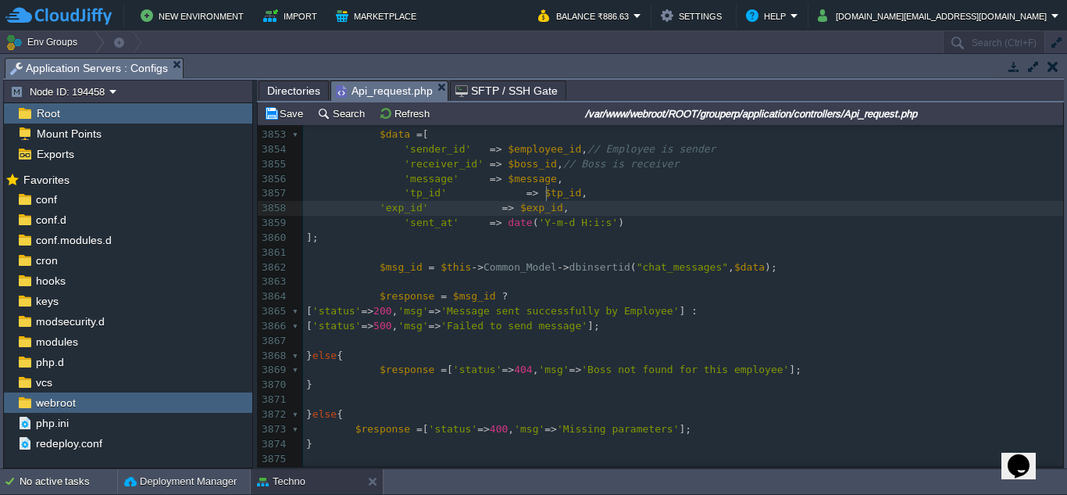
click at [364, 190] on div "xxxxxxxxxx } break ; 3825 'emp_level' => $value['emp_level'], 3826 'emp_photo' …" at bounding box center [683, 194] width 760 height 987
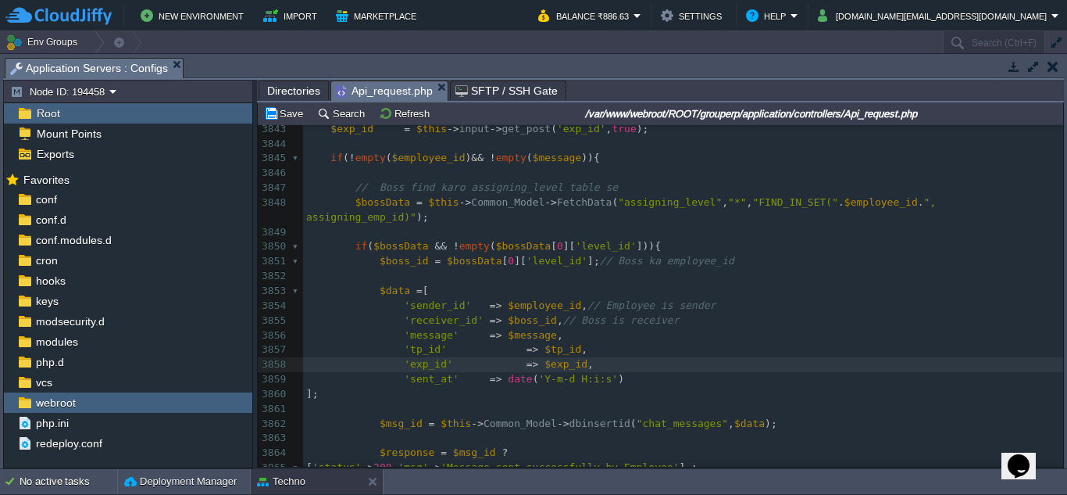
click at [477, 342] on span at bounding box center [489, 349] width 24 height 15
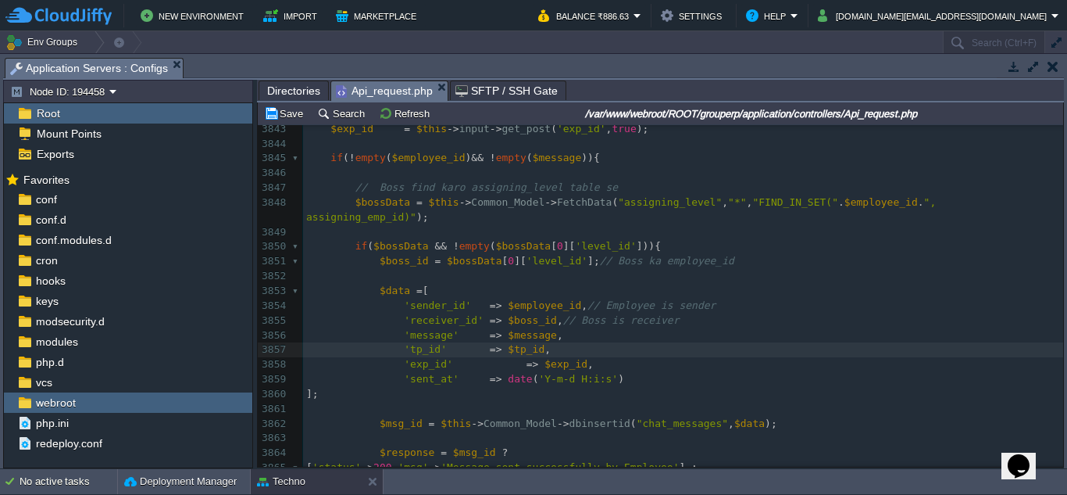
click at [477, 357] on span at bounding box center [489, 364] width 24 height 15
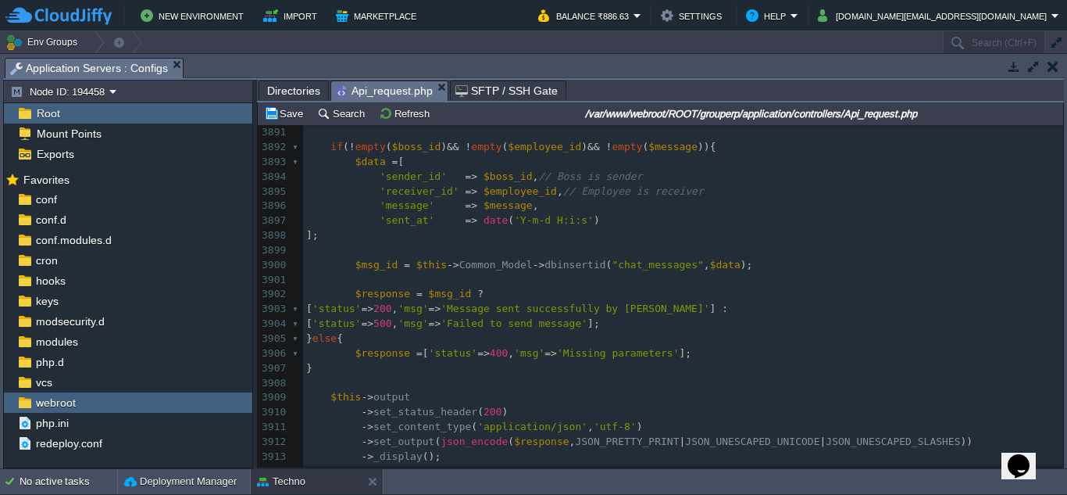
click at [523, 208] on div "xxxxxxxxxx 'exp_id' => $exp_id , 3880 -> _display (); 3881 exit ; 3882 } break …" at bounding box center [683, 287] width 760 height 648
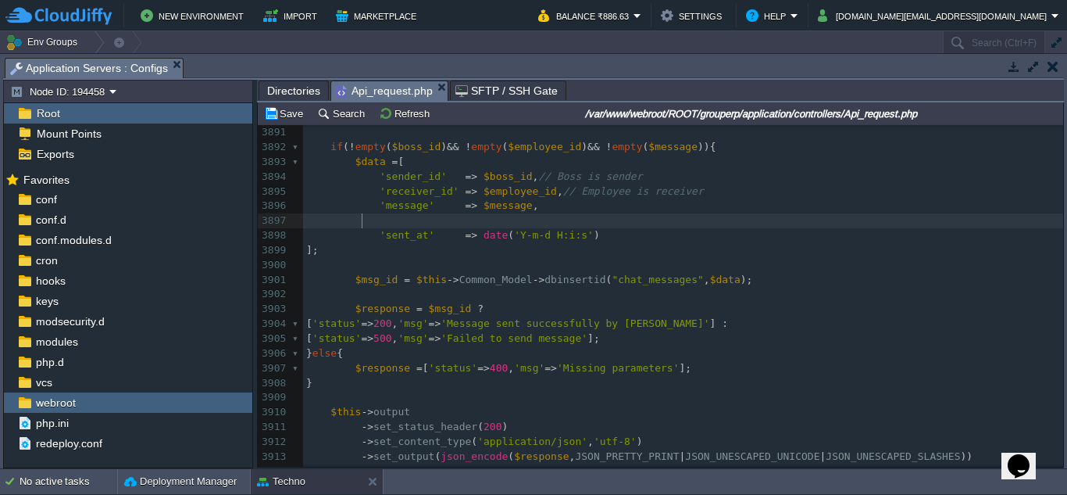
paste textarea
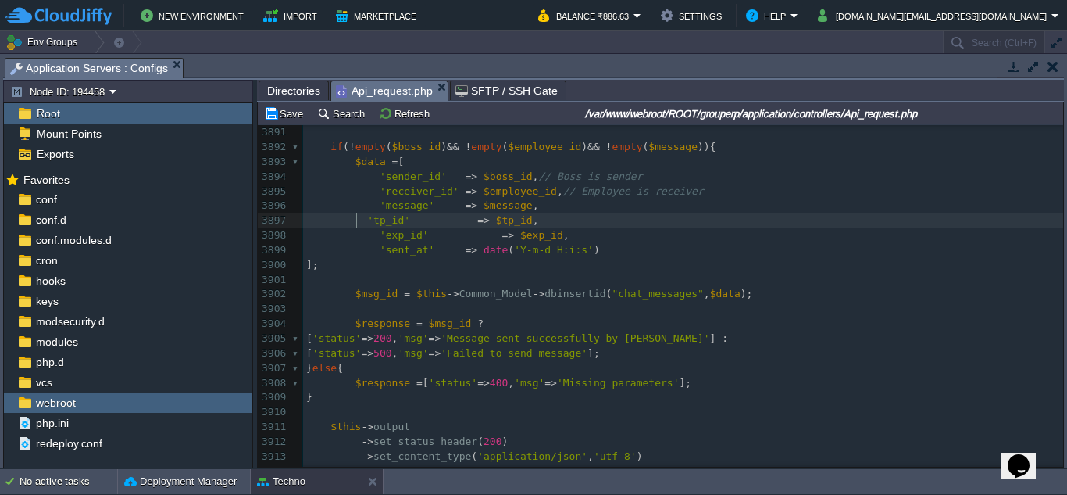
click at [358, 218] on div "xxxxxxxxxx 'exp_id' => $exp_id , 3880 -> _display (); 3881 exit ; 3882 } break …" at bounding box center [683, 301] width 760 height 677
click at [453, 221] on span at bounding box center [465, 220] width 24 height 15
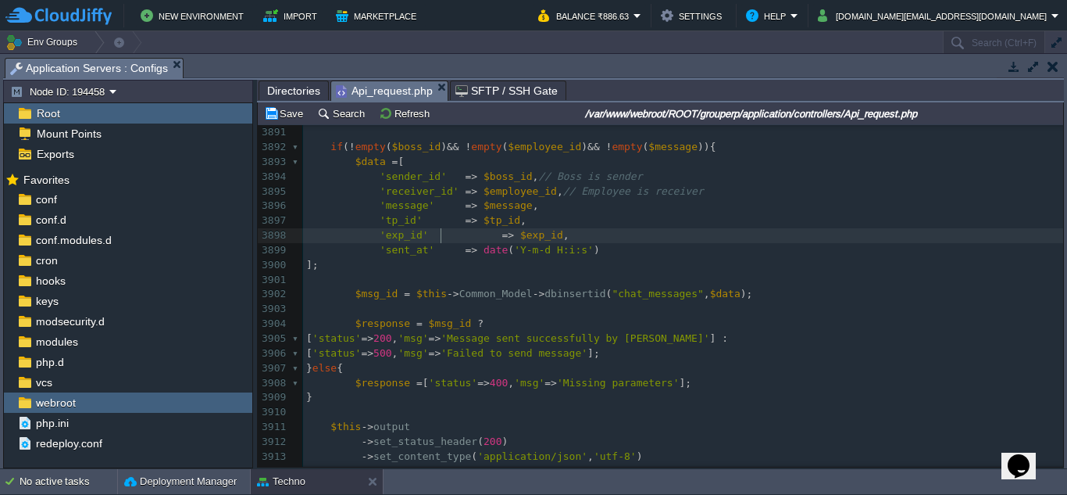
click at [445, 235] on div "xxxxxxxxxx 'exp_id' => $exp_id , 3880 -> _display (); 3881 exit ; 3882 } break …" at bounding box center [683, 301] width 760 height 677
click at [665, 243] on pre "'exp_id' => $exp_id ," at bounding box center [683, 235] width 760 height 15
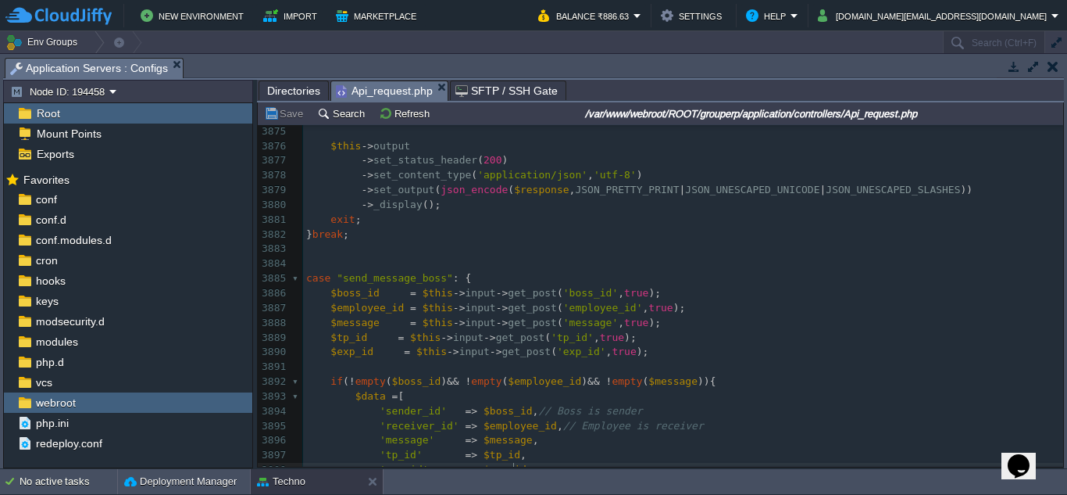
click at [638, 265] on pre "​" at bounding box center [683, 263] width 760 height 15
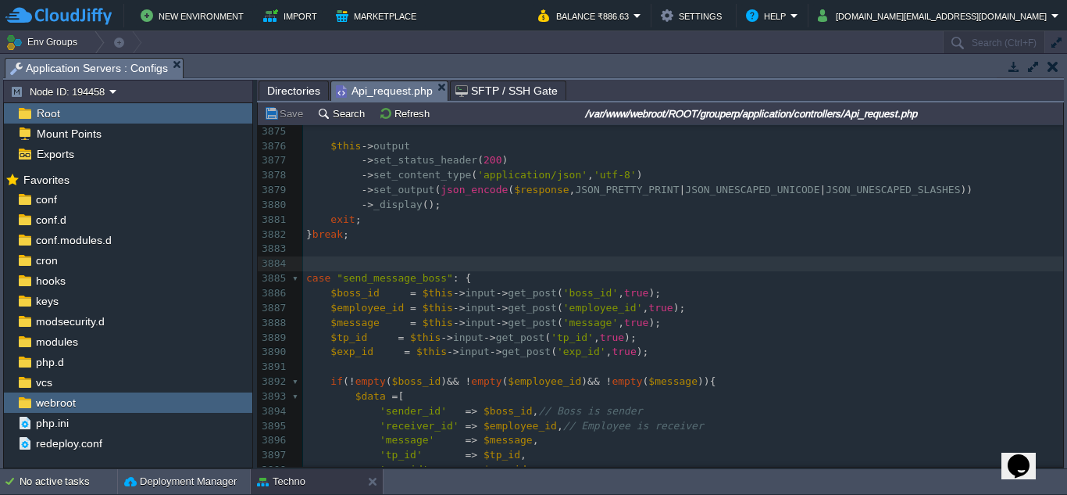
click at [548, 265] on pre "​" at bounding box center [683, 263] width 760 height 15
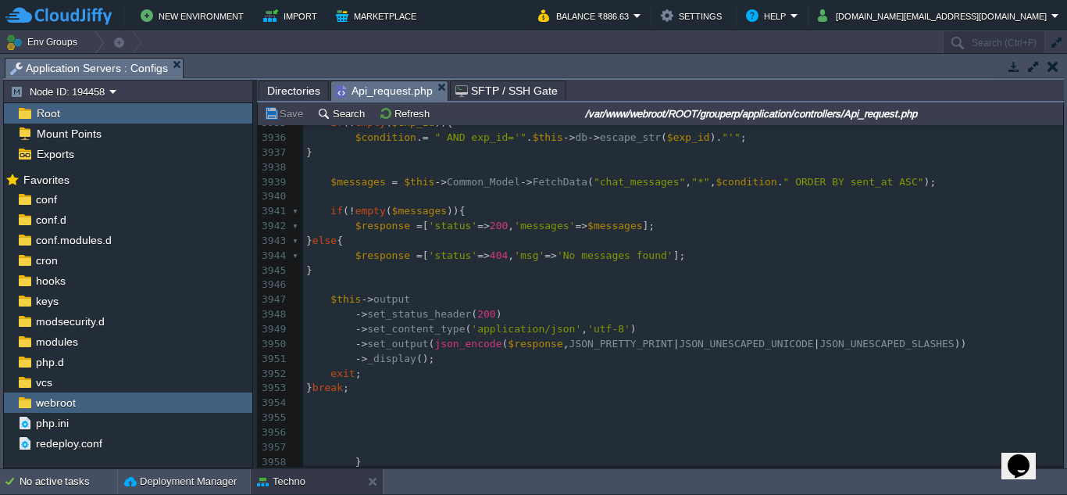
scroll to position [59958, 0]
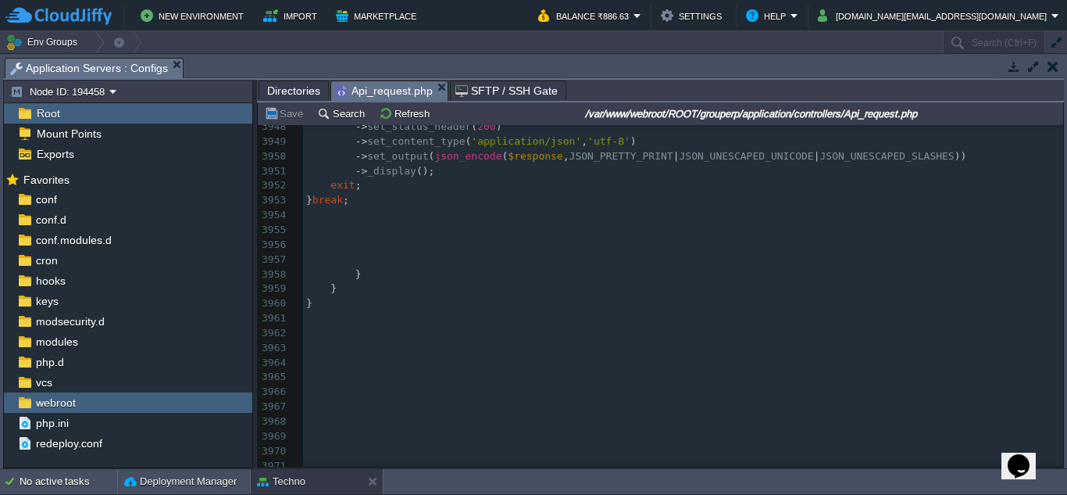
click at [506, 267] on pre "}" at bounding box center [683, 274] width 760 height 15
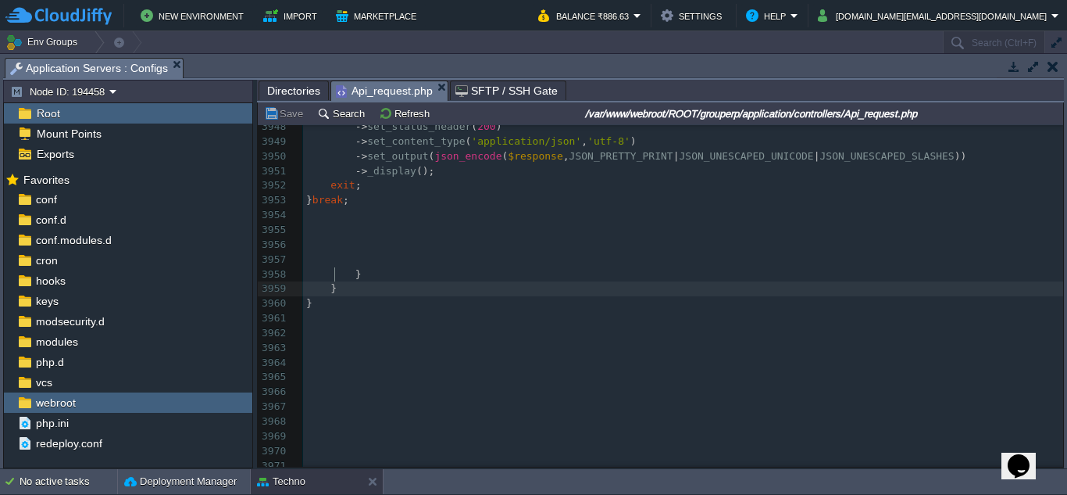
click at [491, 281] on pre "}" at bounding box center [683, 288] width 760 height 15
click at [470, 311] on pre "​" at bounding box center [683, 318] width 760 height 15
click at [491, 281] on pre "}" at bounding box center [683, 288] width 760 height 15
type textarea "}"
click at [526, 267] on pre "}" at bounding box center [683, 274] width 760 height 15
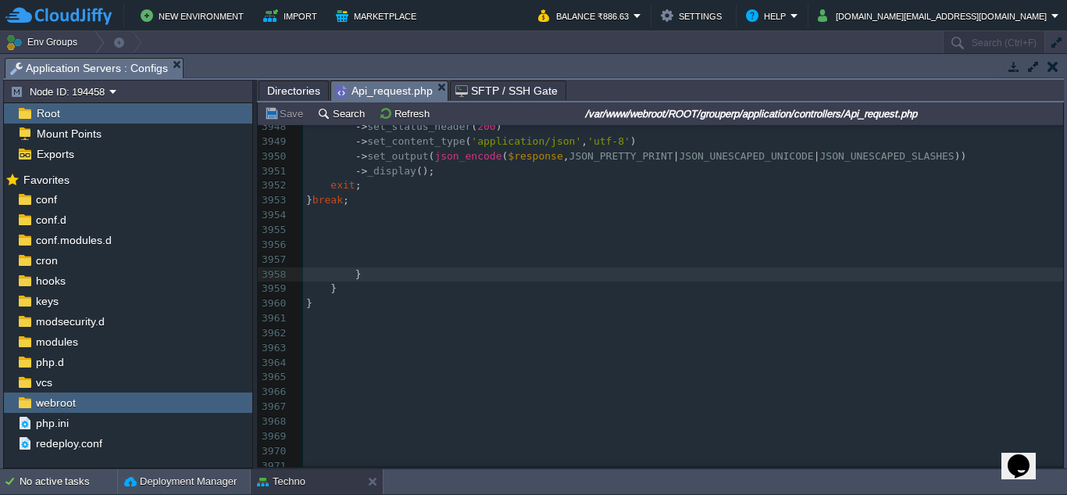
click at [493, 252] on pre "​" at bounding box center [683, 259] width 760 height 15
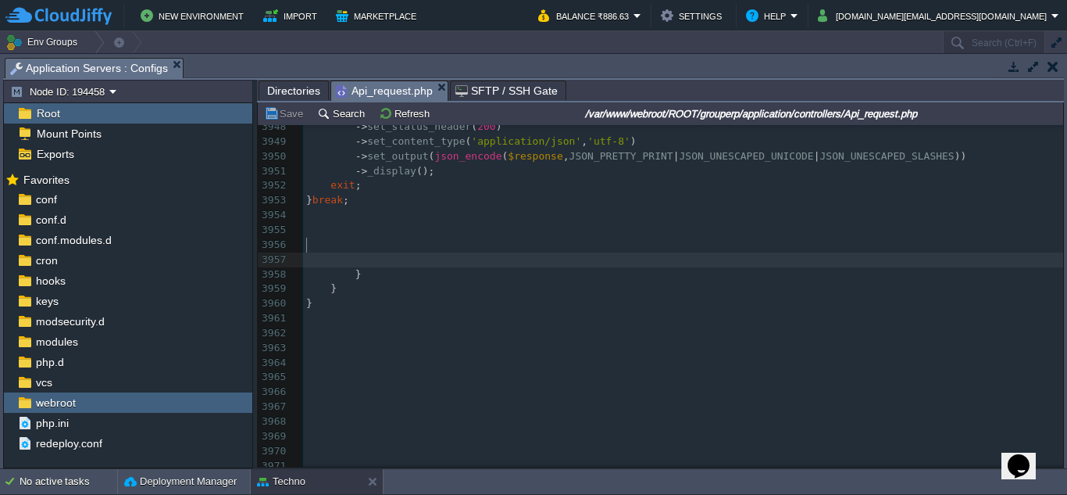
click at [491, 238] on pre at bounding box center [683, 245] width 760 height 15
click at [496, 223] on pre at bounding box center [683, 230] width 760 height 15
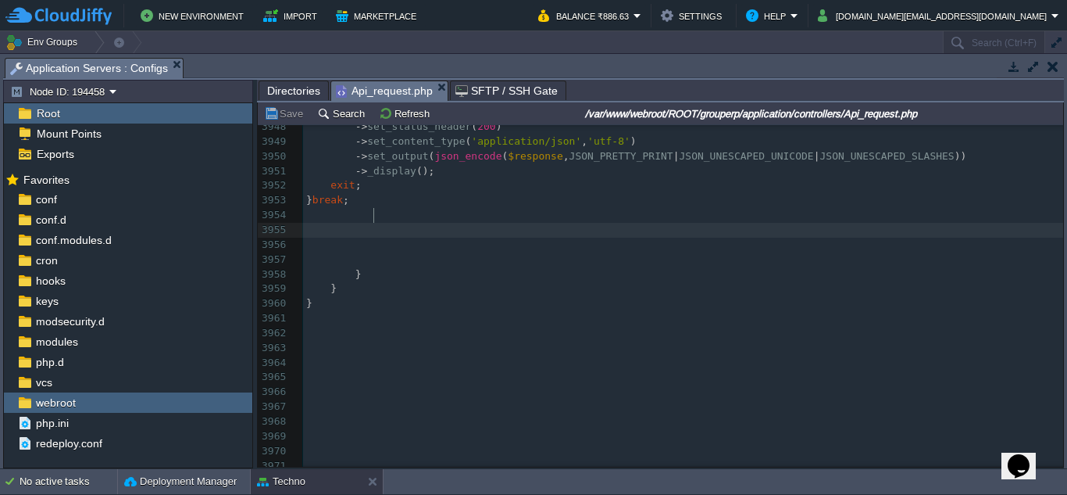
click at [499, 208] on pre "​" at bounding box center [683, 215] width 760 height 15
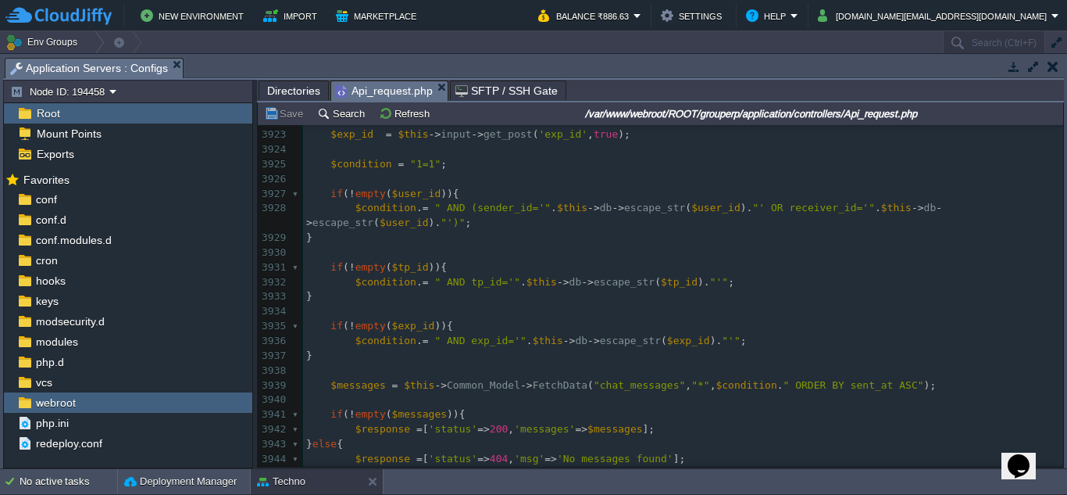
click at [749, 245] on pre at bounding box center [683, 252] width 760 height 15
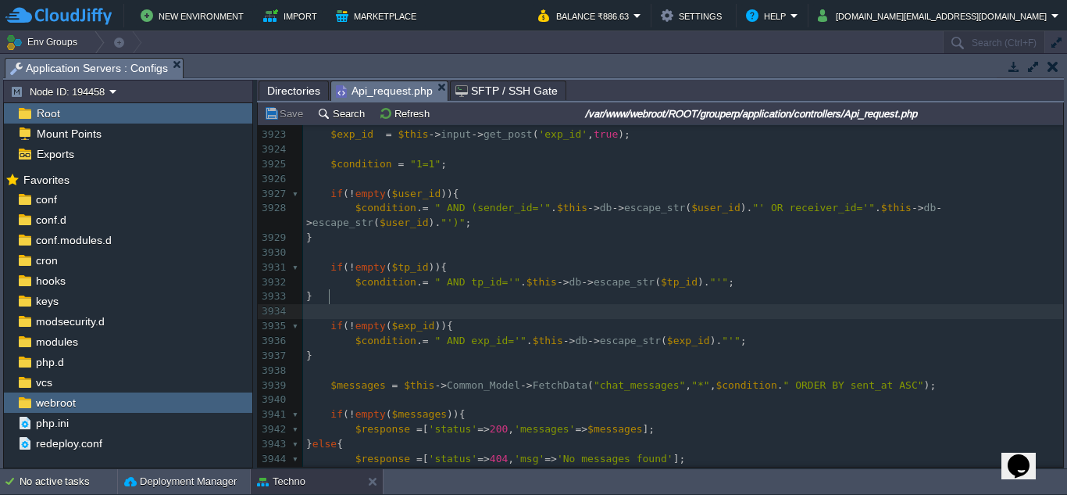
click at [703, 304] on pre at bounding box center [683, 311] width 760 height 15
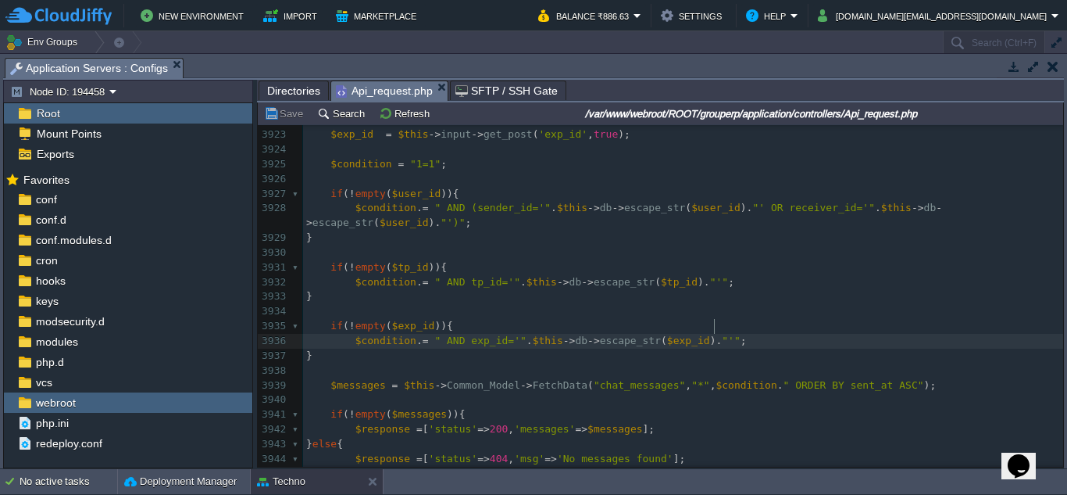
click at [727, 334] on pre "$condition . = " AND exp_id='" . $this -> db -> escape_str ( $exp_id ). "'" ;" at bounding box center [683, 341] width 760 height 15
click at [701, 363] on pre at bounding box center [683, 370] width 760 height 15
click at [714, 376] on div "xxxxxxxxxx ​ 3912 -> set_status_header ( 200 ) 3913 -> set_content_type ( 'appl…" at bounding box center [683, 297] width 760 height 663
click at [431, 363] on pre at bounding box center [683, 370] width 760 height 15
click at [413, 392] on pre "​" at bounding box center [683, 399] width 760 height 15
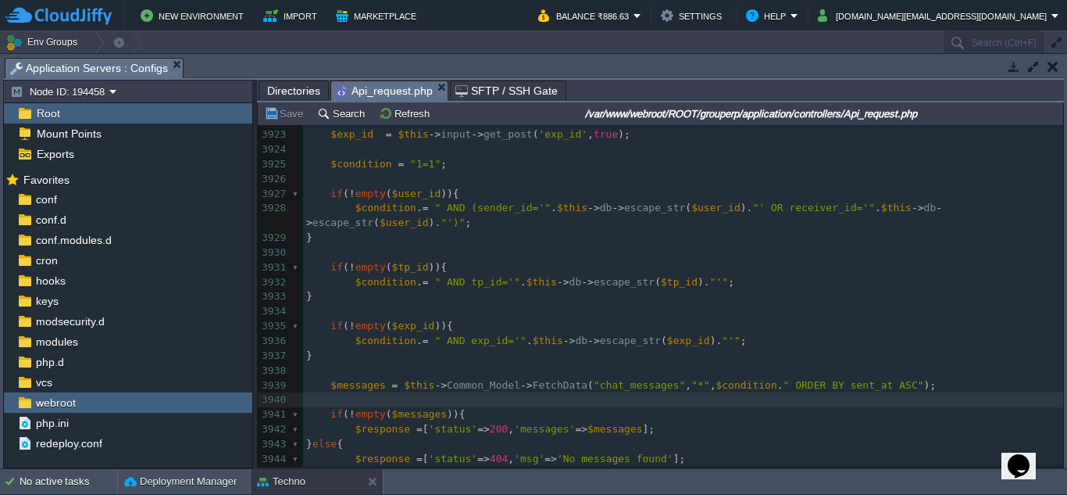
click at [390, 415] on div "xxxxxxxxxx ​ 3912 -> set_status_header ( 200 ) 3913 -> set_content_type ( 'appl…" at bounding box center [683, 297] width 760 height 663
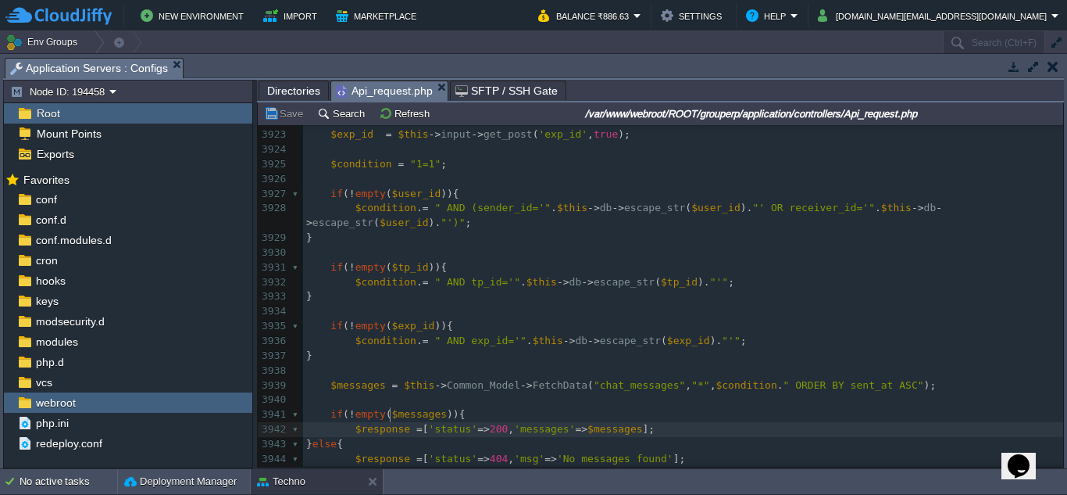
click at [391, 438] on div "xxxxxxxxxx ​ 3912 -> set_status_header ( 200 ) 3913 -> set_content_type ( 'appl…" at bounding box center [683, 297] width 760 height 663
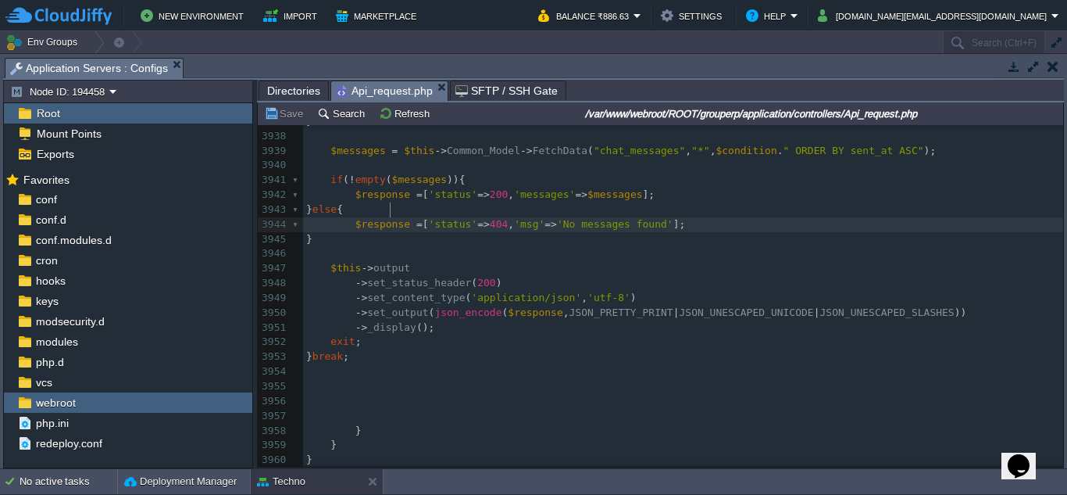
click at [425, 246] on pre "​" at bounding box center [683, 253] width 760 height 15
click at [420, 268] on div "xxxxxxxxxx ​ 3912 -> set_status_header ( 200 ) 3913 -> set_content_type ( 'appl…" at bounding box center [683, 173] width 760 height 884
click at [354, 343] on div "xxxxxxxxxx ​ 3912 -> set_status_header ( 200 ) 3913 -> set_content_type ( 'appl…" at bounding box center [683, 173] width 760 height 884
click at [587, 296] on div "xxxxxxxxxx ​ 3912 -> set_status_header ( 200 ) 3913 -> set_content_type ( 'appl…" at bounding box center [683, 173] width 760 height 884
click at [641, 261] on pre "$this -> output" at bounding box center [683, 268] width 760 height 15
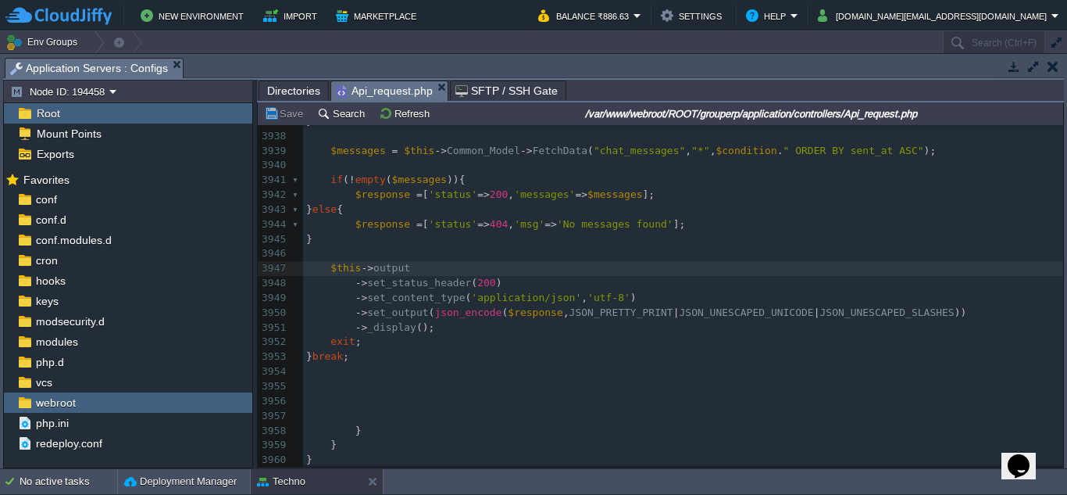
click at [640, 261] on pre "$this -> output" at bounding box center [683, 268] width 760 height 15
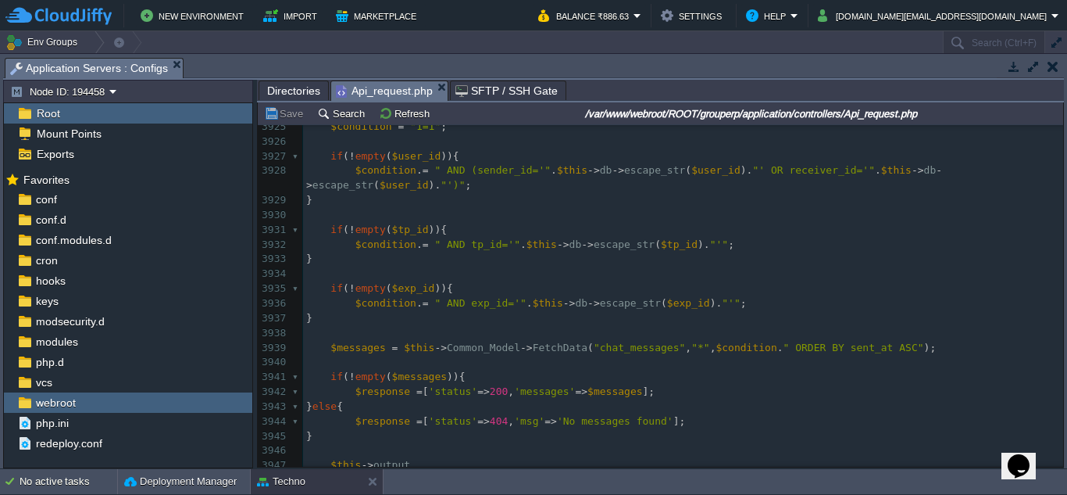
scroll to position [59657, 0]
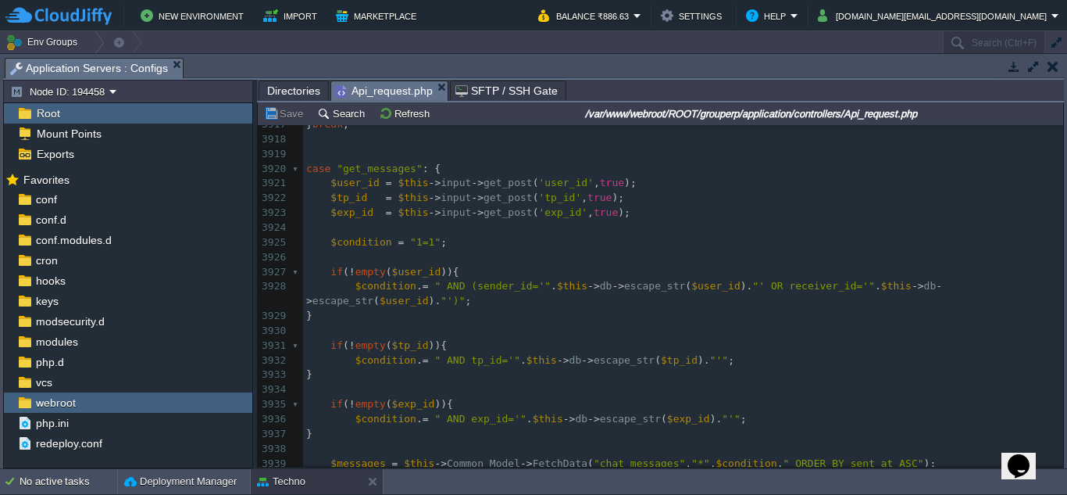
click at [650, 257] on pre at bounding box center [683, 257] width 760 height 15
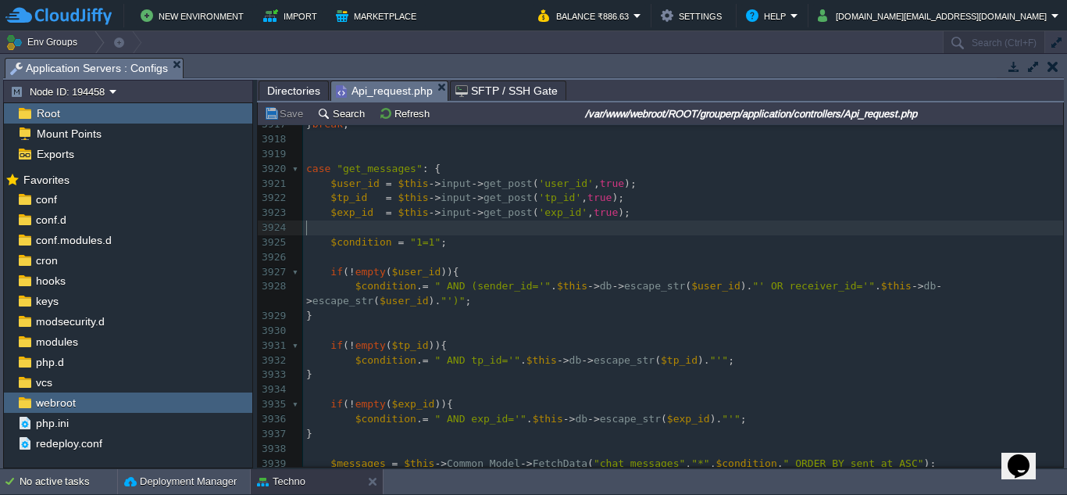
click at [650, 228] on pre "​" at bounding box center [683, 227] width 760 height 15
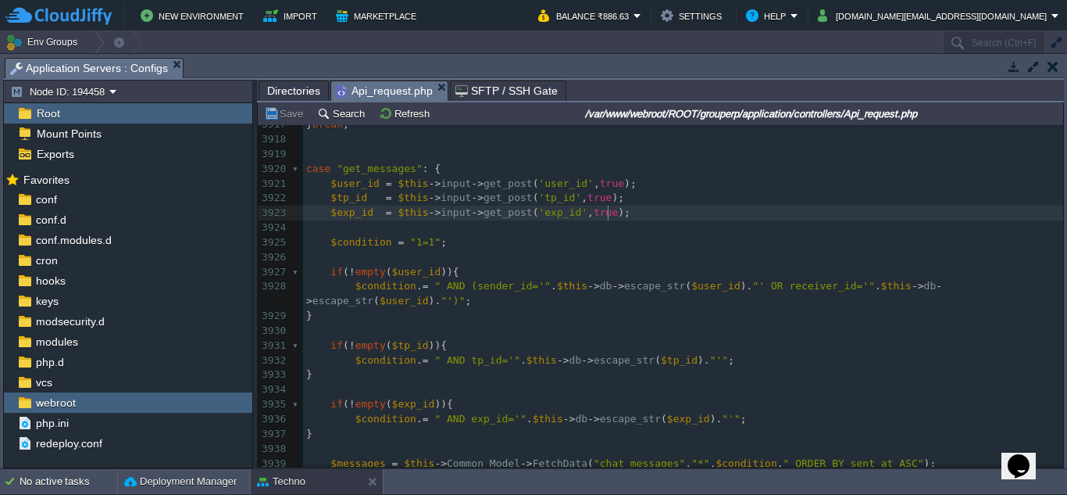
click at [663, 216] on pre "$exp_id = $this -> input -> get_post ( 'exp_id' , true );" at bounding box center [683, 212] width 760 height 15
click at [647, 248] on pre "$condition = "1=1" ;" at bounding box center [683, 242] width 760 height 15
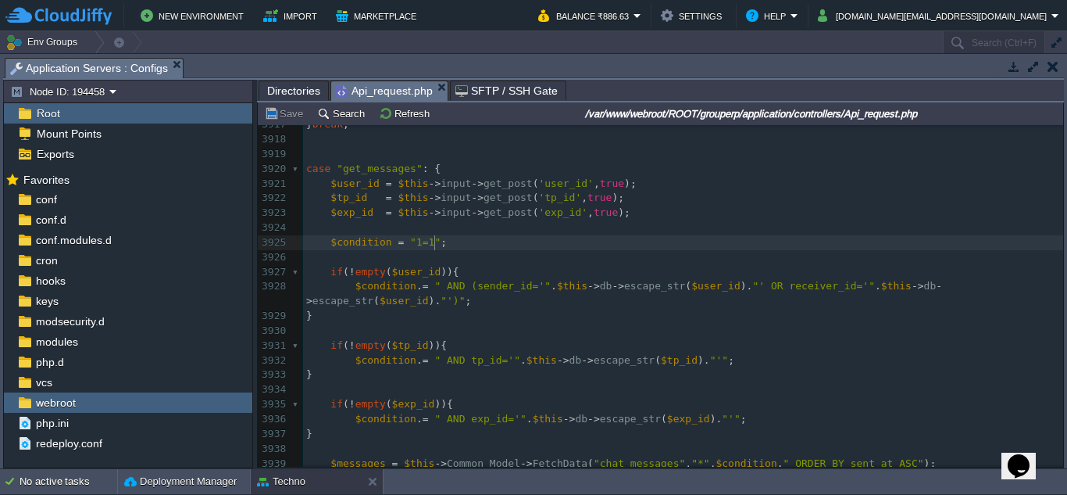
click at [638, 217] on pre "$exp_id = $this -> input -> get_post ( 'exp_id' , true );" at bounding box center [683, 212] width 760 height 15
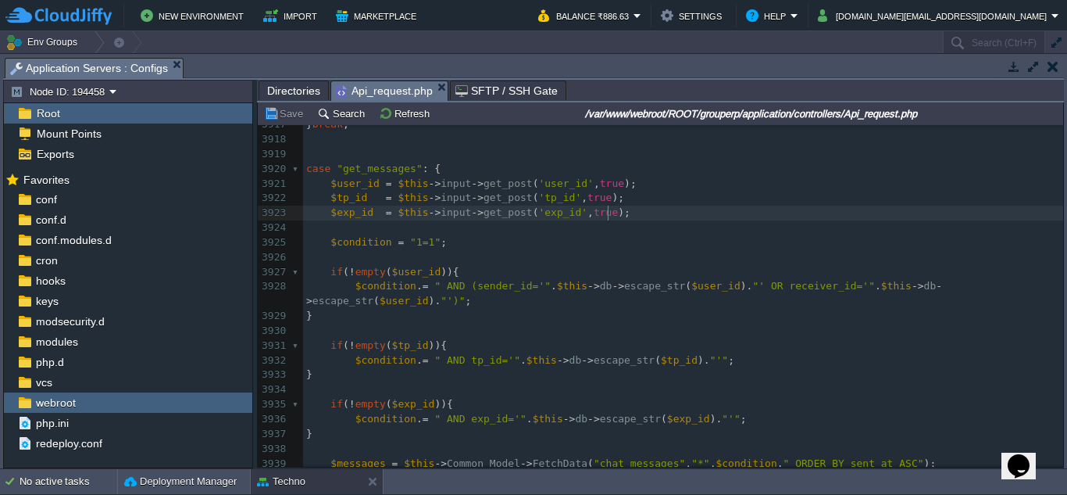
click at [642, 199] on pre "$tp_id = $this -> input -> get_post ( 'tp_id' , true );" at bounding box center [683, 198] width 760 height 15
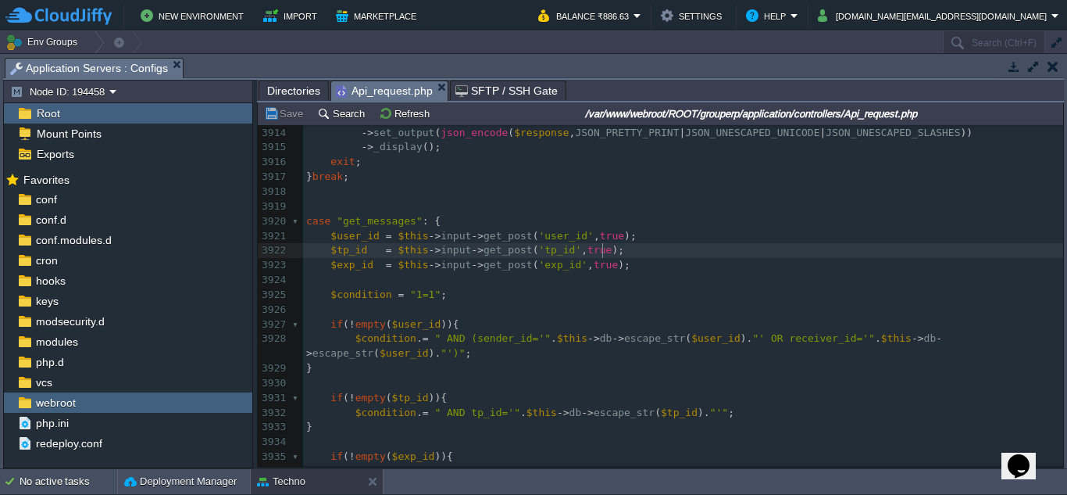
scroll to position [59489, 0]
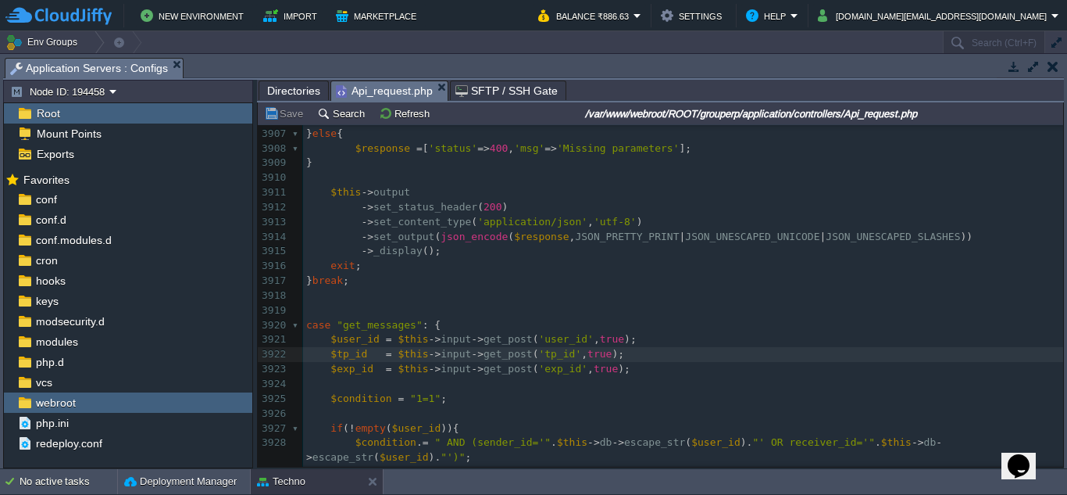
click at [434, 298] on pre at bounding box center [683, 295] width 760 height 15
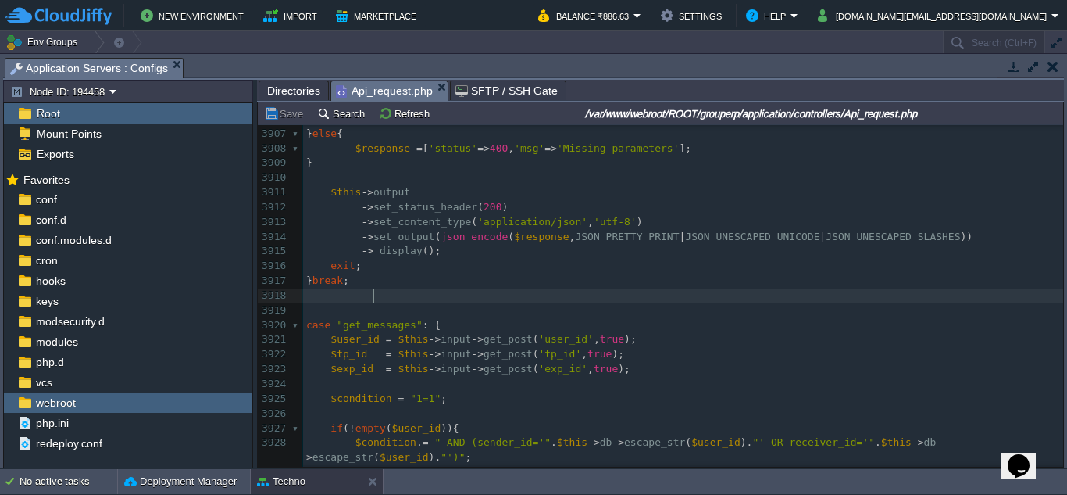
click at [442, 311] on pre at bounding box center [683, 310] width 760 height 15
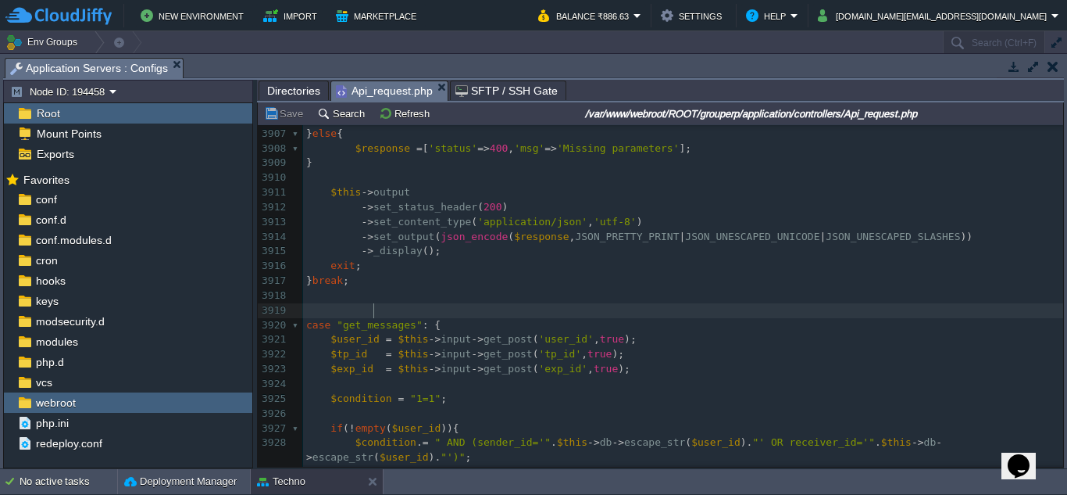
click at [458, 296] on pre at bounding box center [683, 295] width 760 height 15
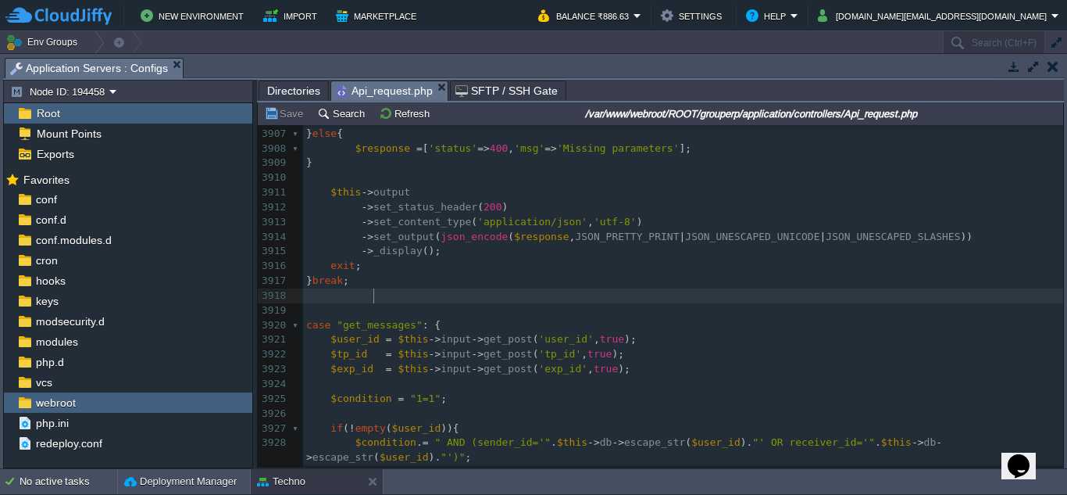
click at [471, 284] on pre "} break ;" at bounding box center [683, 280] width 760 height 15
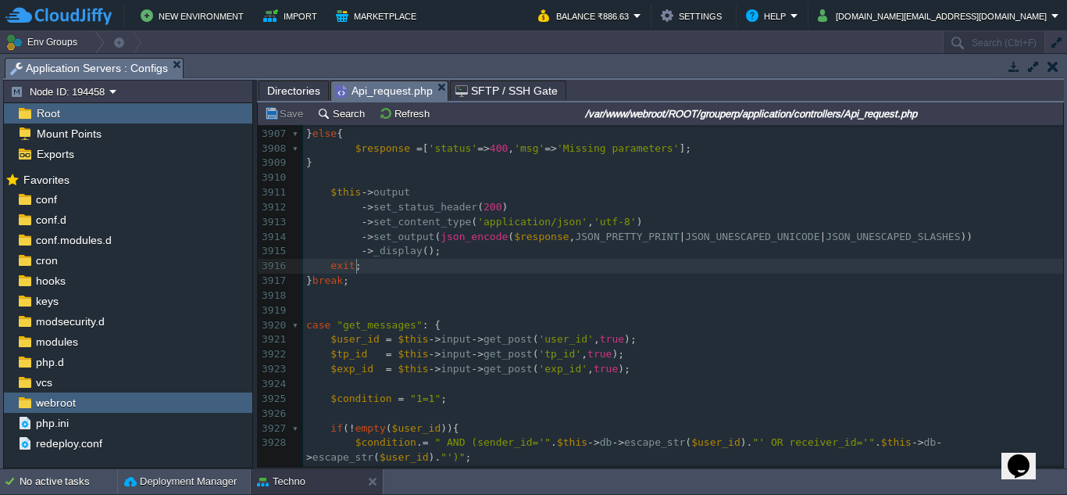
click at [484, 270] on pre "exit ;" at bounding box center [683, 266] width 760 height 15
click at [495, 263] on pre "exit ;" at bounding box center [683, 266] width 760 height 15
click at [502, 255] on pre "-> _display ();" at bounding box center [683, 251] width 760 height 15
click at [514, 242] on span "$response" at bounding box center [541, 236] width 55 height 12
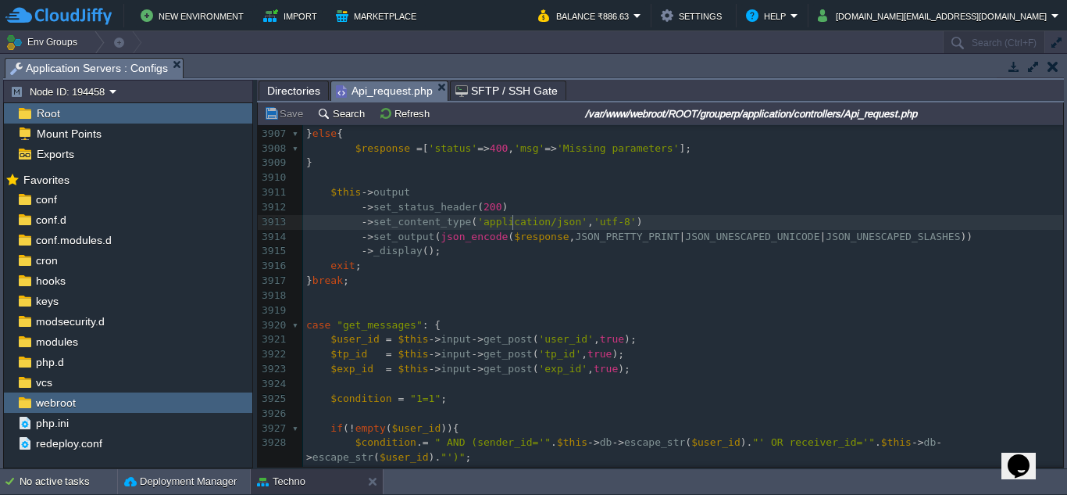
click at [511, 223] on span "'application/json'" at bounding box center [532, 222] width 110 height 12
click at [513, 199] on pre "$this -> output" at bounding box center [683, 192] width 760 height 15
click at [517, 183] on pre "​" at bounding box center [683, 177] width 760 height 15
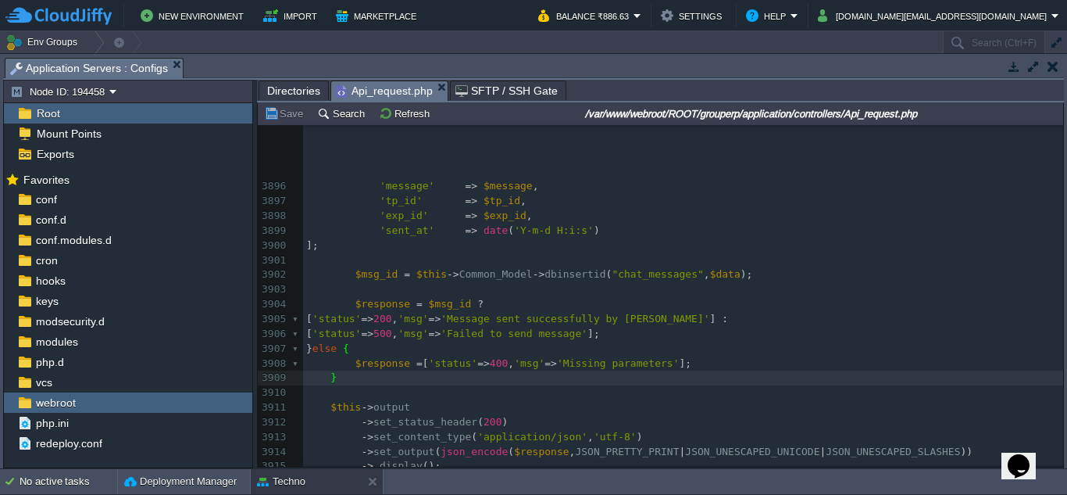
scroll to position [59255, 0]
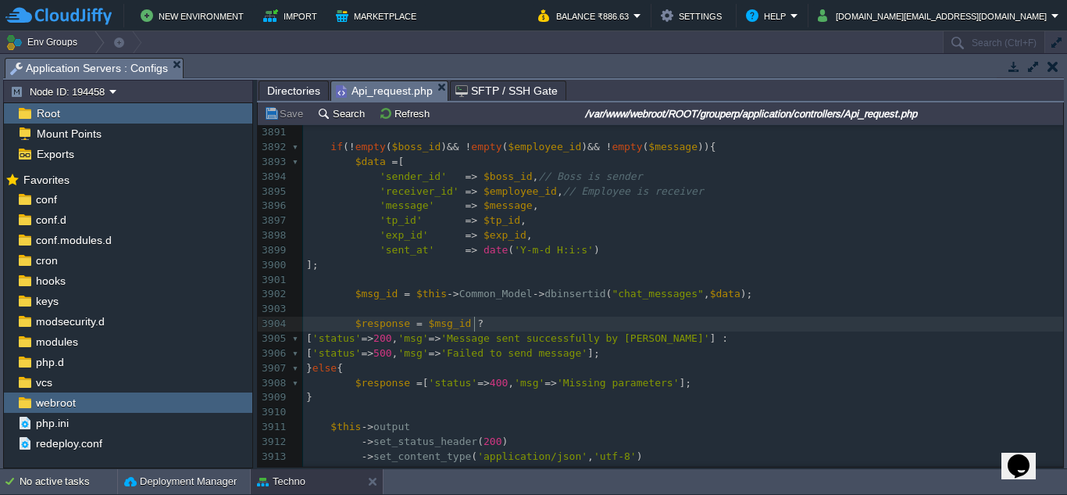
click at [604, 324] on pre "$response = $msg_id ?" at bounding box center [683, 323] width 760 height 15
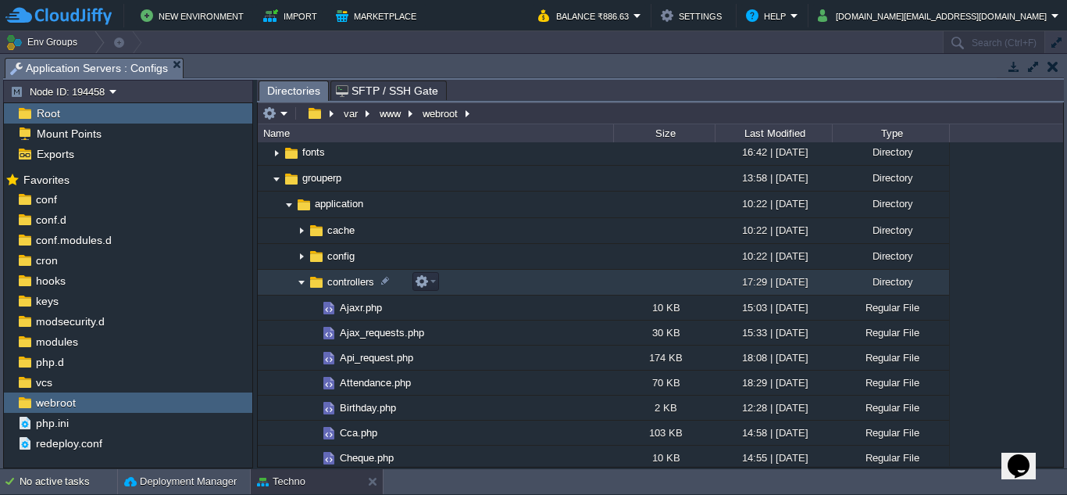
click at [300, 284] on img at bounding box center [301, 282] width 13 height 24
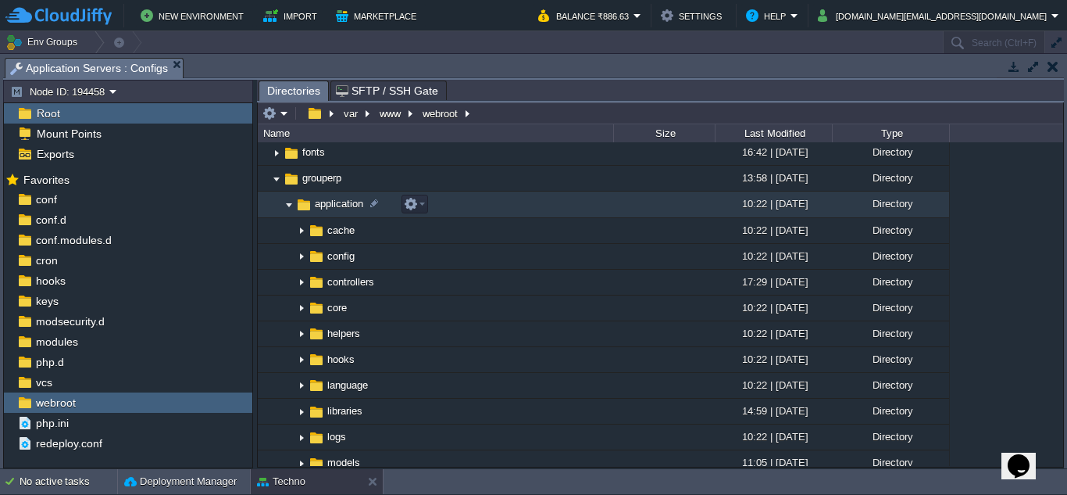
click at [291, 207] on img at bounding box center [289, 205] width 13 height 24
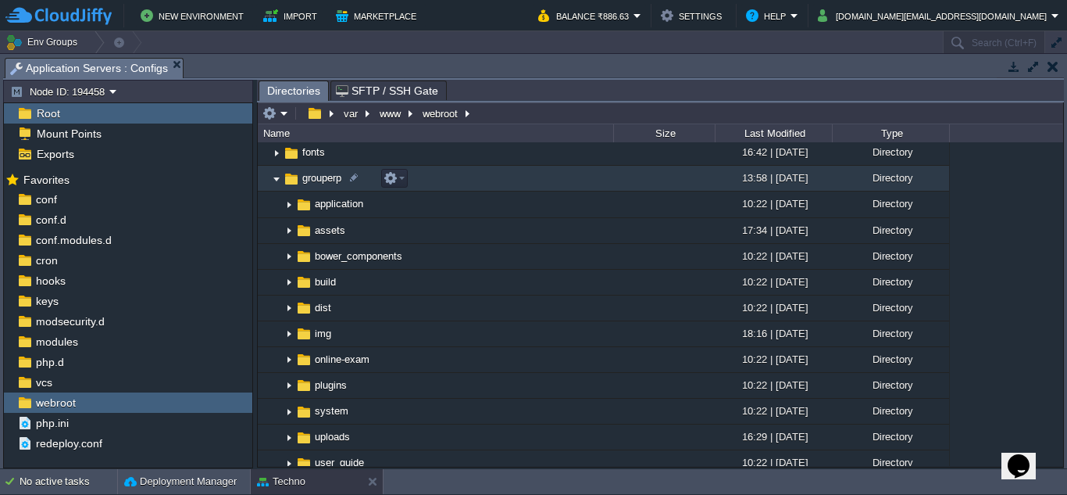
click at [277, 183] on img at bounding box center [276, 178] width 13 height 24
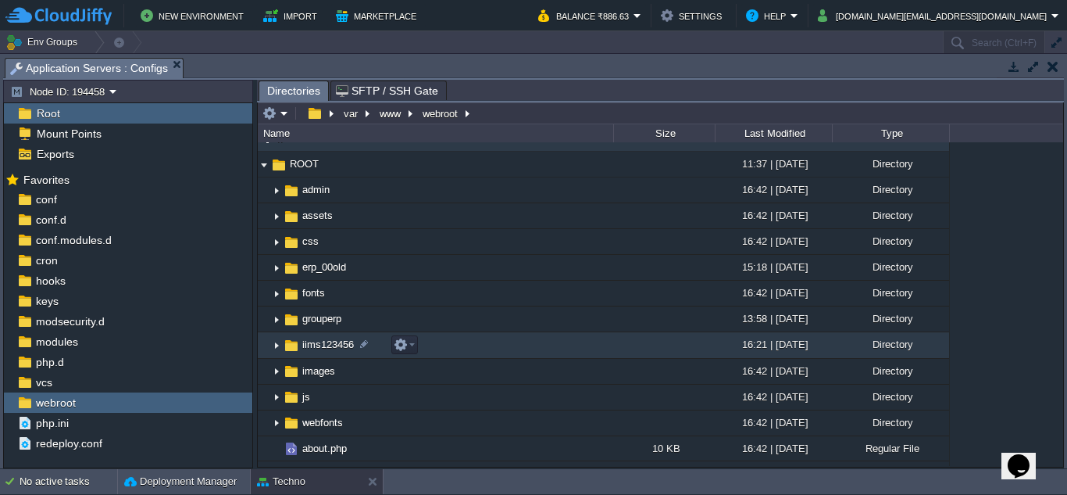
scroll to position [0, 0]
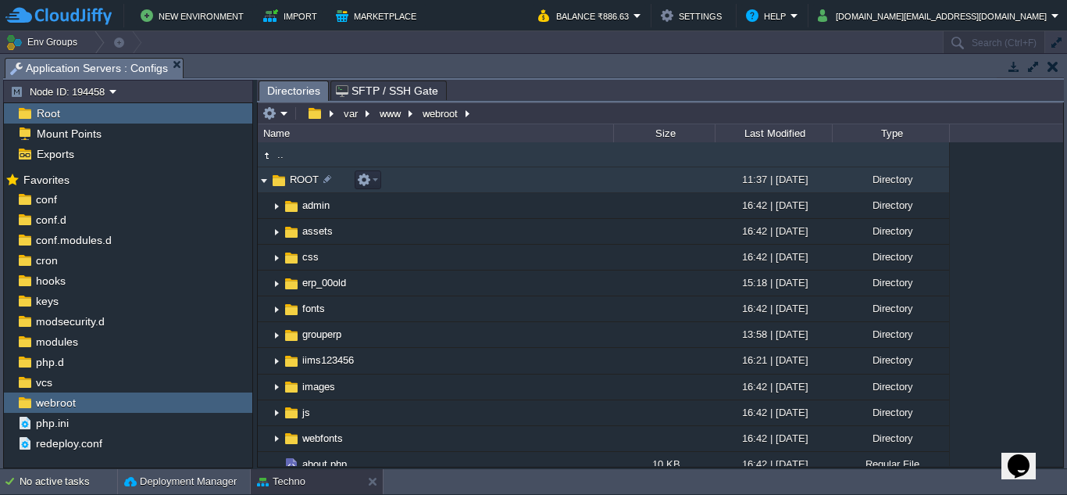
click at [266, 185] on img at bounding box center [264, 180] width 13 height 24
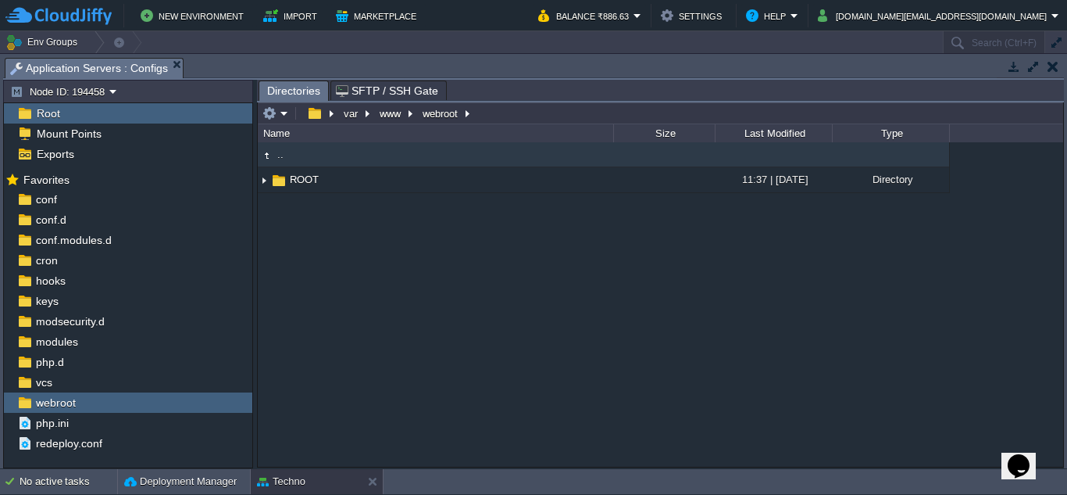
drag, startPoint x: 444, startPoint y: 356, endPoint x: 420, endPoint y: 295, distance: 66.3
click at [444, 356] on div ".. ROOT 11:37 | [DATE] Directory .. admin 16:42 | [DATE] Directory assets 16:42…" at bounding box center [661, 303] width 806 height 323
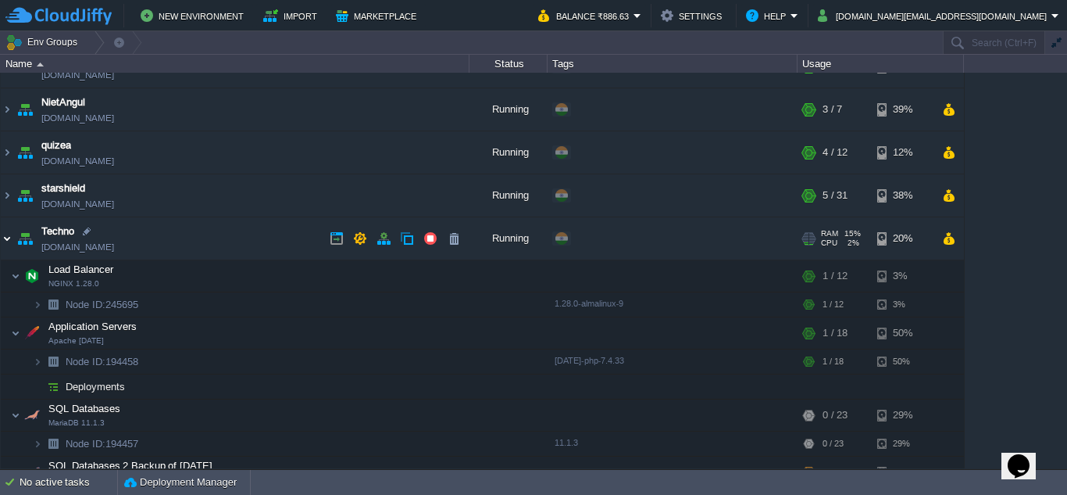
click at [9, 235] on img at bounding box center [7, 238] width 13 height 42
